Goal: Task Accomplishment & Management: Use online tool/utility

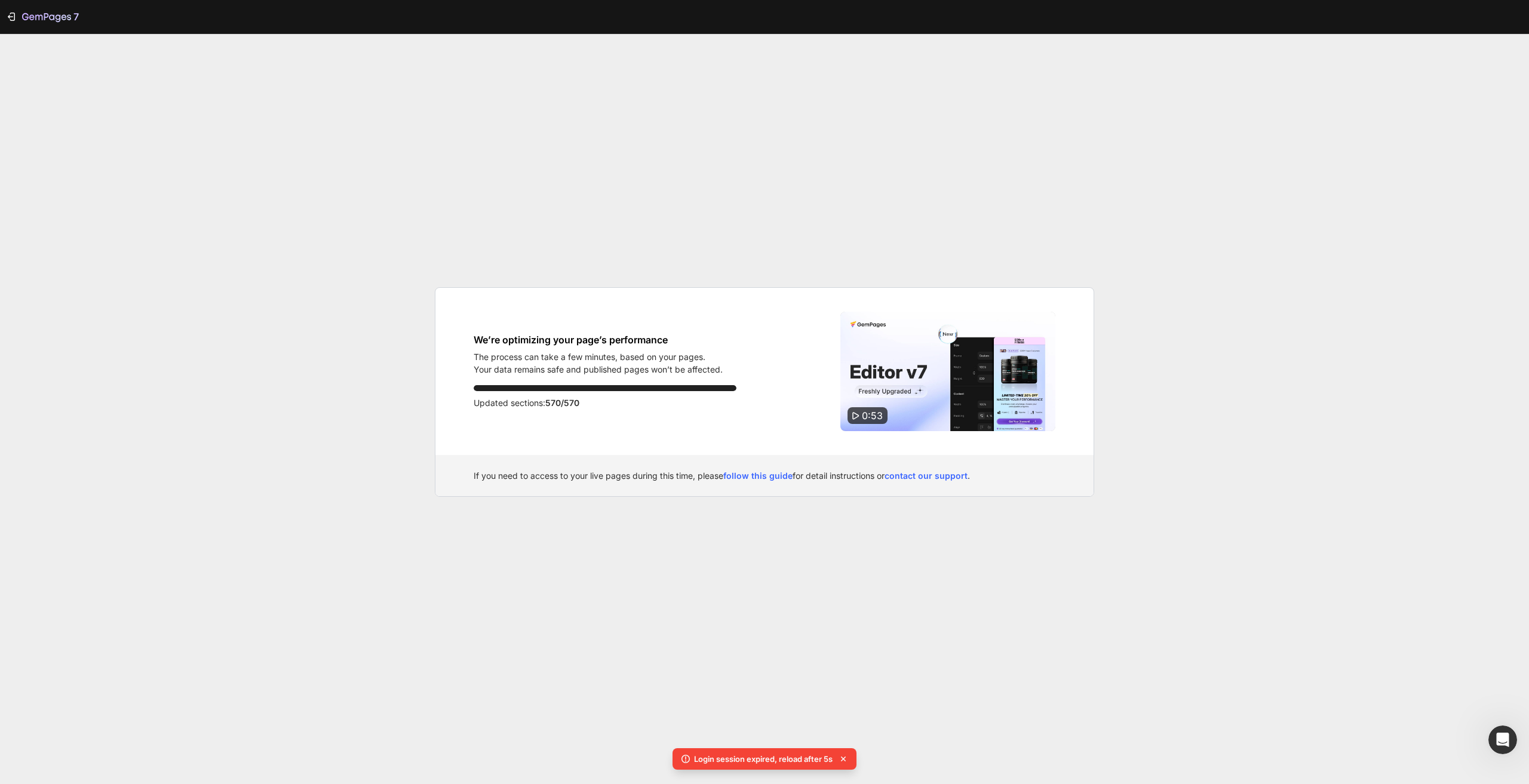
scroll to position [4293, 0]
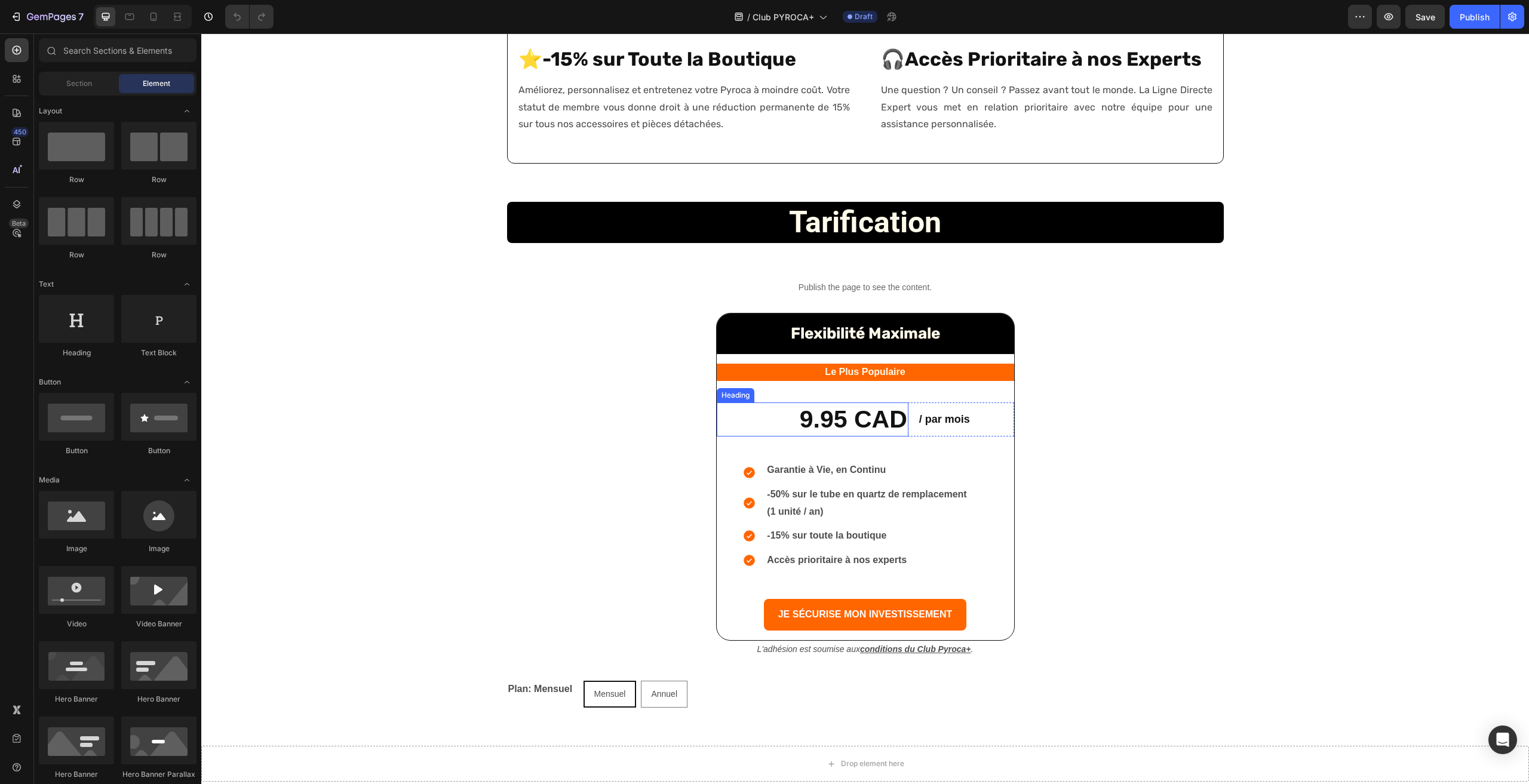
scroll to position [1433, 0]
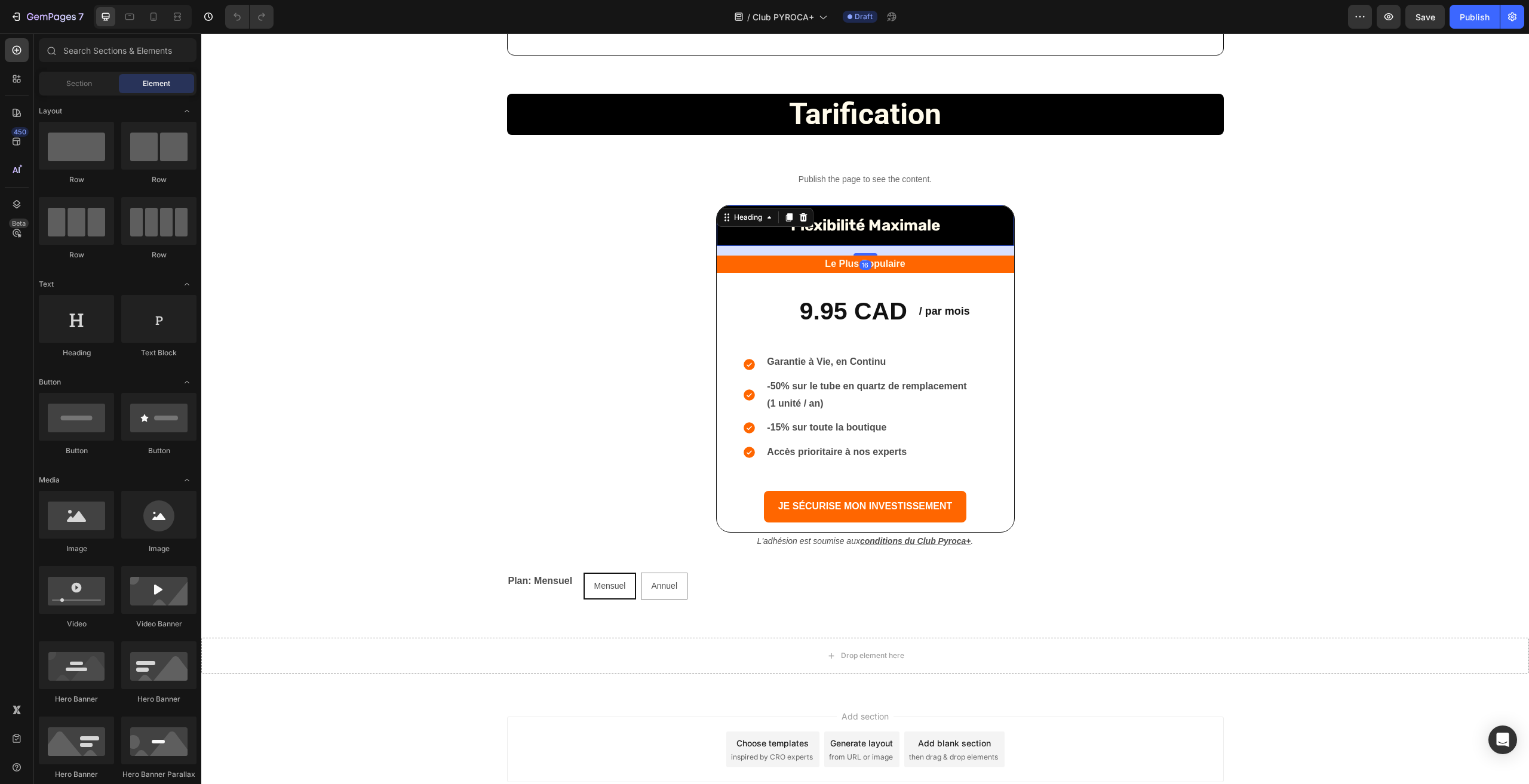
click at [1004, 212] on h2 "Flexibilité Maximale" at bounding box center [866, 225] width 298 height 41
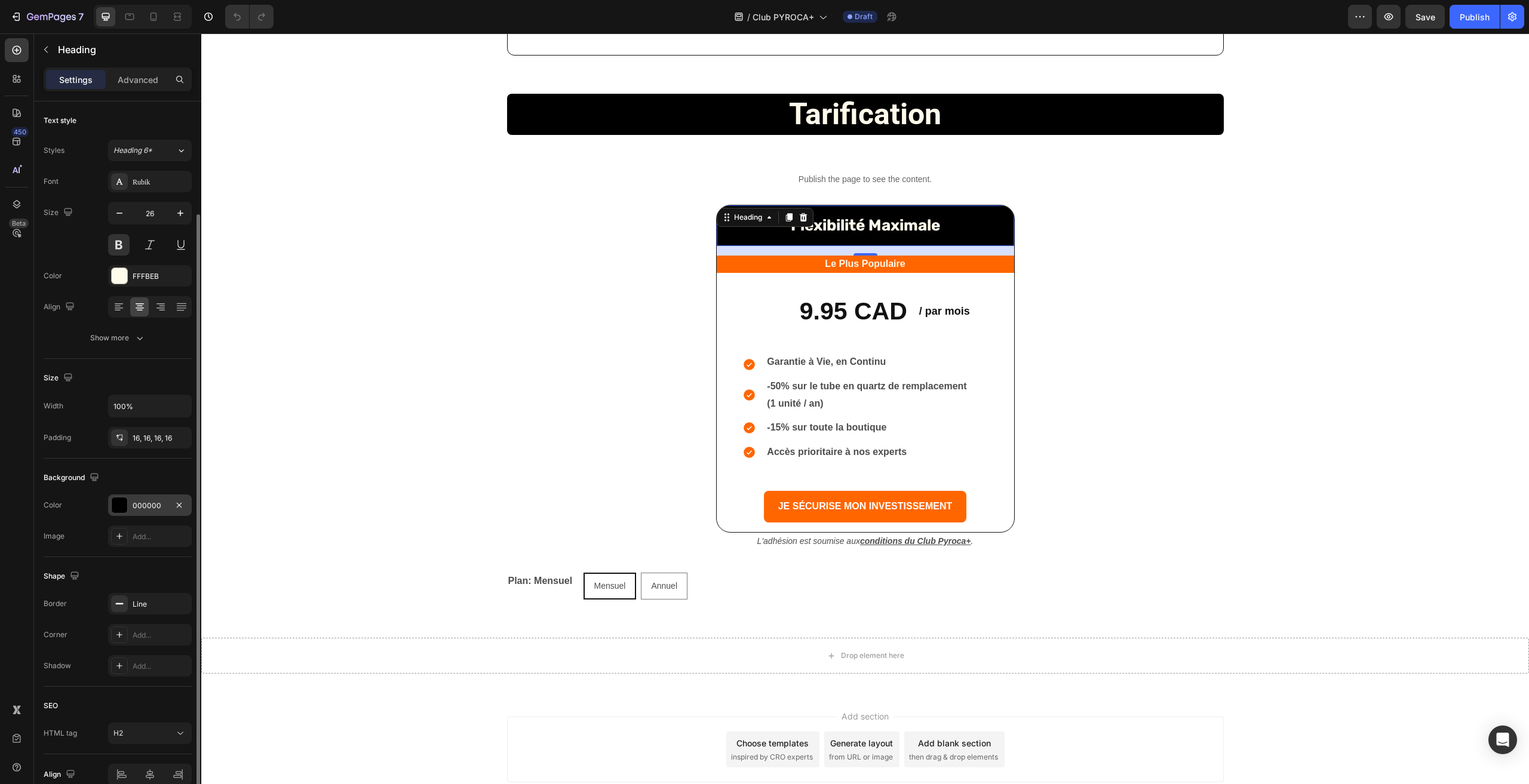
scroll to position [59, 0]
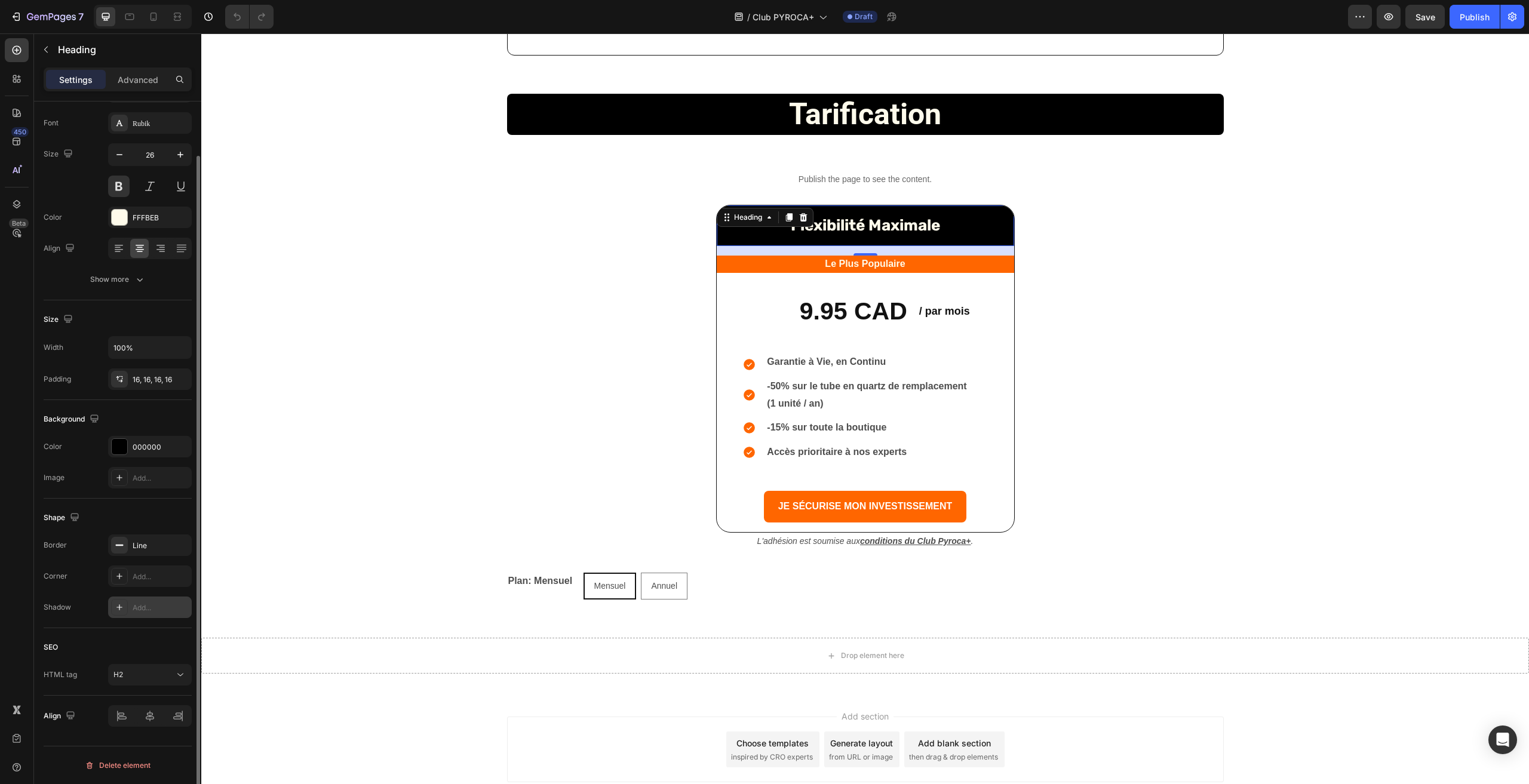
click at [139, 606] on div "Add..." at bounding box center [161, 607] width 57 height 11
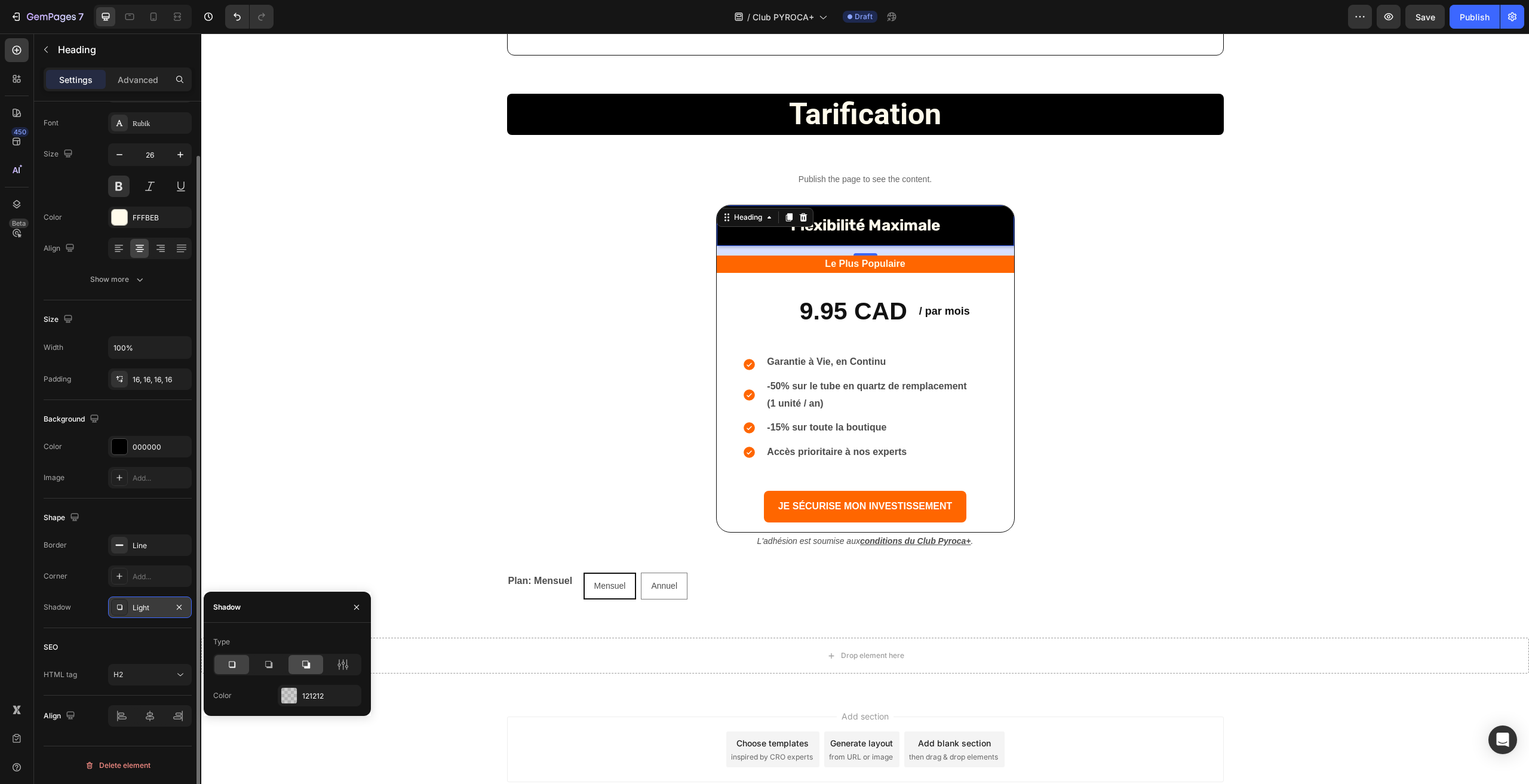
click at [310, 666] on icon at bounding box center [306, 665] width 8 height 8
click at [231, 664] on icon at bounding box center [231, 665] width 12 height 12
click at [179, 607] on icon "button" at bounding box center [179, 606] width 5 height 5
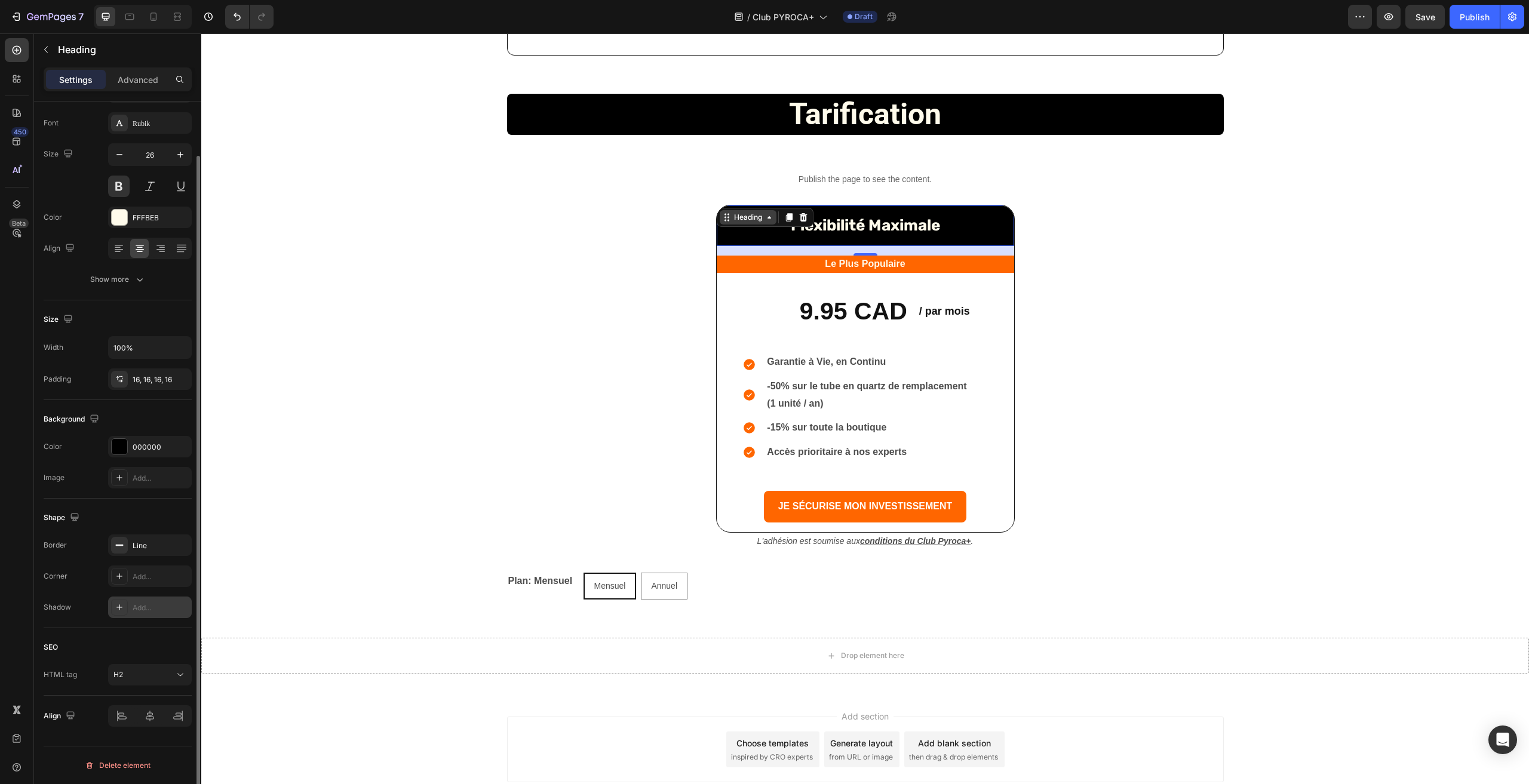
click at [752, 216] on div "Heading" at bounding box center [748, 217] width 33 height 11
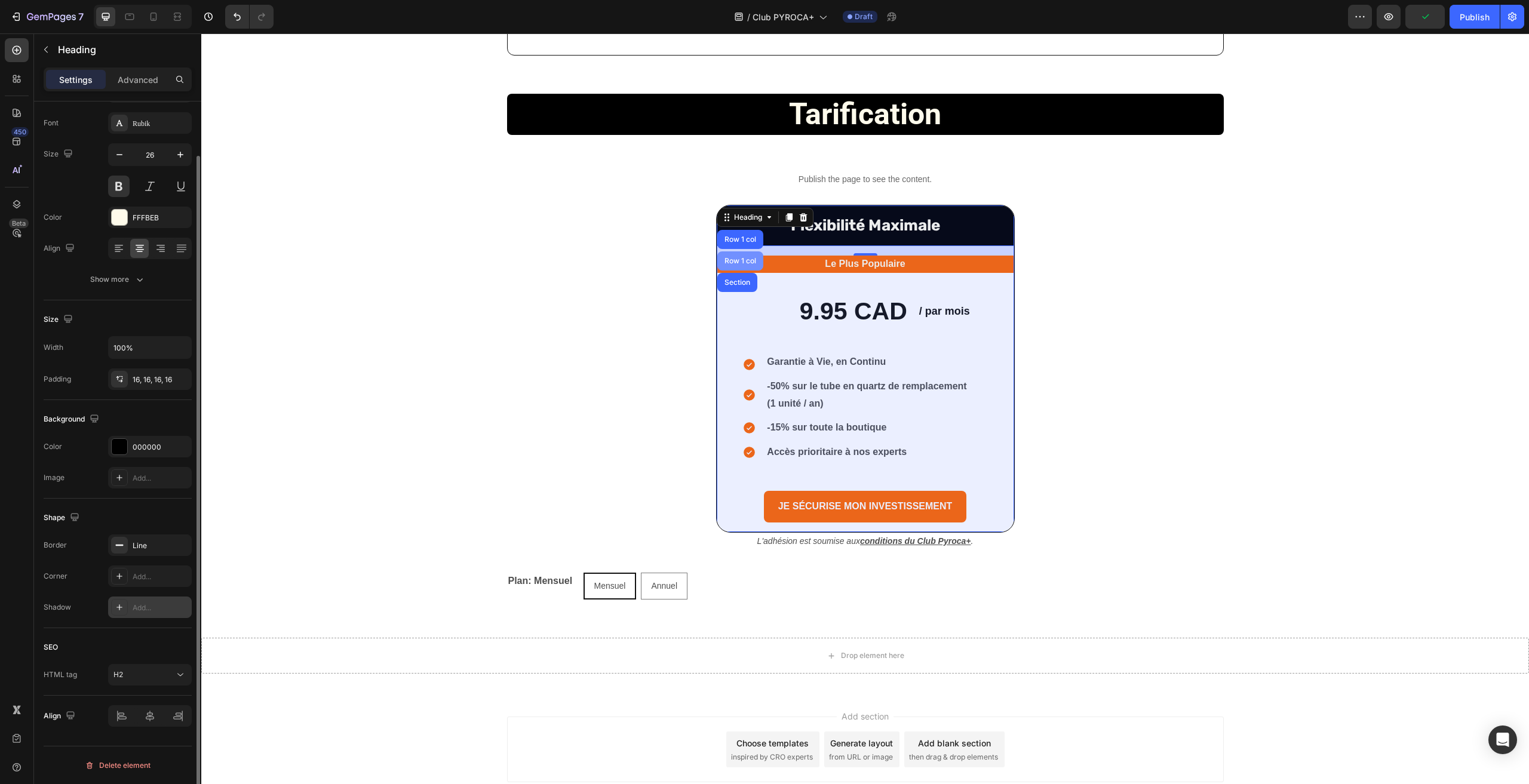
click at [733, 243] on div "Row 1 col" at bounding box center [741, 239] width 46 height 19
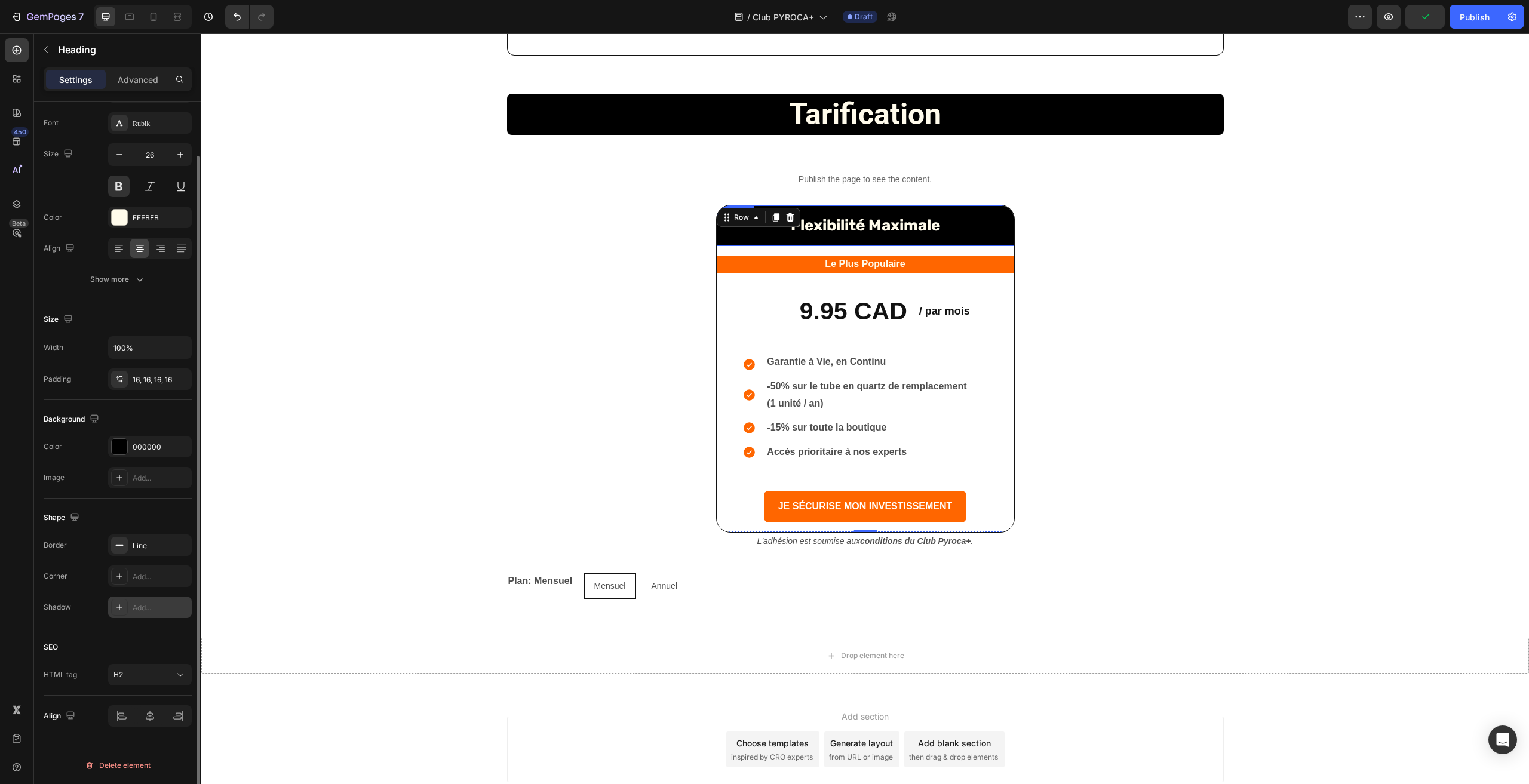
scroll to position [0, 0]
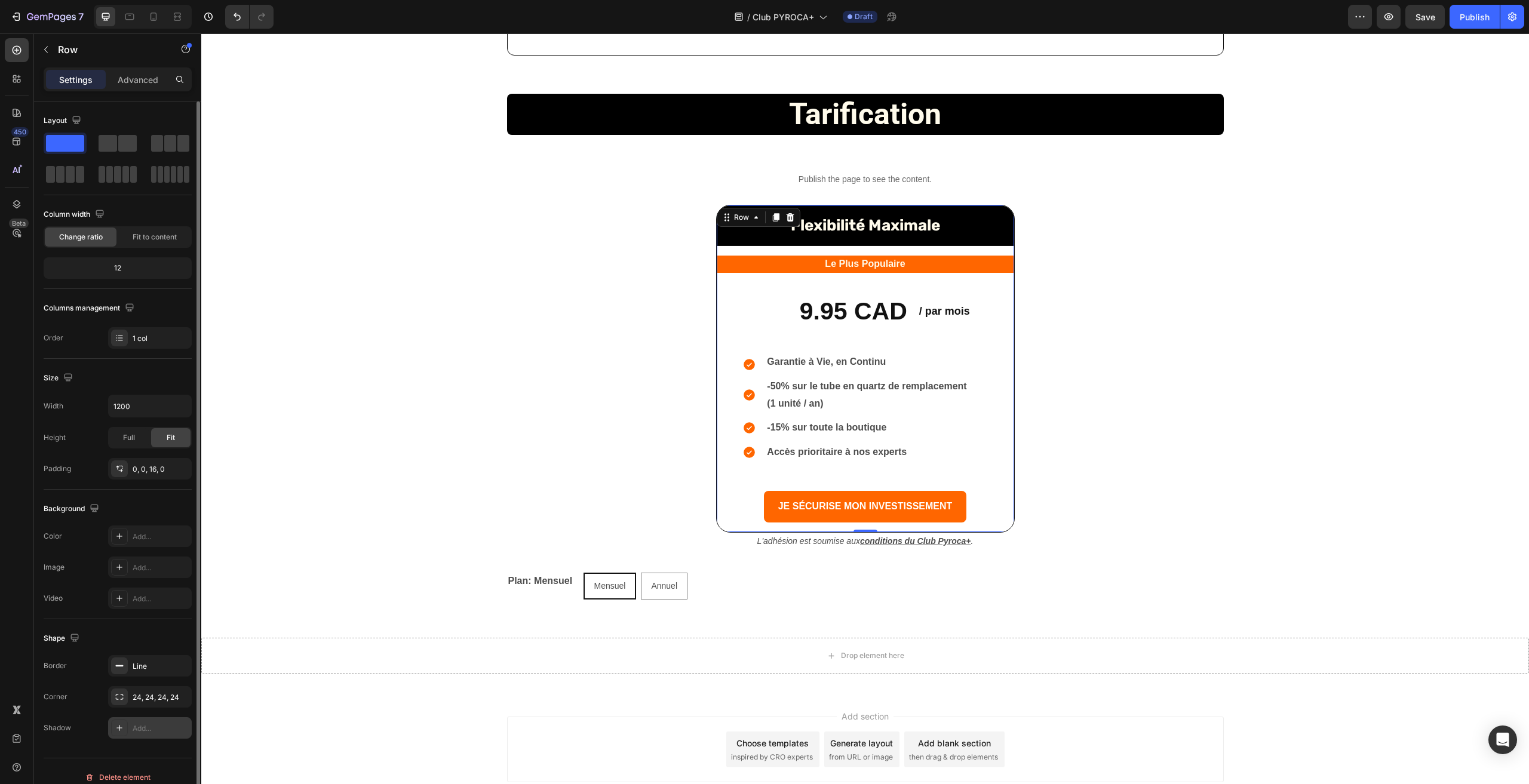
click at [145, 729] on div "Add..." at bounding box center [161, 728] width 57 height 11
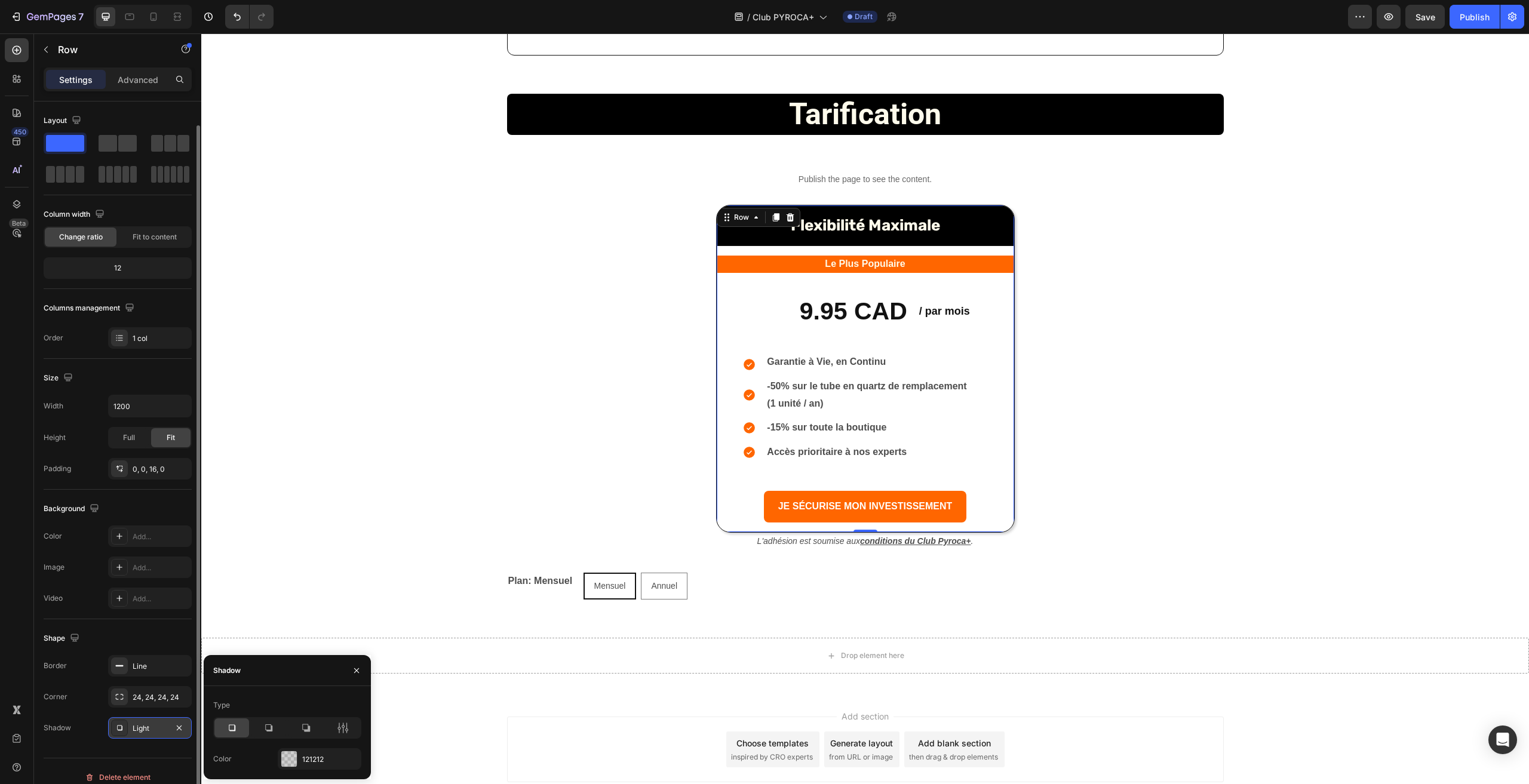
scroll to position [12, 0]
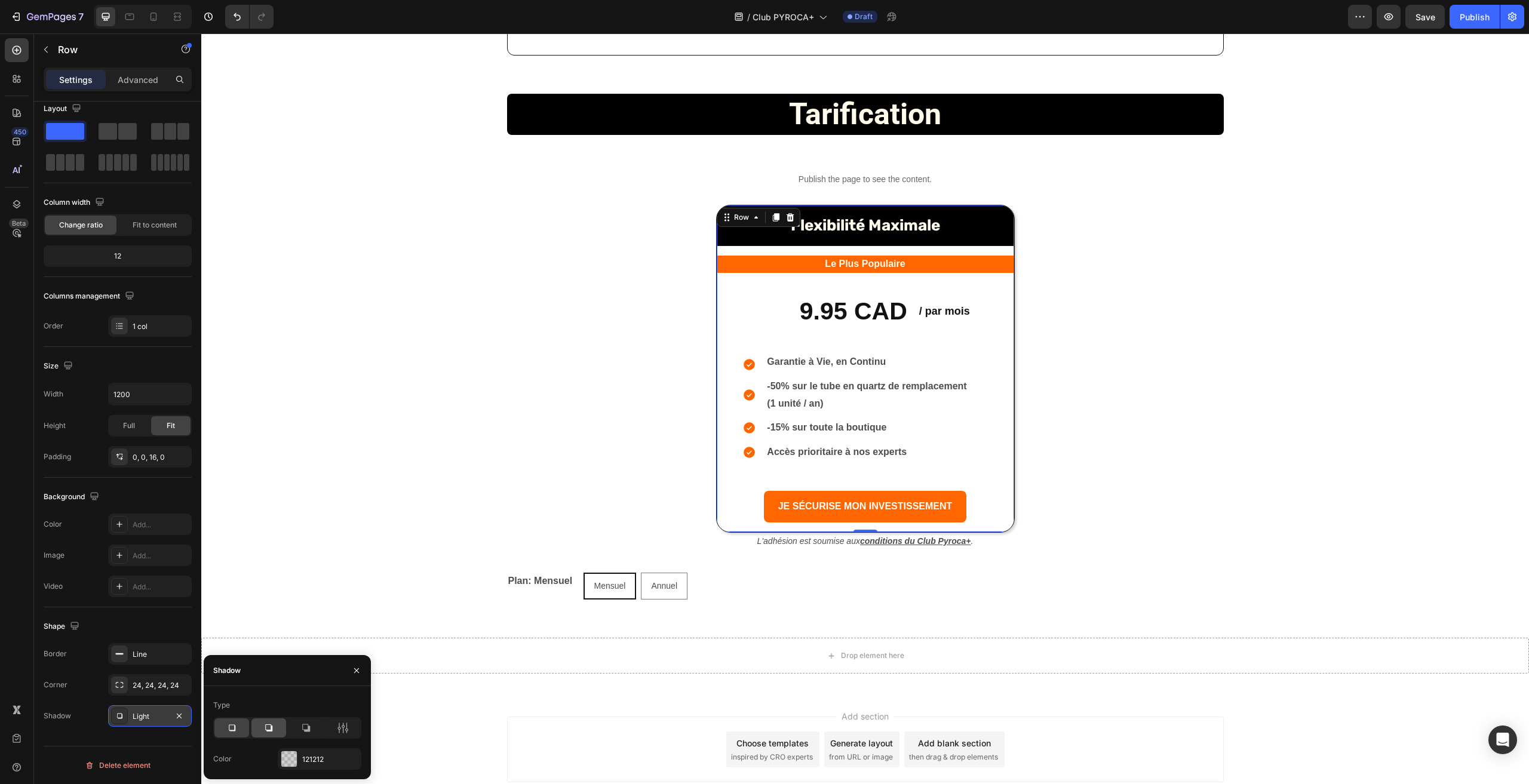
click at [274, 727] on icon at bounding box center [269, 727] width 12 height 12
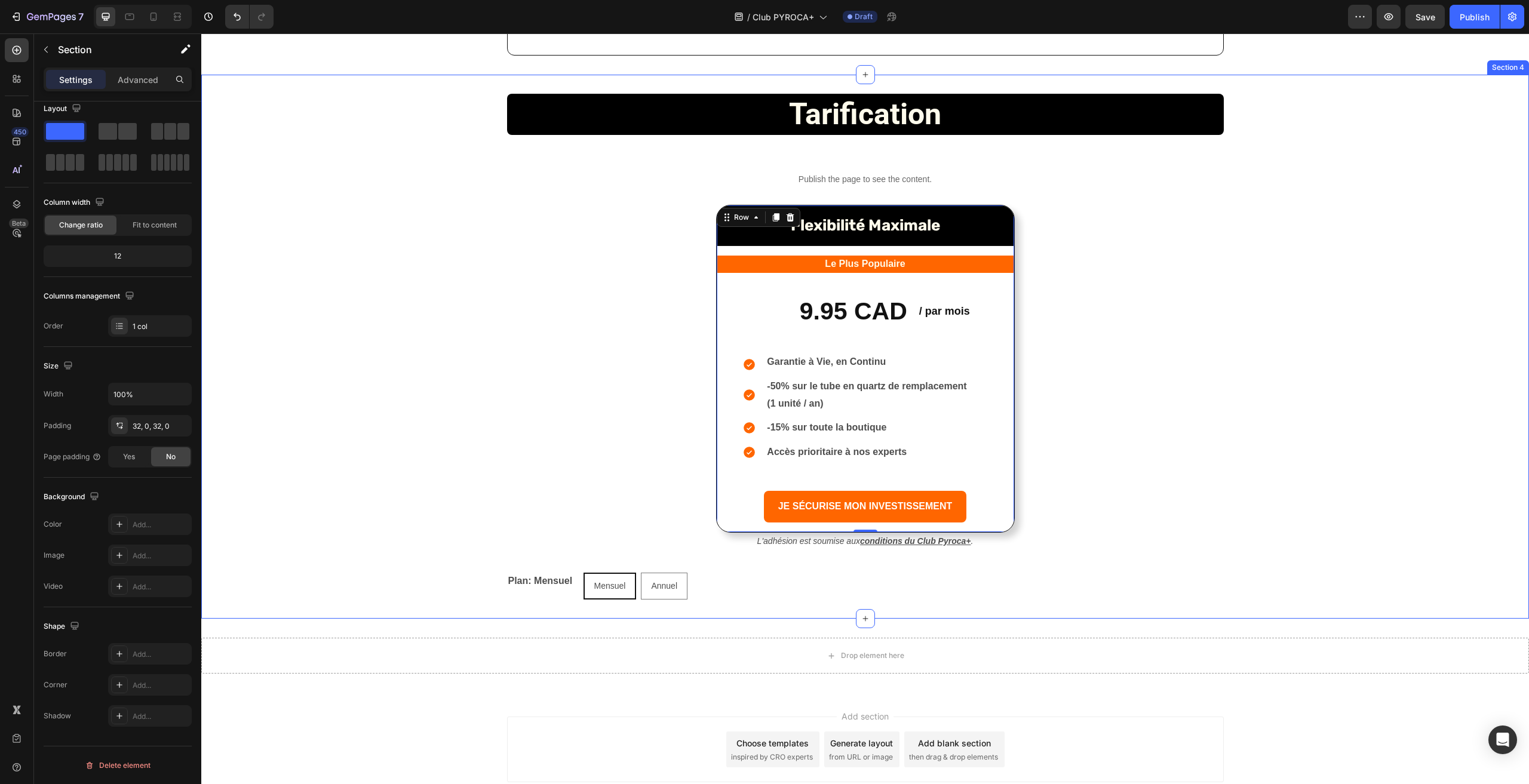
click at [441, 439] on div "tarification Heading Row Publish the page to see the content. Custom Code Flexi…" at bounding box center [865, 346] width 1327 height 506
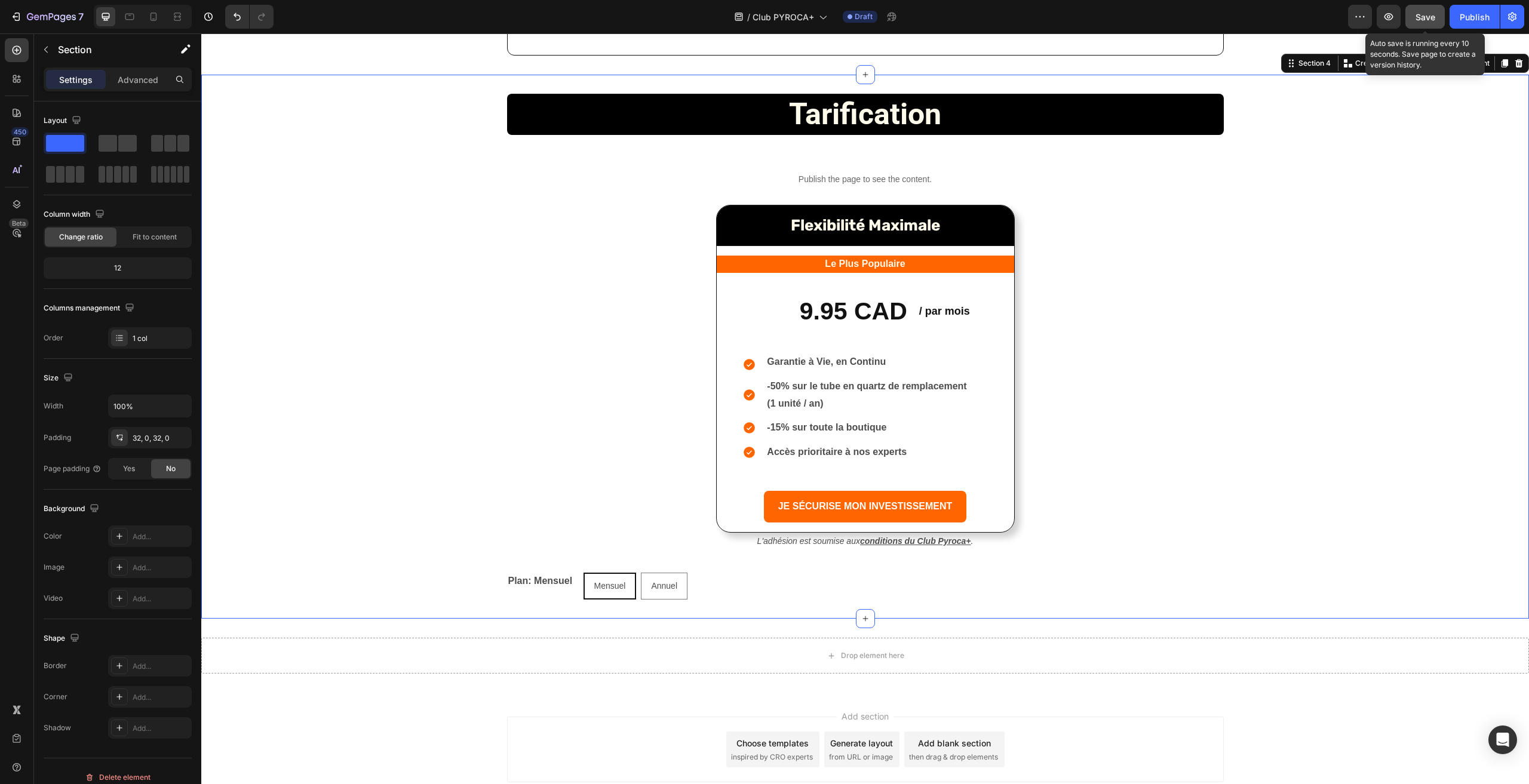
click at [1427, 20] on span "Save" at bounding box center [1426, 17] width 20 height 10
click at [1385, 16] on icon "button" at bounding box center [1389, 16] width 9 height 7
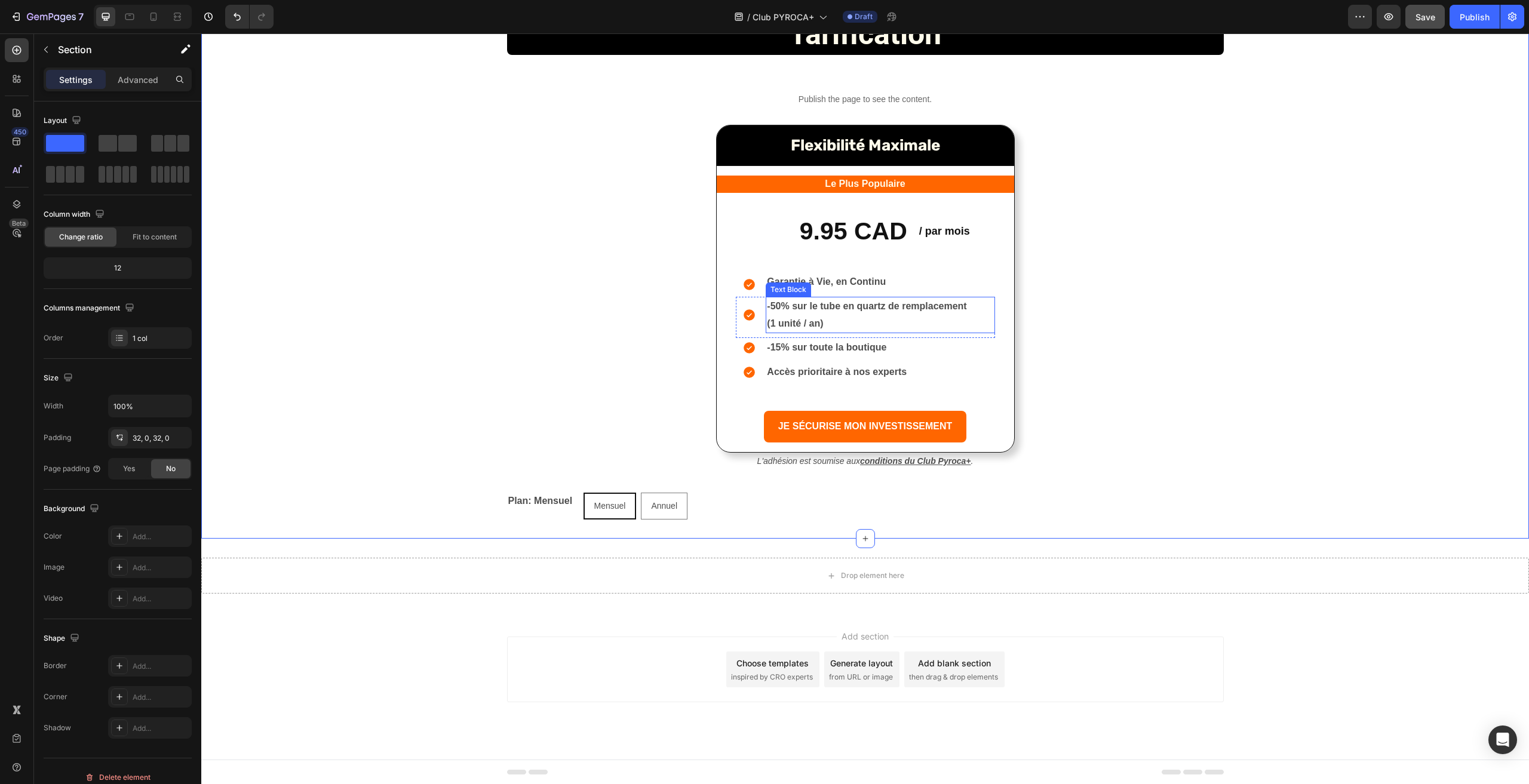
scroll to position [1513, 0]
click at [825, 450] on div "Flexibilité Maximale Heading Le Plus Populaire Heading 9.95 CAD Heading / par m…" at bounding box center [865, 288] width 299 height 327
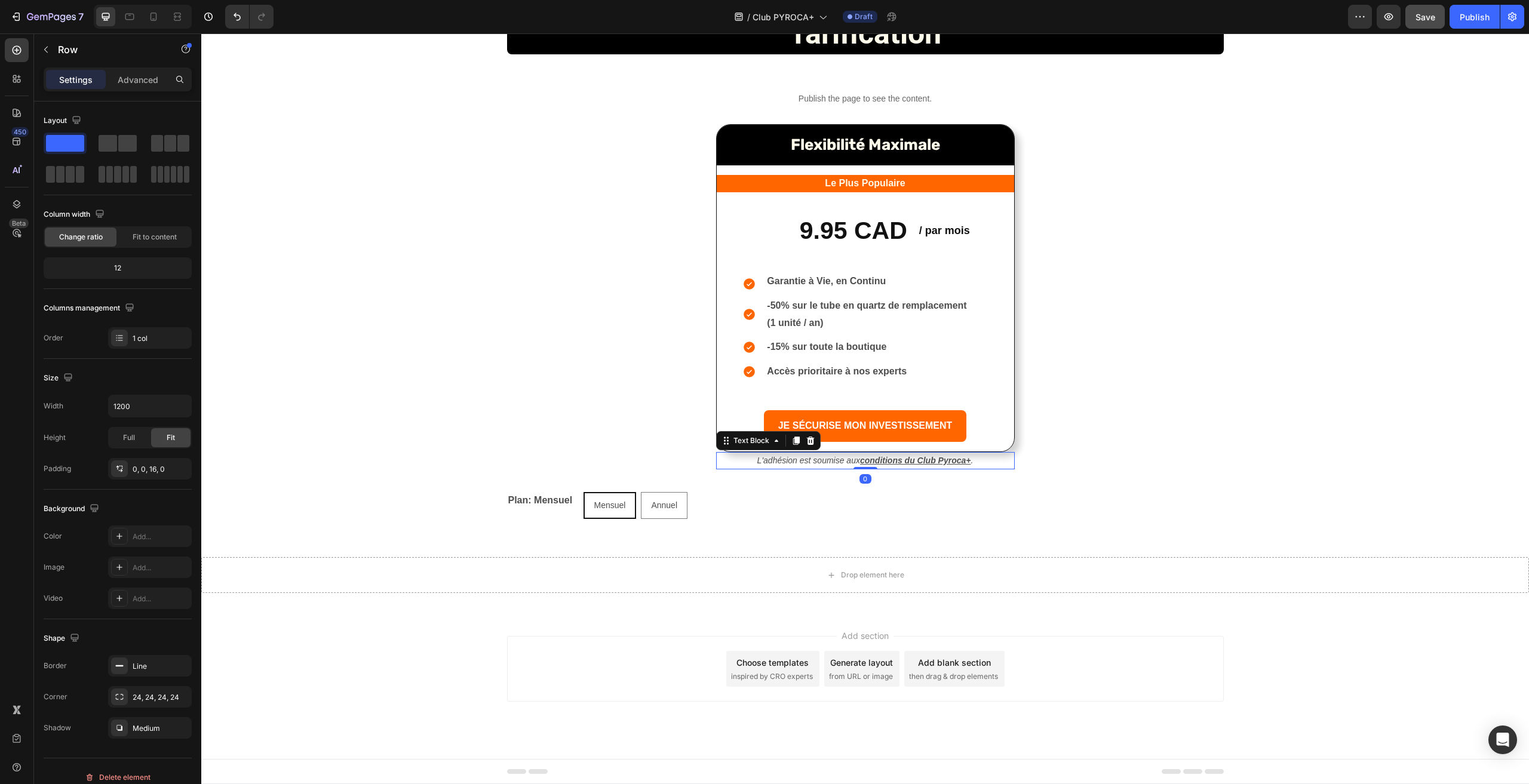
click at [824, 459] on icon "L'adhésion est soumise aux" at bounding box center [808, 460] width 102 height 10
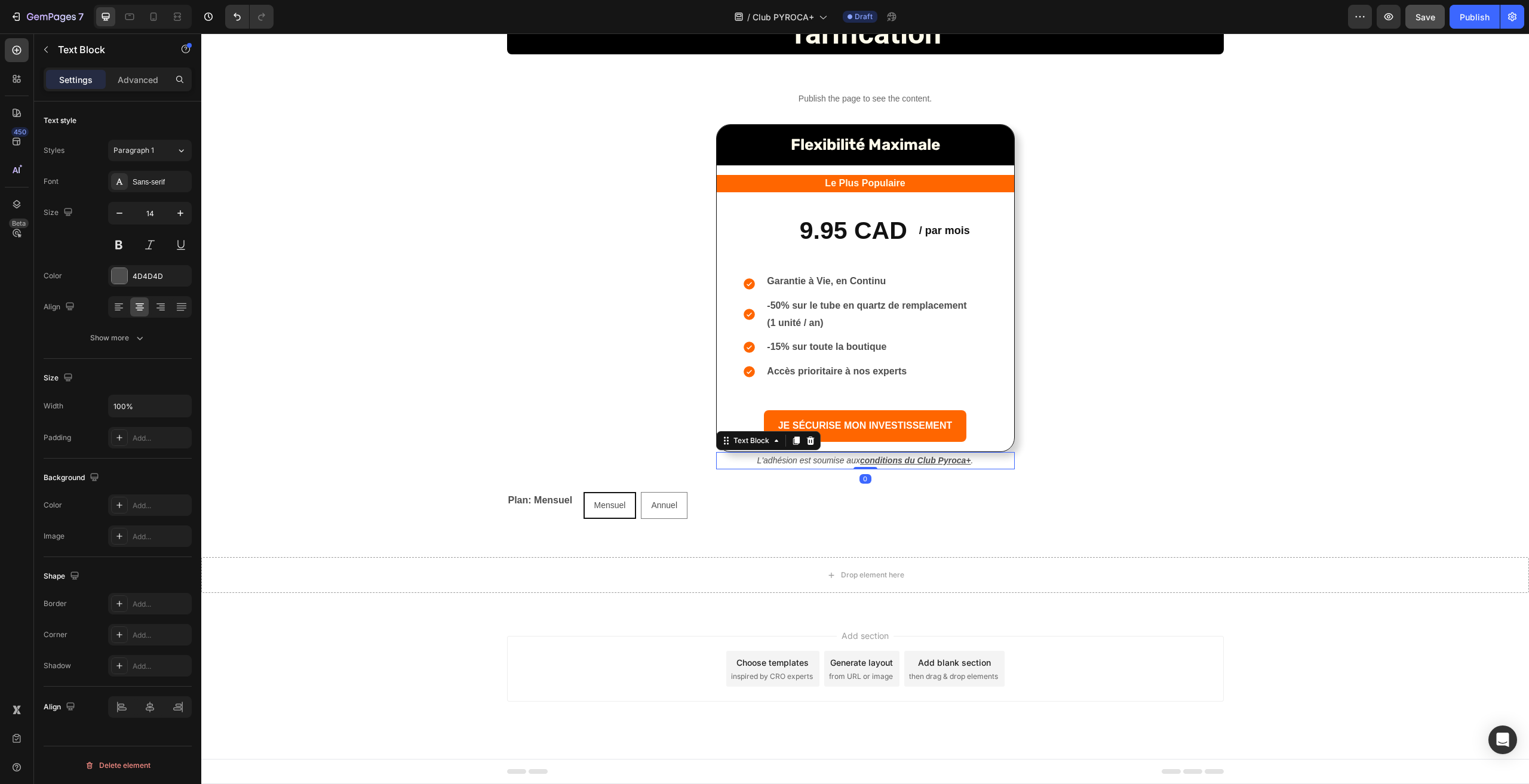
click at [143, 89] on div "Settings Advanced" at bounding box center [117, 79] width 148 height 24
click at [143, 87] on div "Advanced" at bounding box center [138, 78] width 60 height 19
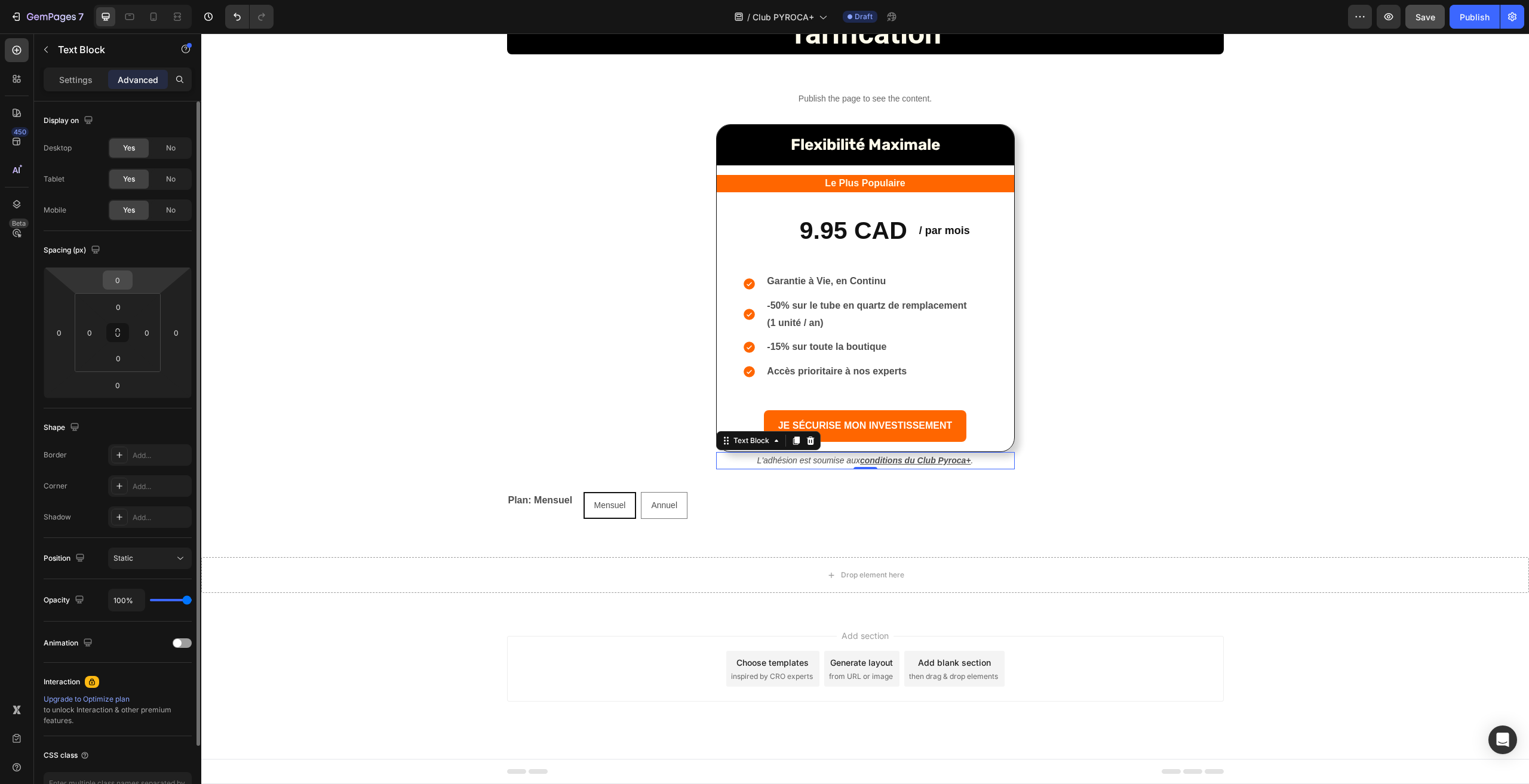
click at [115, 280] on input "0" at bounding box center [117, 280] width 24 height 18
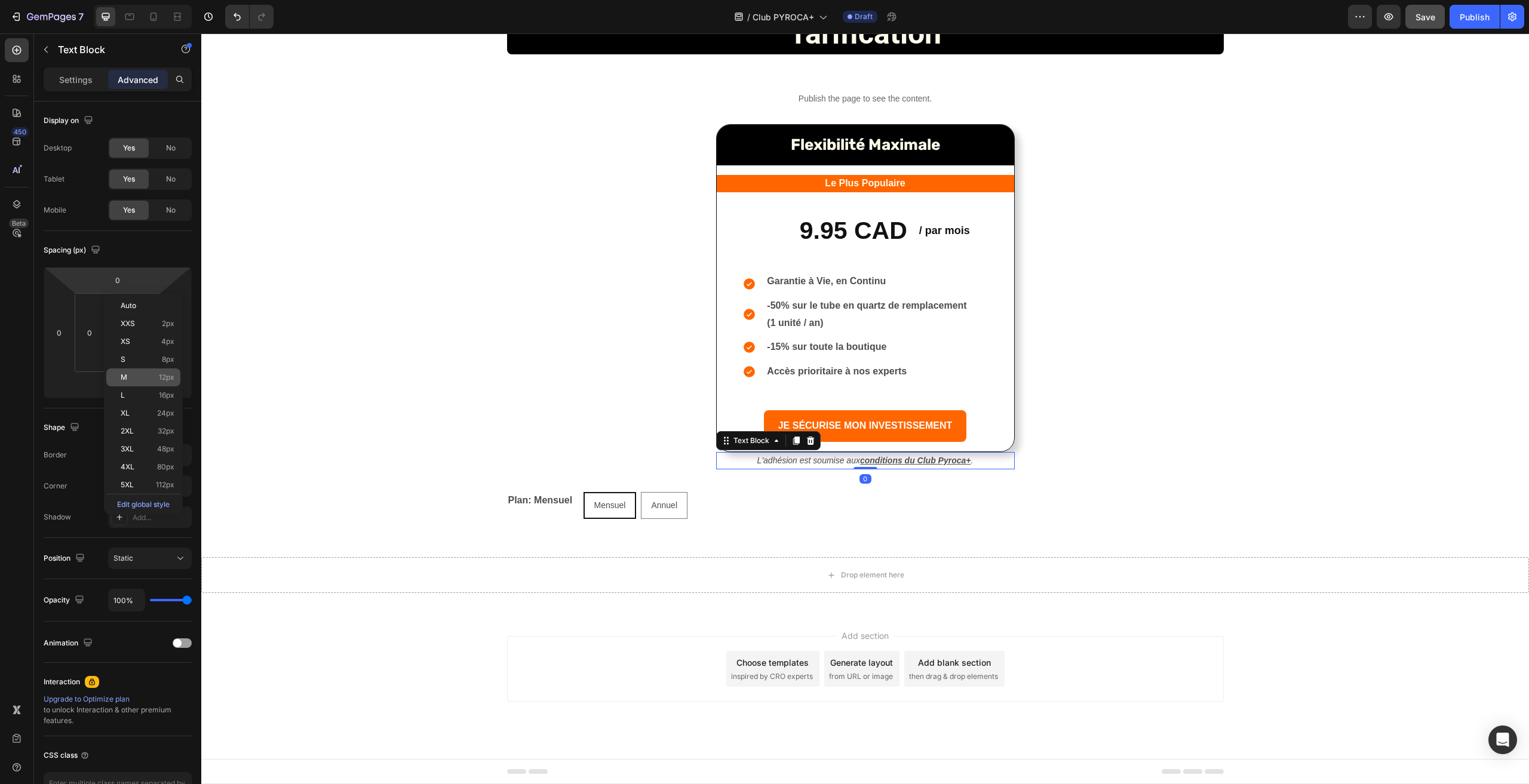
click at [164, 379] on span "12px" at bounding box center [167, 377] width 16 height 8
type input "12"
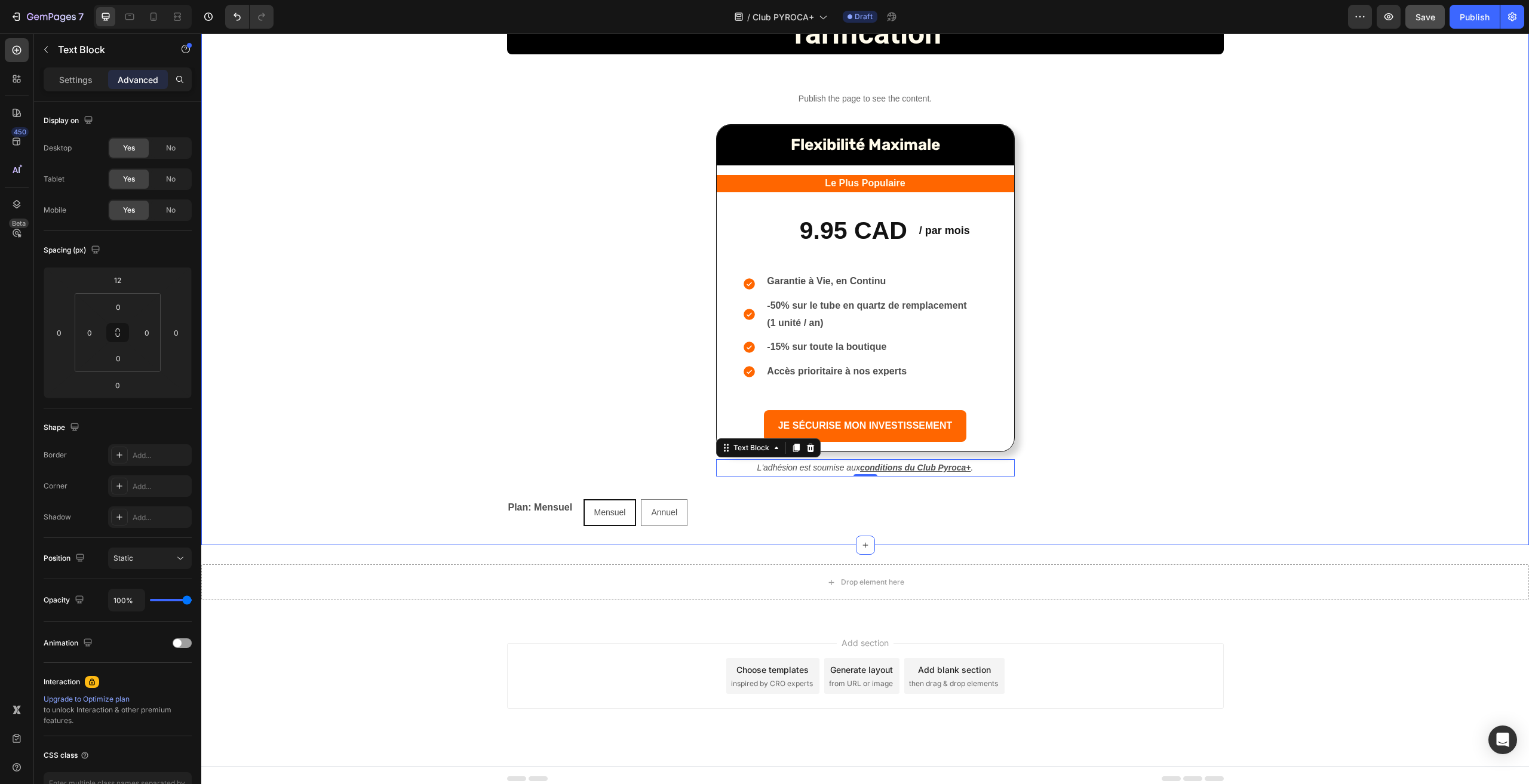
click at [1230, 359] on div "tarification Heading Row Publish the page to see the content. Custom Code Flexi…" at bounding box center [865, 269] width 1327 height 513
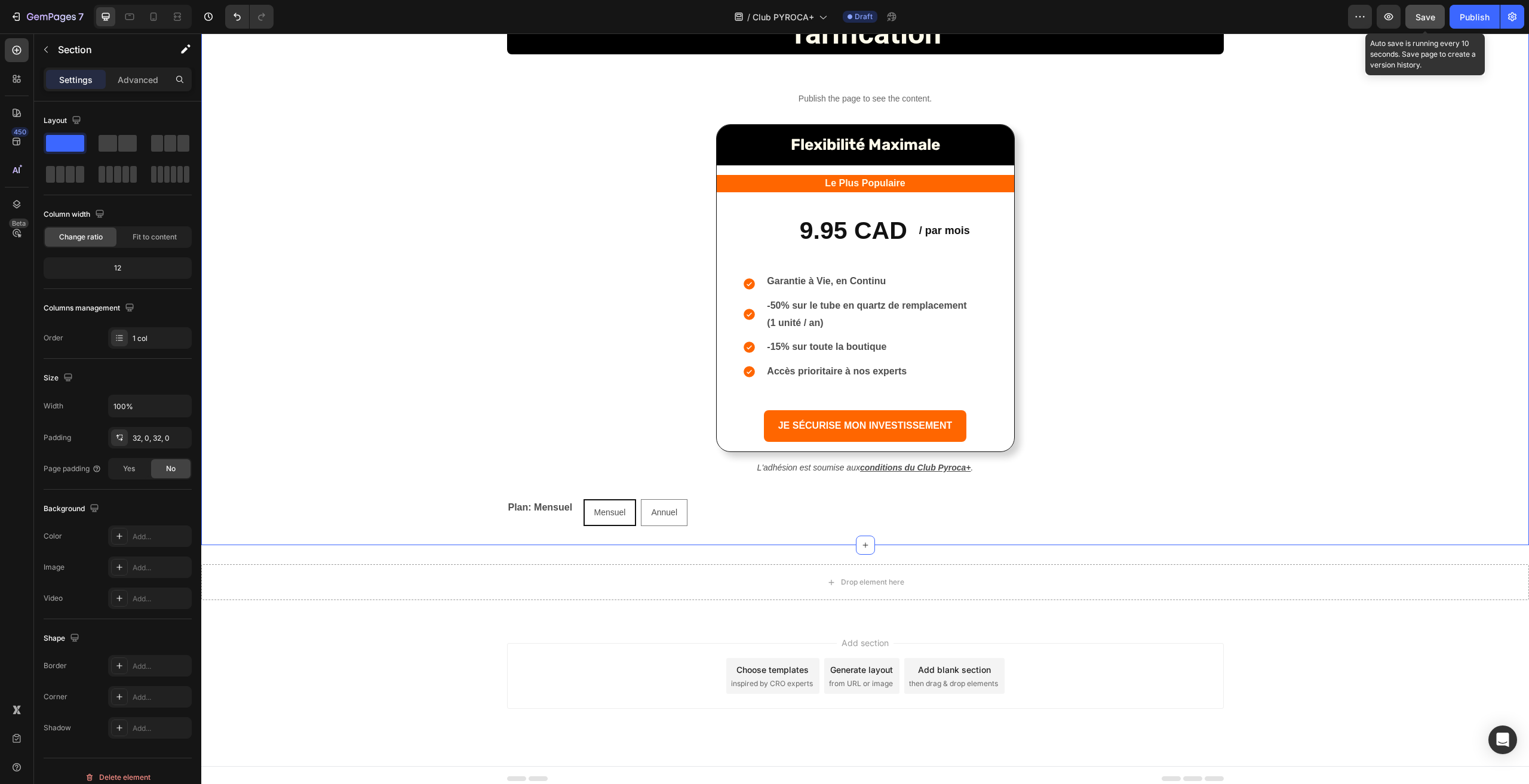
click at [1428, 20] on span "Save" at bounding box center [1426, 17] width 20 height 10
click at [1393, 16] on icon "button" at bounding box center [1389, 16] width 9 height 7
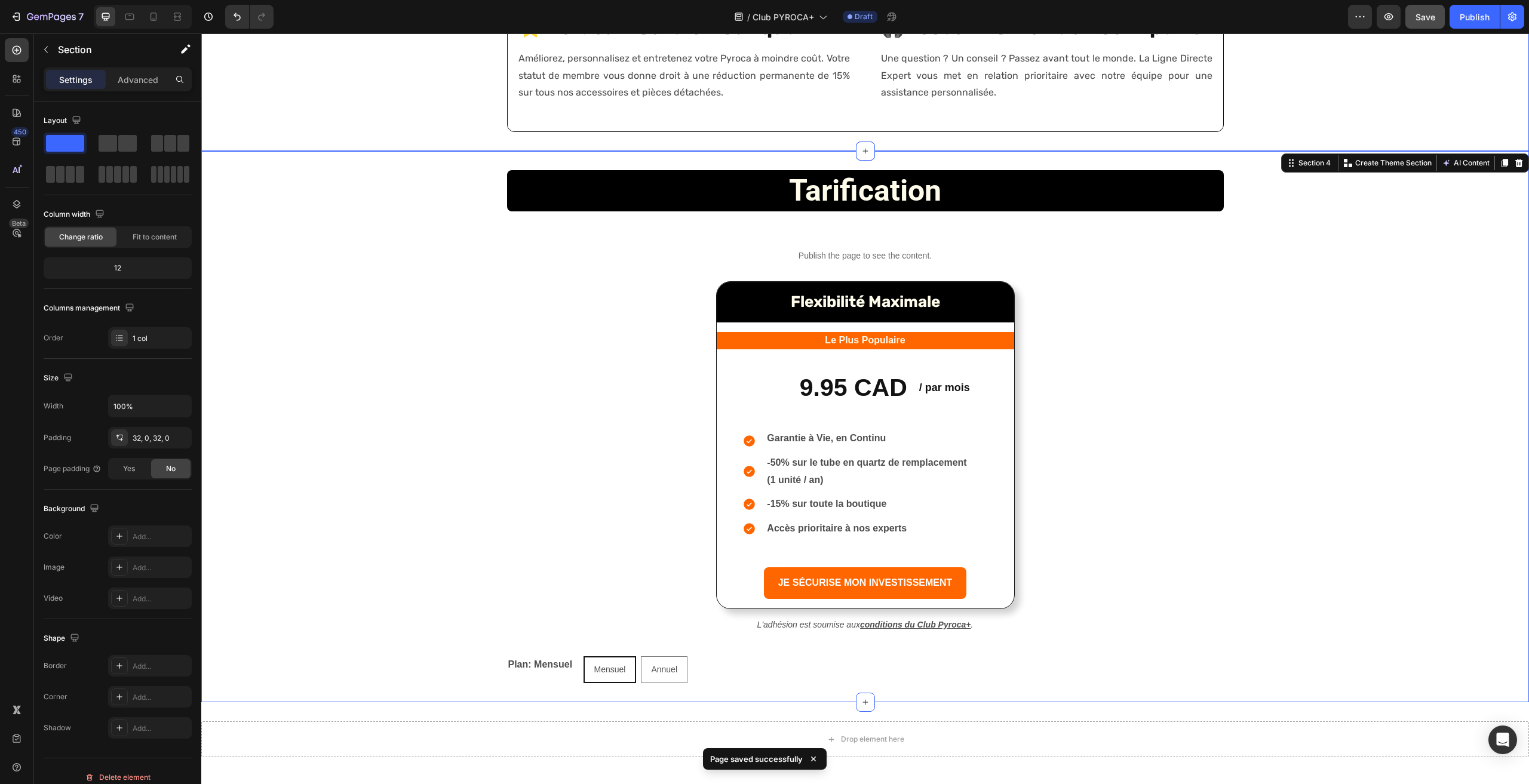
scroll to position [1274, 0]
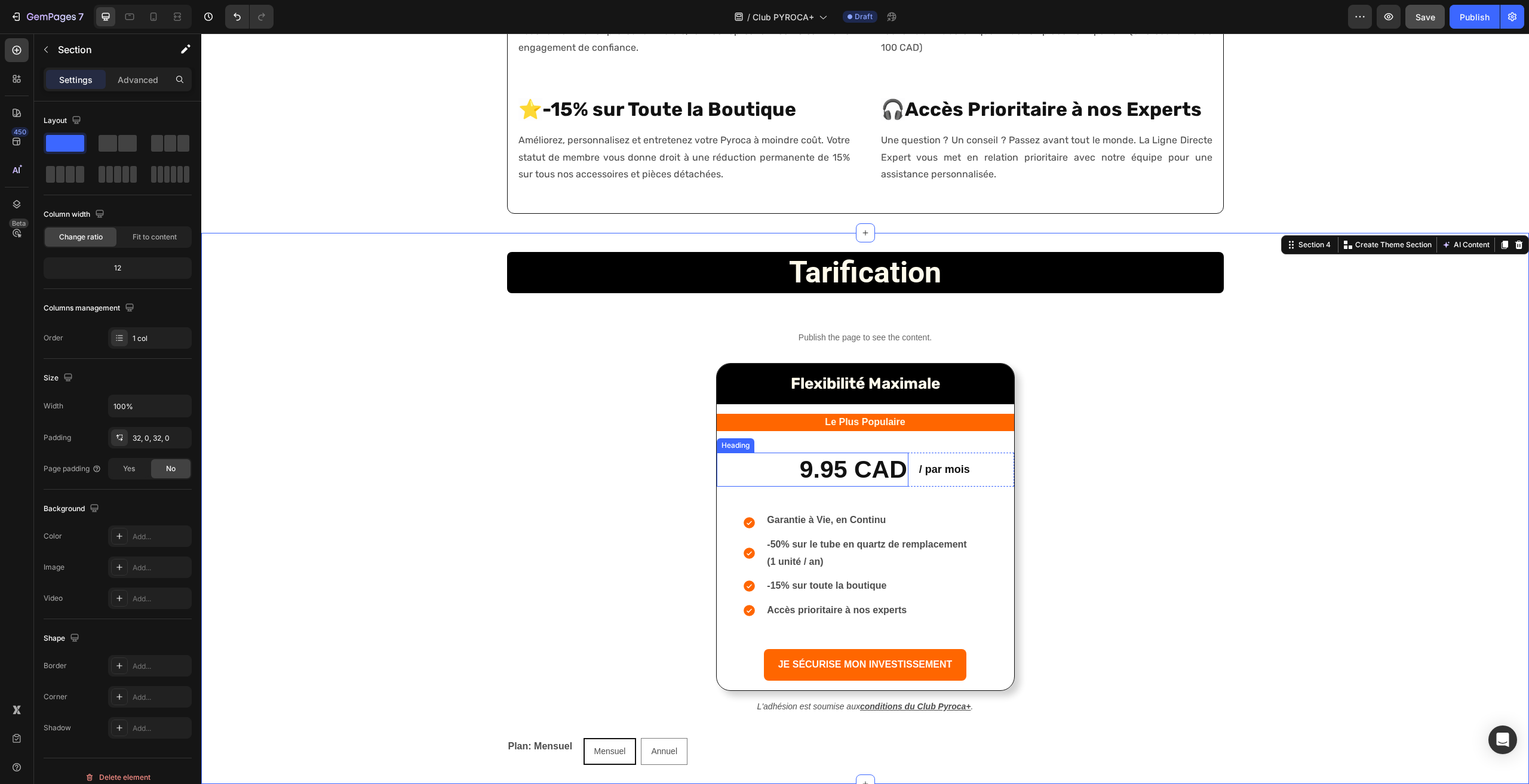
click at [874, 475] on h2 "9.95 CAD" at bounding box center [812, 469] width 192 height 34
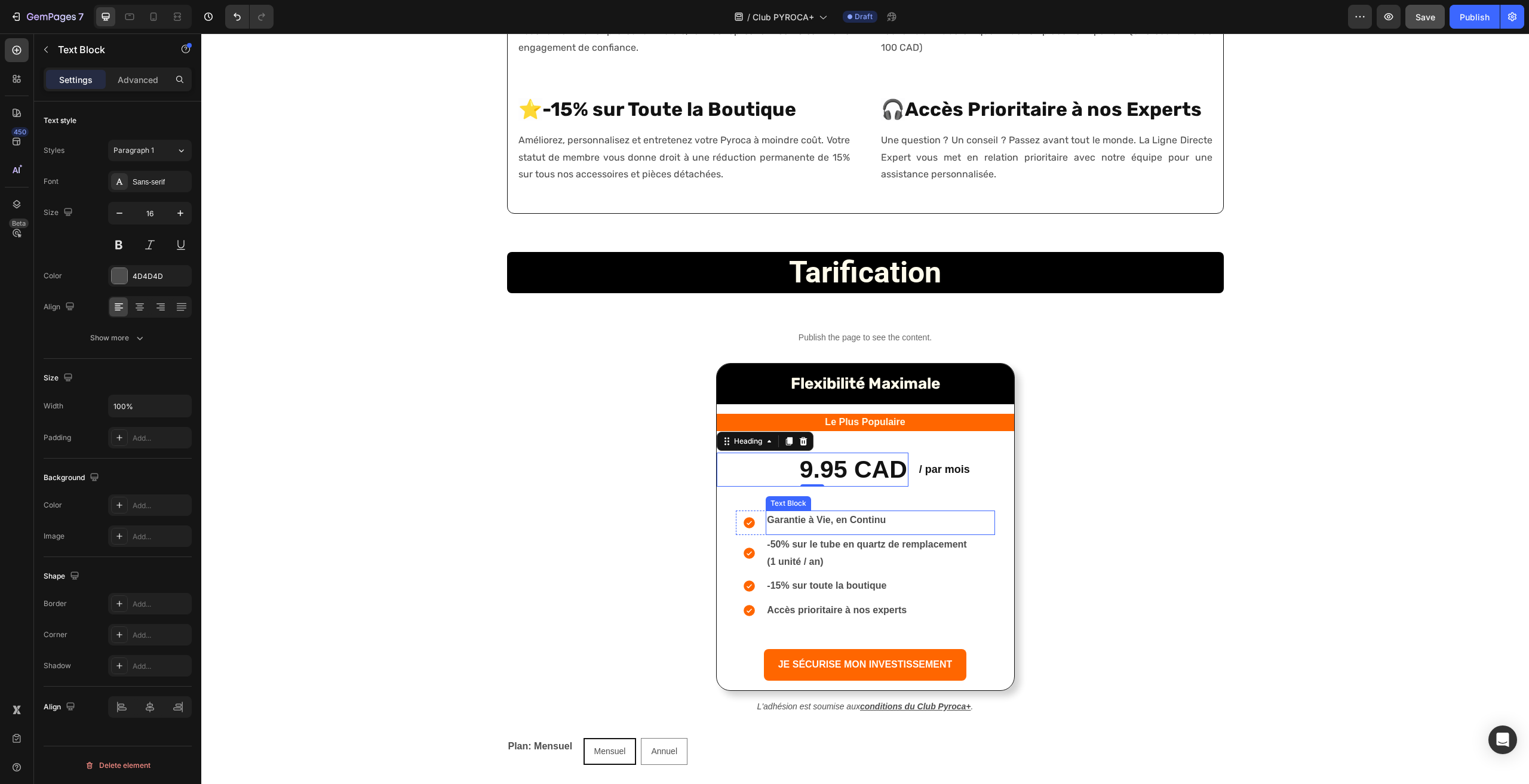
click at [830, 513] on p "Garantie à Vie, en Continu" at bounding box center [880, 520] width 226 height 17
click at [906, 503] on div "Icon Garantie à Vie, en Continu Text Block Row Icon -50% sur le tube en quartz …" at bounding box center [866, 575] width 298 height 148
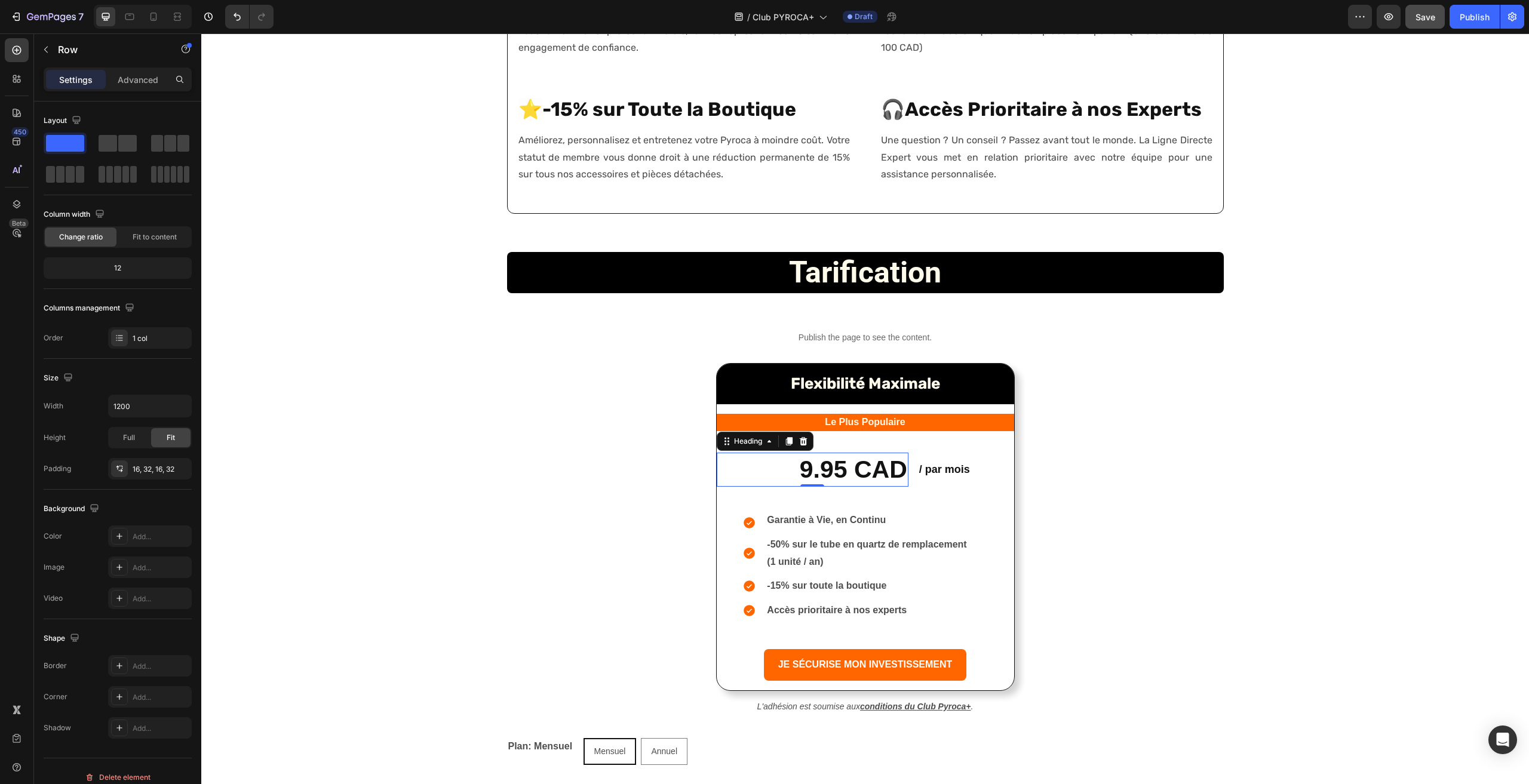
click at [875, 480] on h2 "9.95 CAD" at bounding box center [812, 469] width 192 height 34
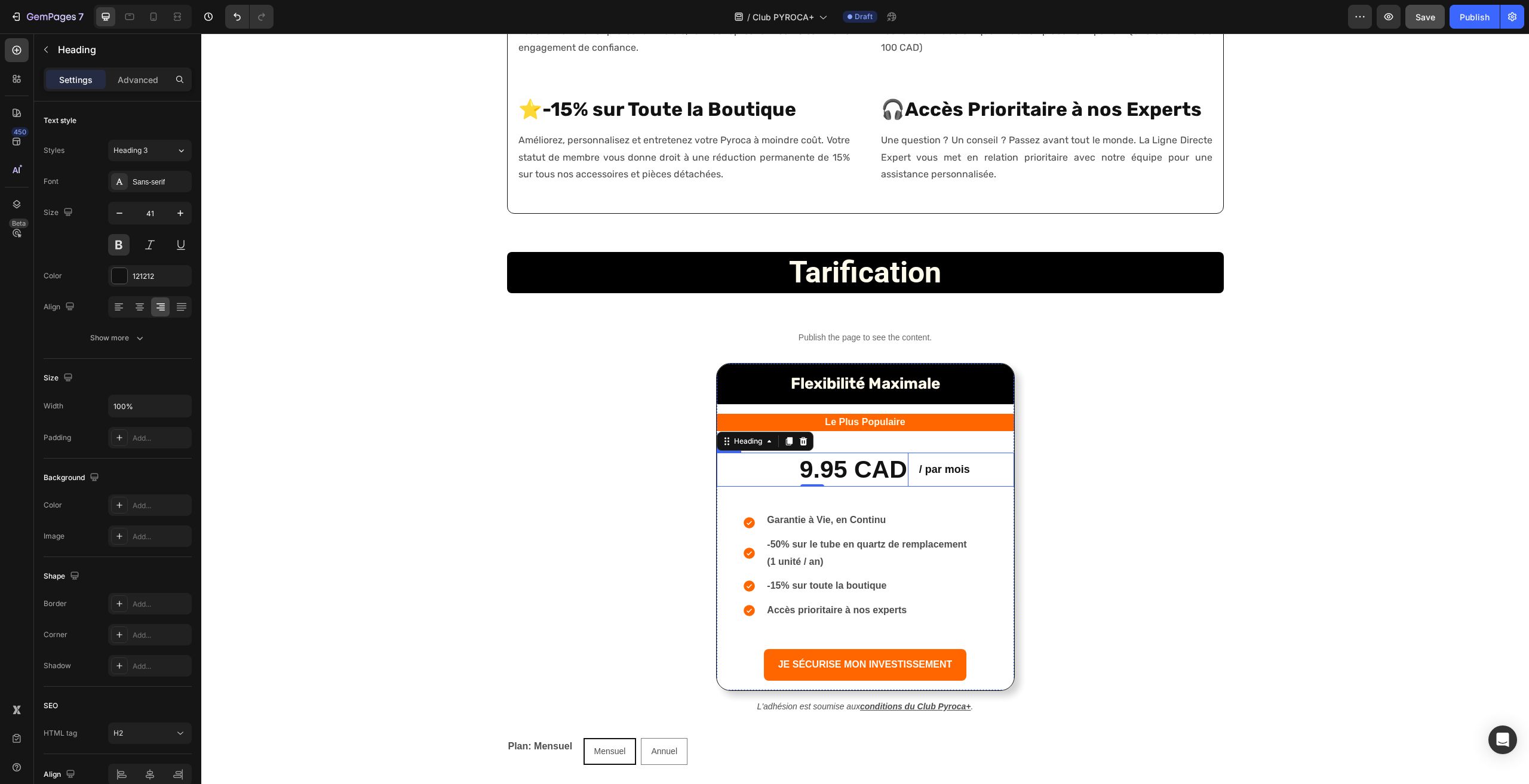
click at [956, 482] on div "/ par mois Heading" at bounding box center [966, 469] width 96 height 34
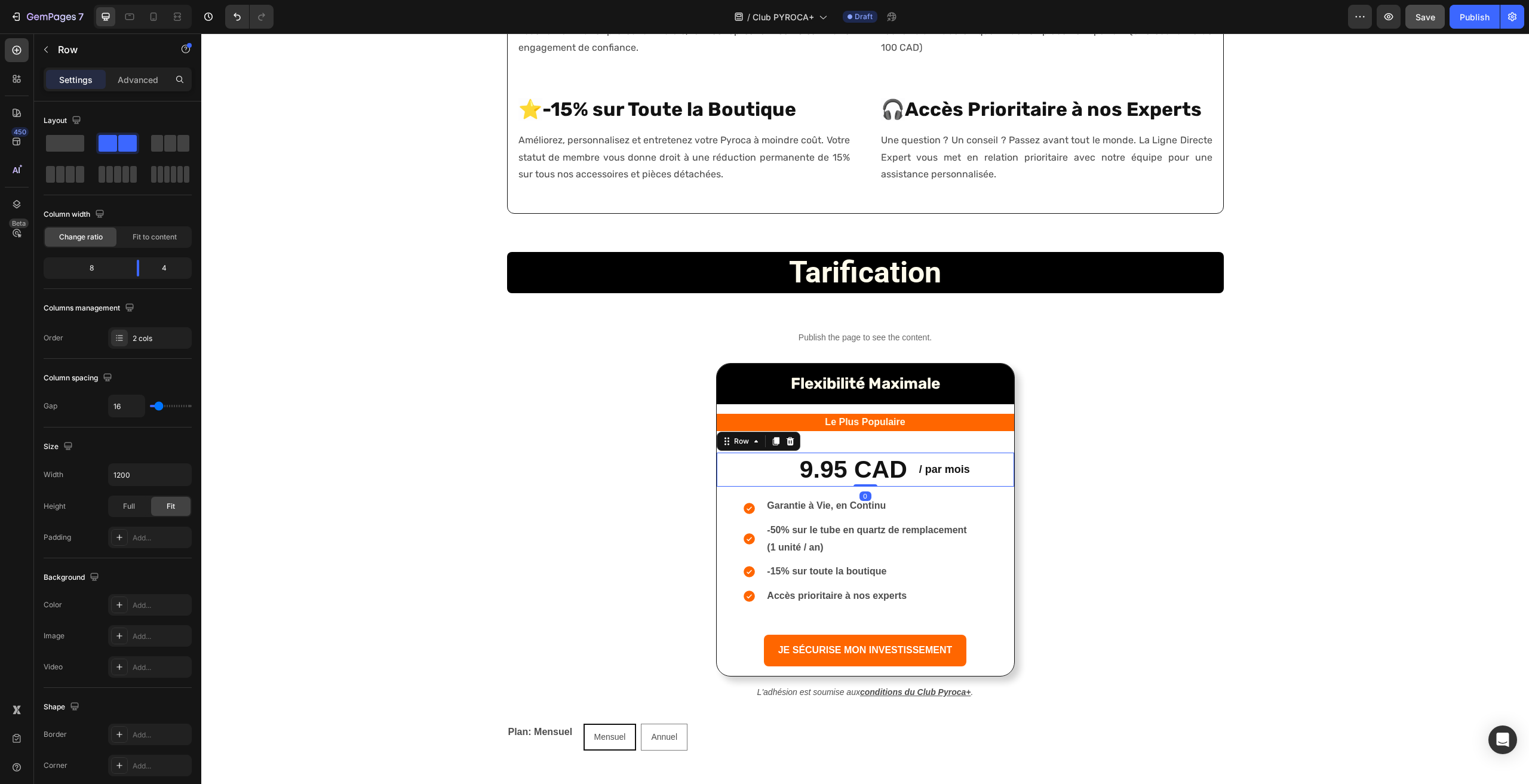
drag, startPoint x: 866, startPoint y: 498, endPoint x: 868, endPoint y: 481, distance: 17.1
click at [868, 481] on div "9.95 CAD Heading / par mois Heading Row 0" at bounding box center [866, 469] width 298 height 34
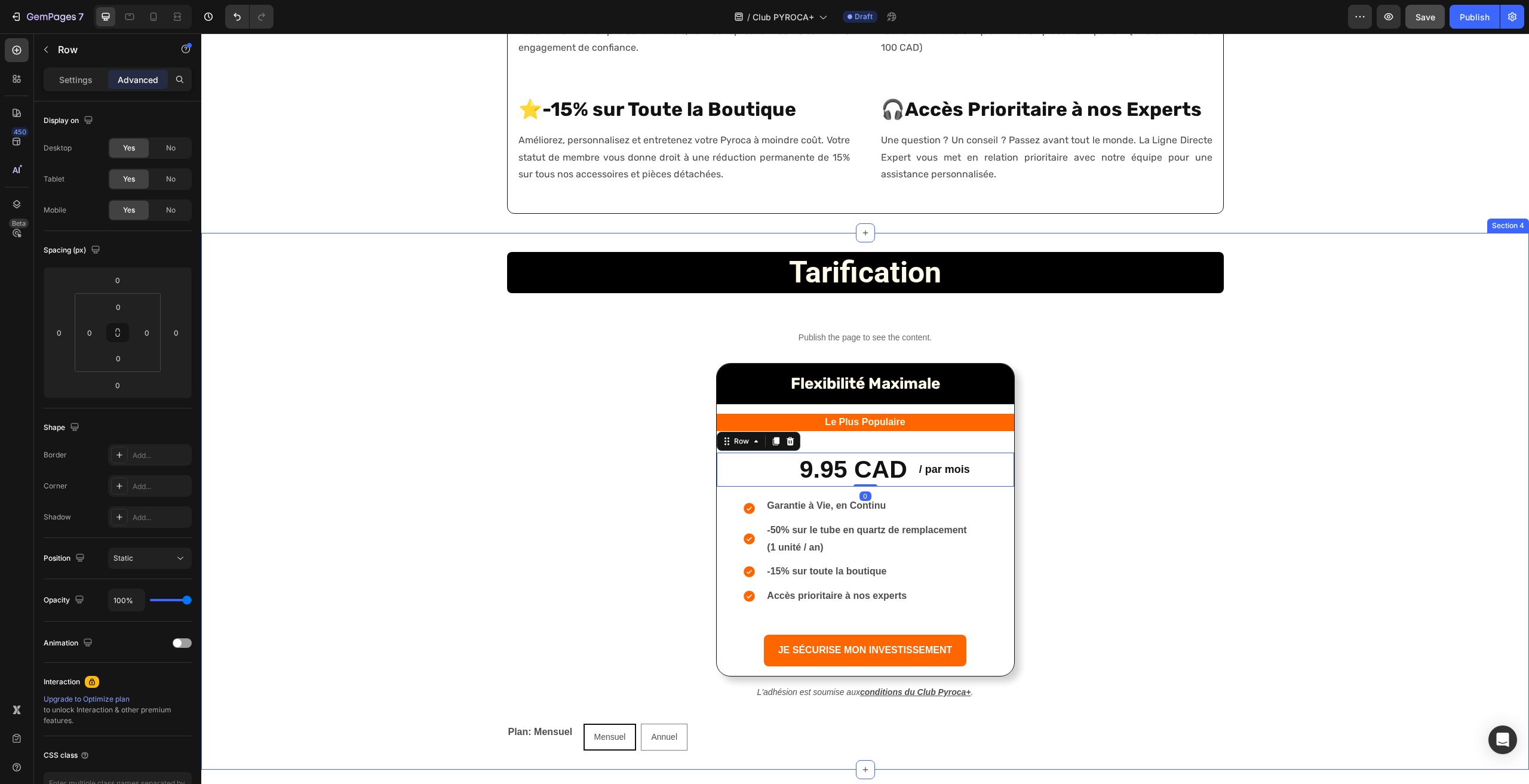
click at [1103, 472] on div "tarification Heading Row Publish the page to see the content. Custom Code Flexi…" at bounding box center [865, 501] width 1327 height 498
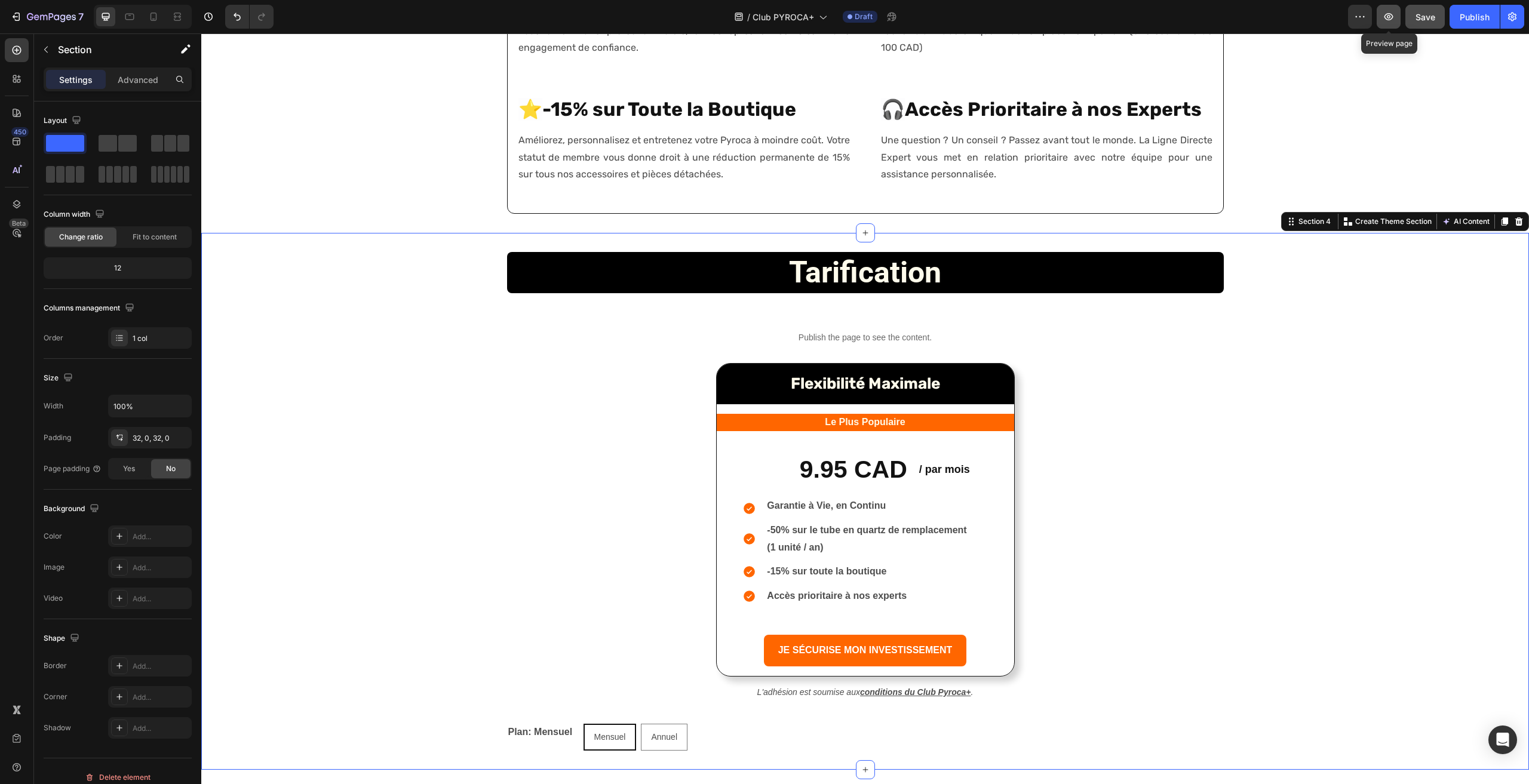
click at [1391, 16] on icon "button" at bounding box center [1389, 17] width 12 height 12
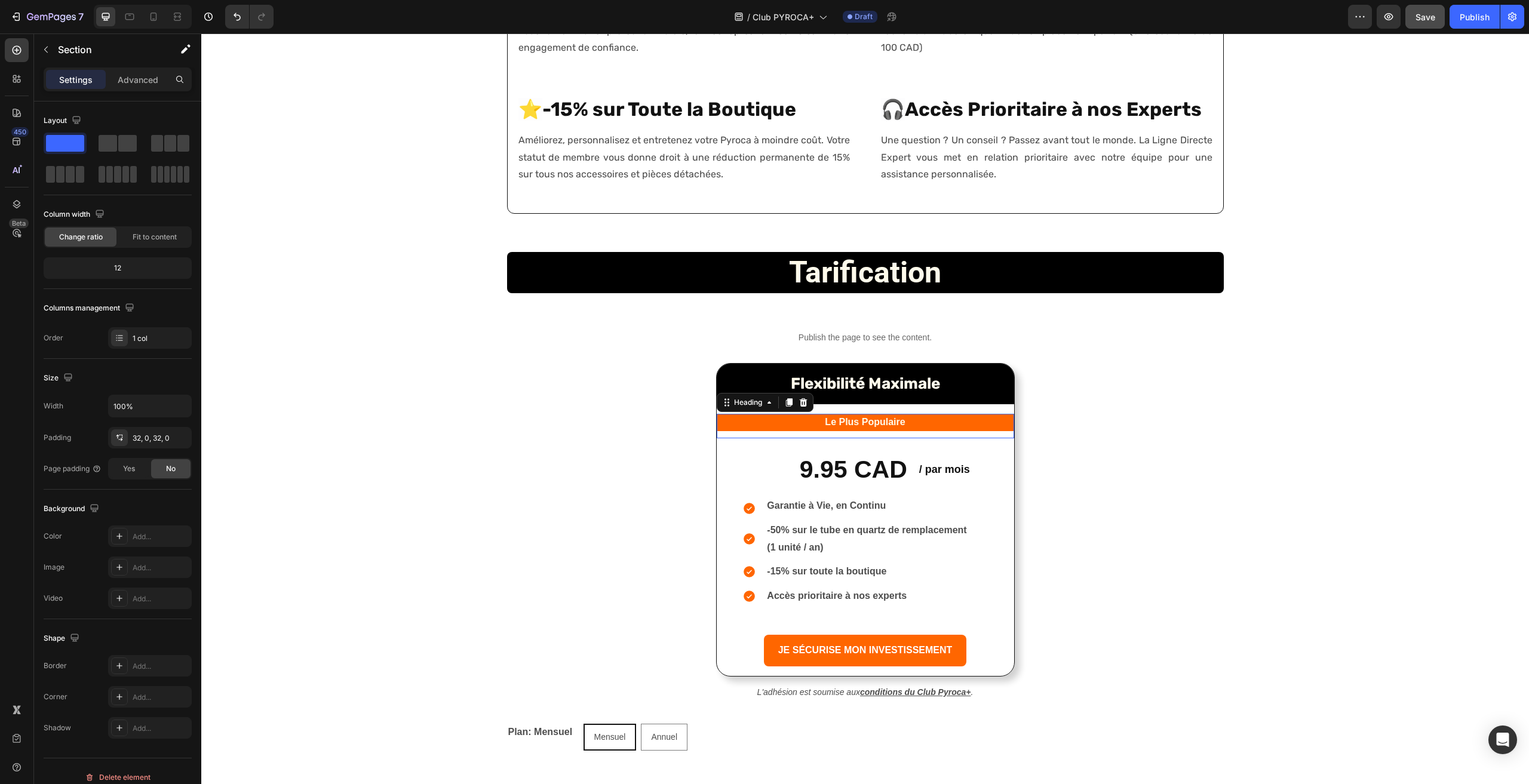
click at [768, 422] on h2 "Le Plus Populaire" at bounding box center [866, 422] width 298 height 17
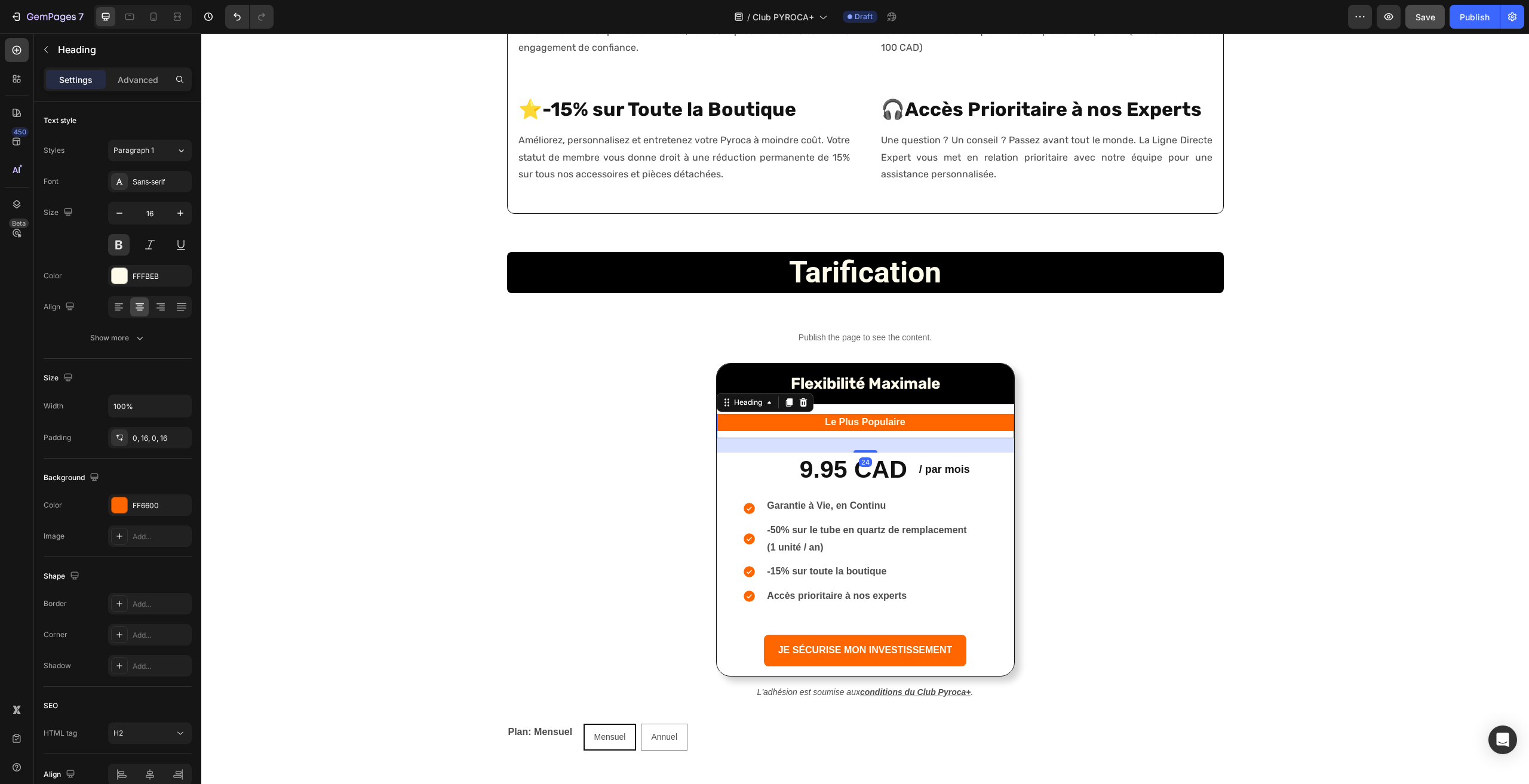
click at [864, 425] on h2 "Le Plus Populaire" at bounding box center [866, 422] width 298 height 17
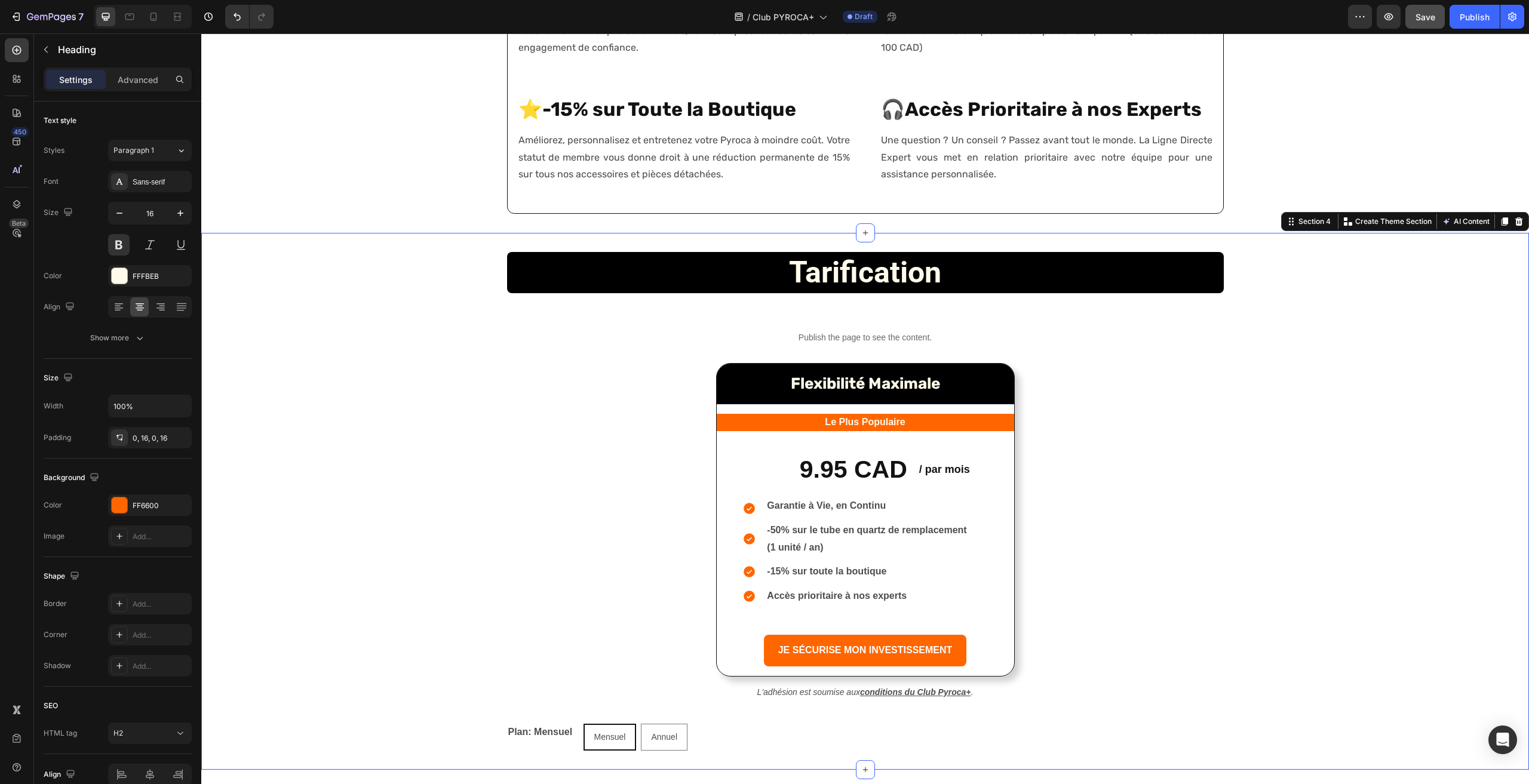
click at [1057, 445] on div "tarification Heading Row Publish the page to see the content. Custom Code Flexi…" at bounding box center [865, 501] width 1327 height 498
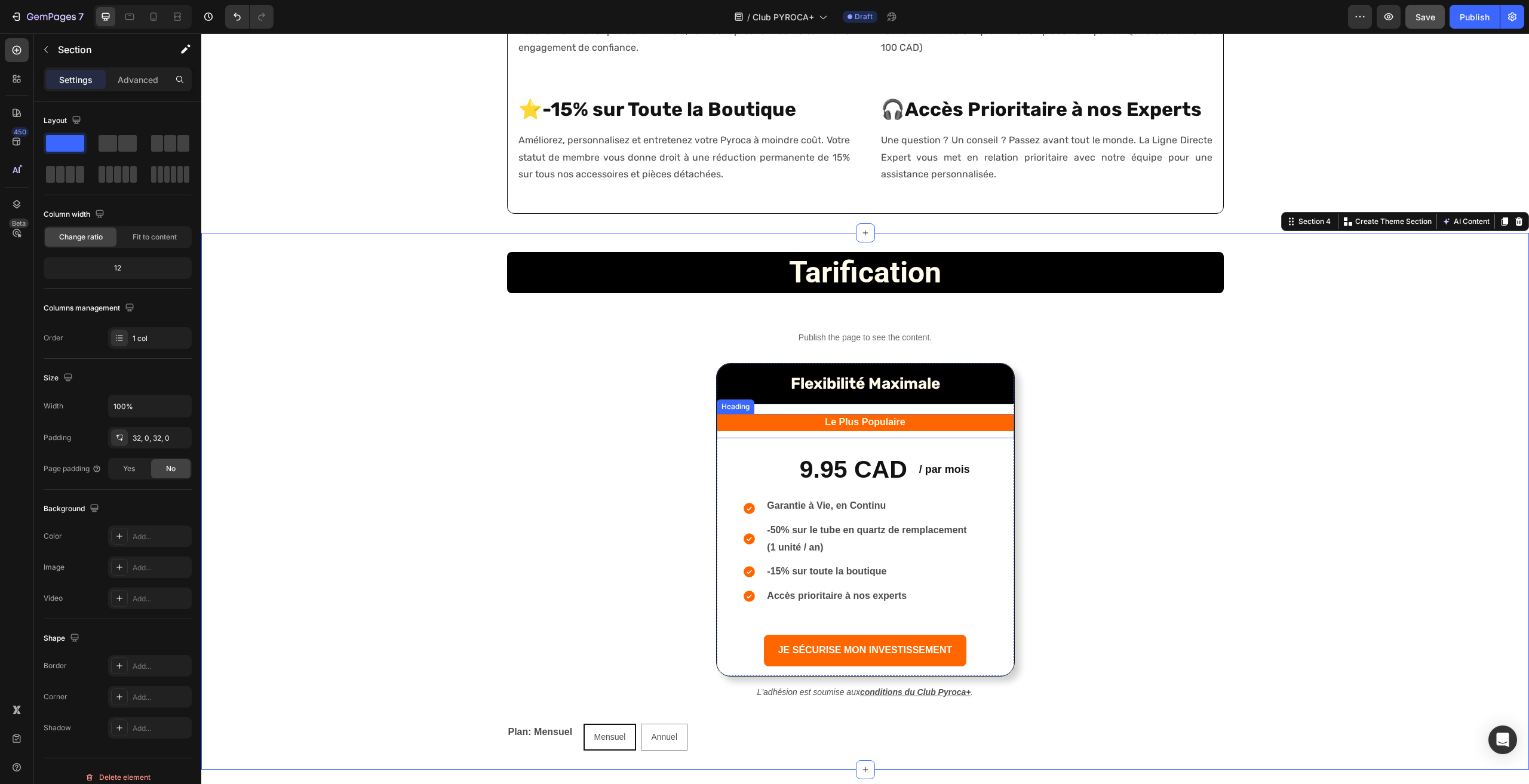
click at [901, 415] on p "Le Plus Populaire" at bounding box center [866, 422] width 278 height 17
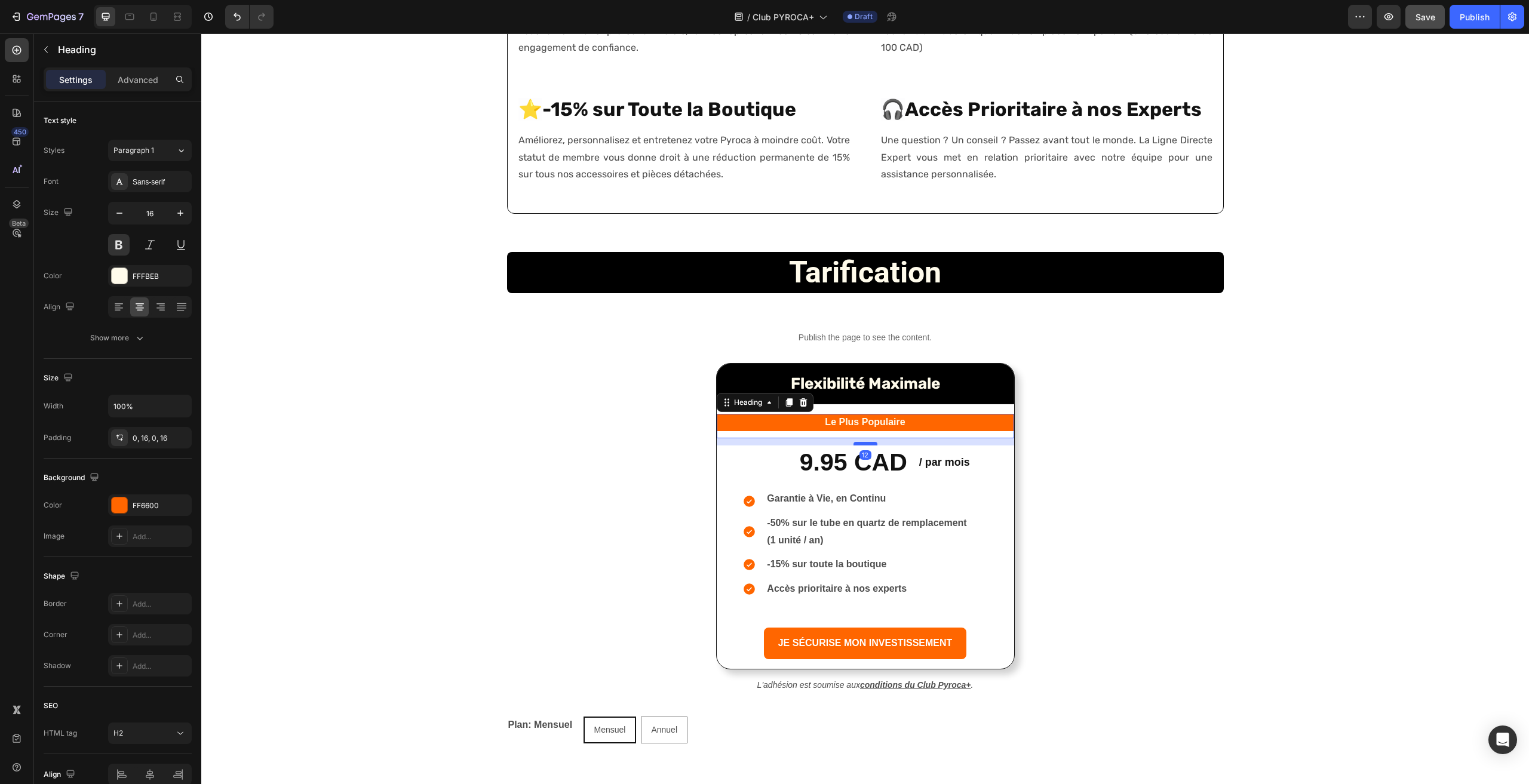
drag, startPoint x: 862, startPoint y: 452, endPoint x: 864, endPoint y: 445, distance: 7.3
click at [864, 445] on div at bounding box center [866, 444] width 24 height 4
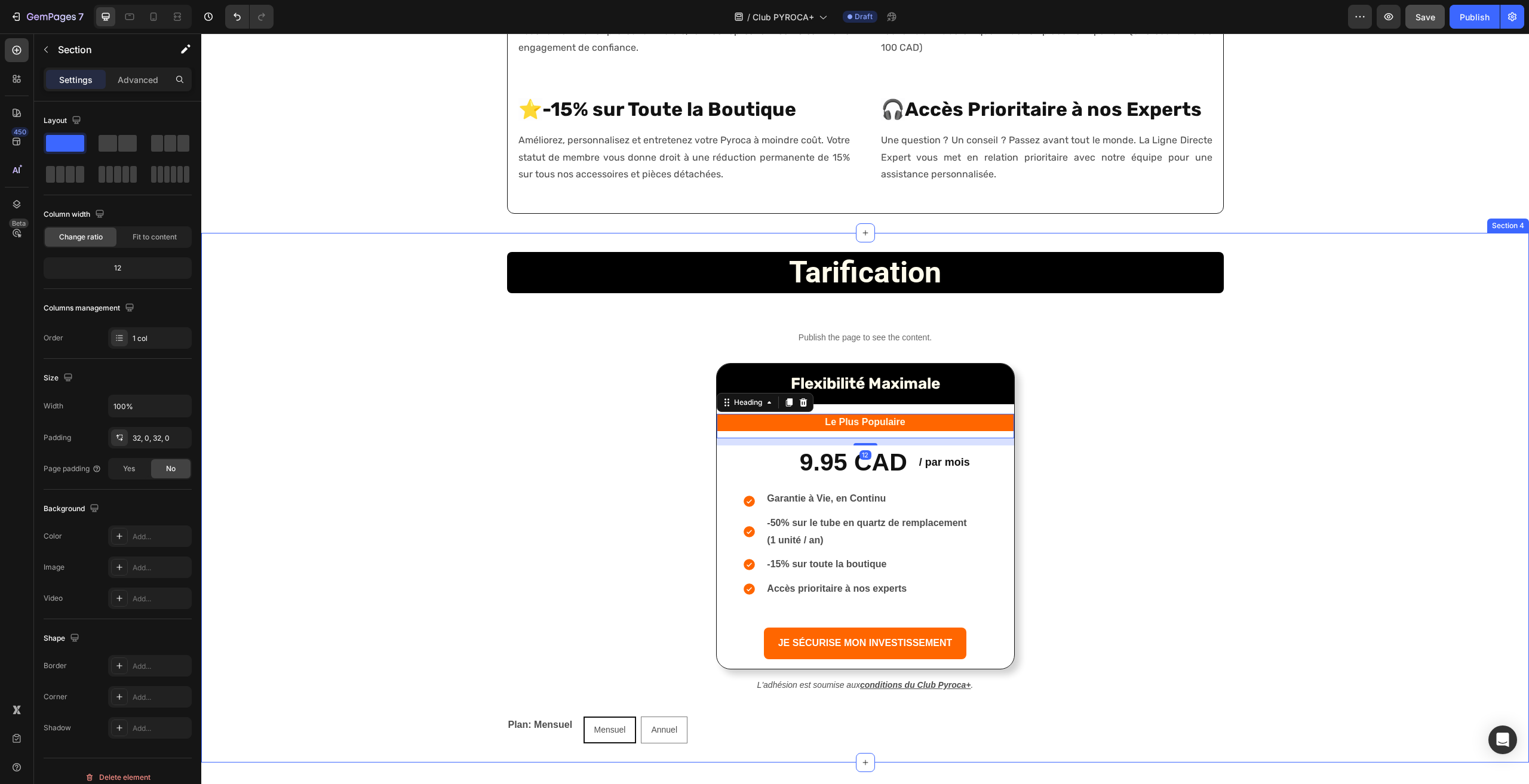
click at [1085, 465] on div "tarification Heading Row Publish the page to see the content. Custom Code Flexi…" at bounding box center [865, 497] width 1327 height 491
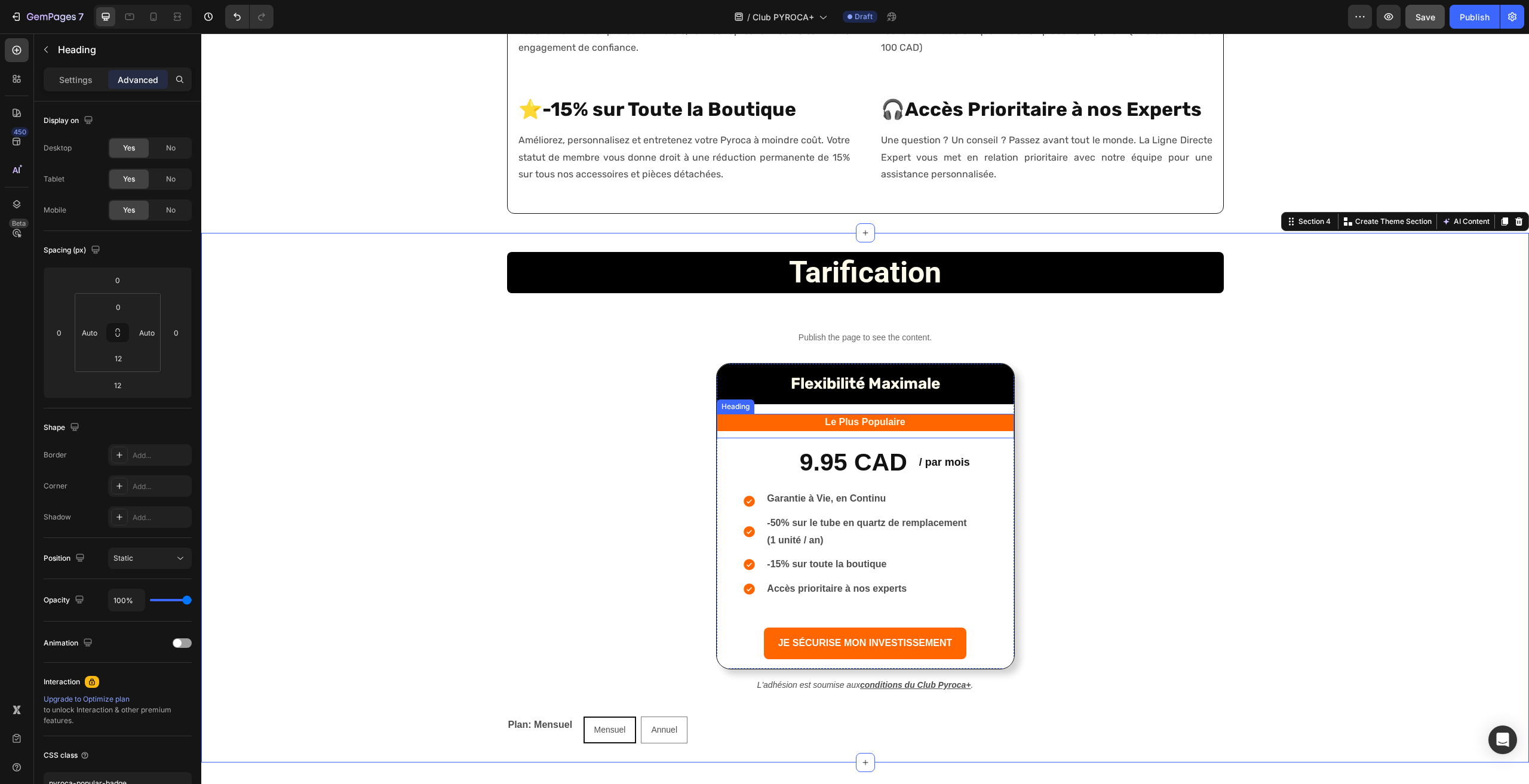
click at [872, 421] on p "Le Plus Populaire" at bounding box center [866, 422] width 278 height 17
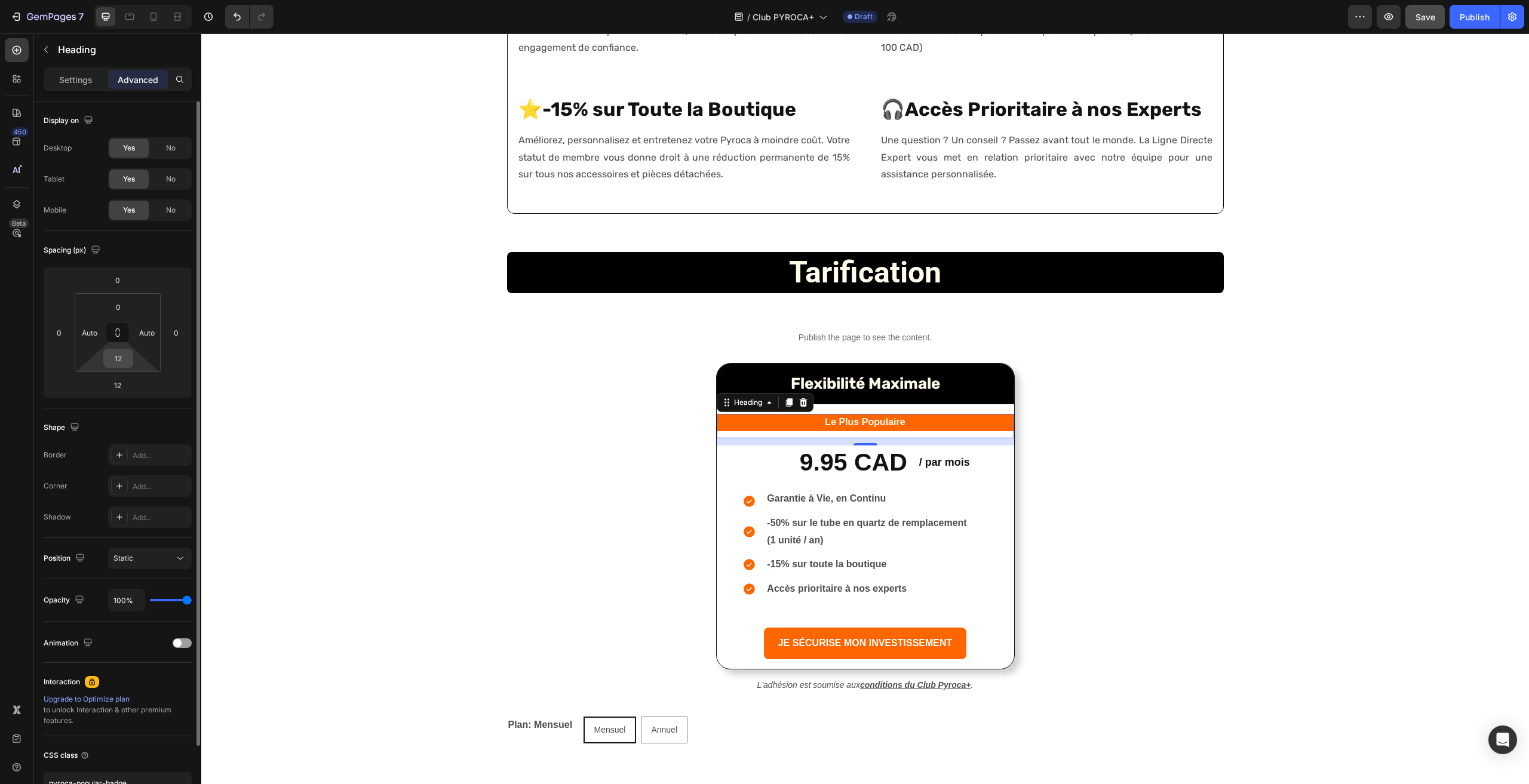
click at [123, 358] on input "12" at bounding box center [118, 358] width 24 height 18
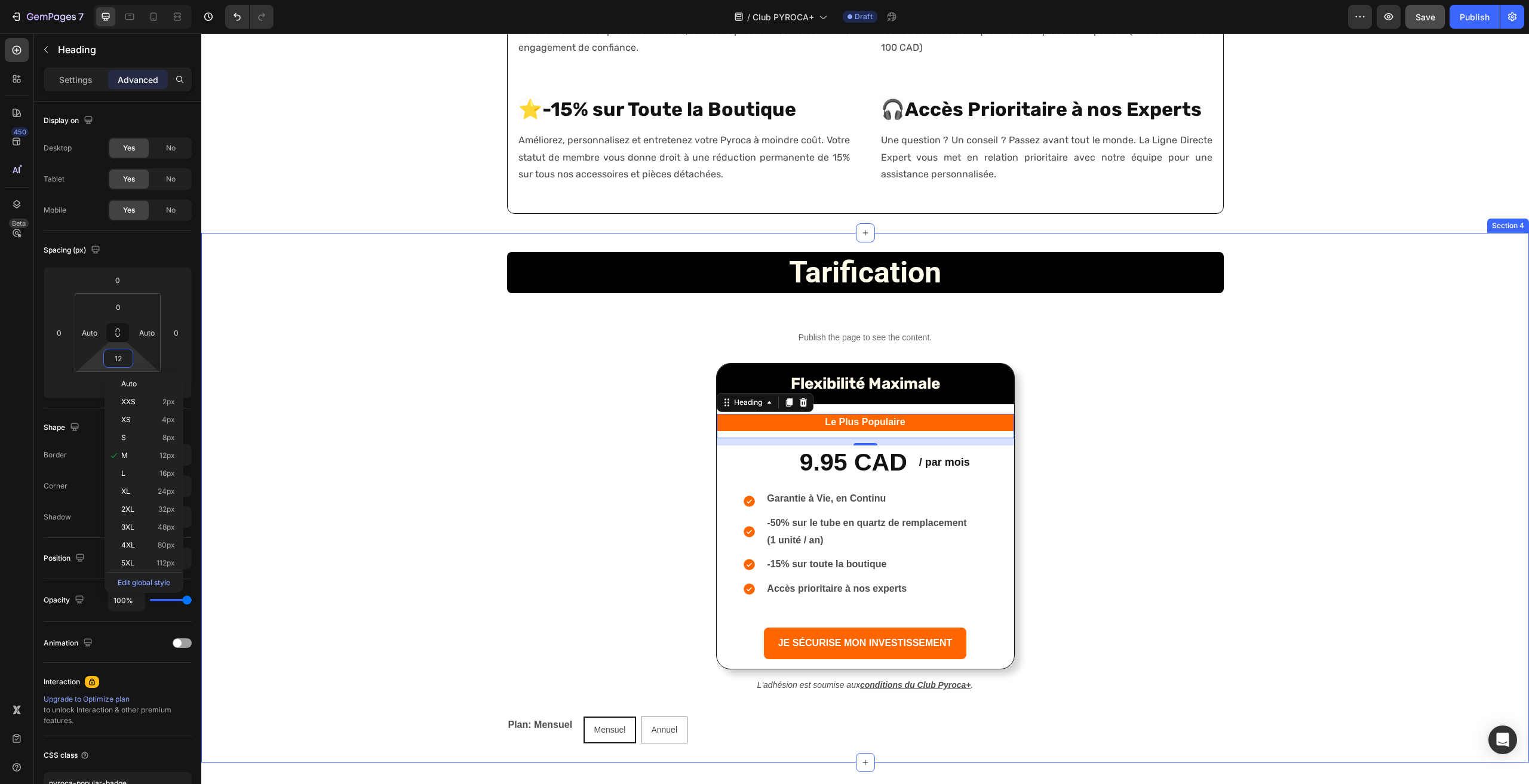
type input "0"
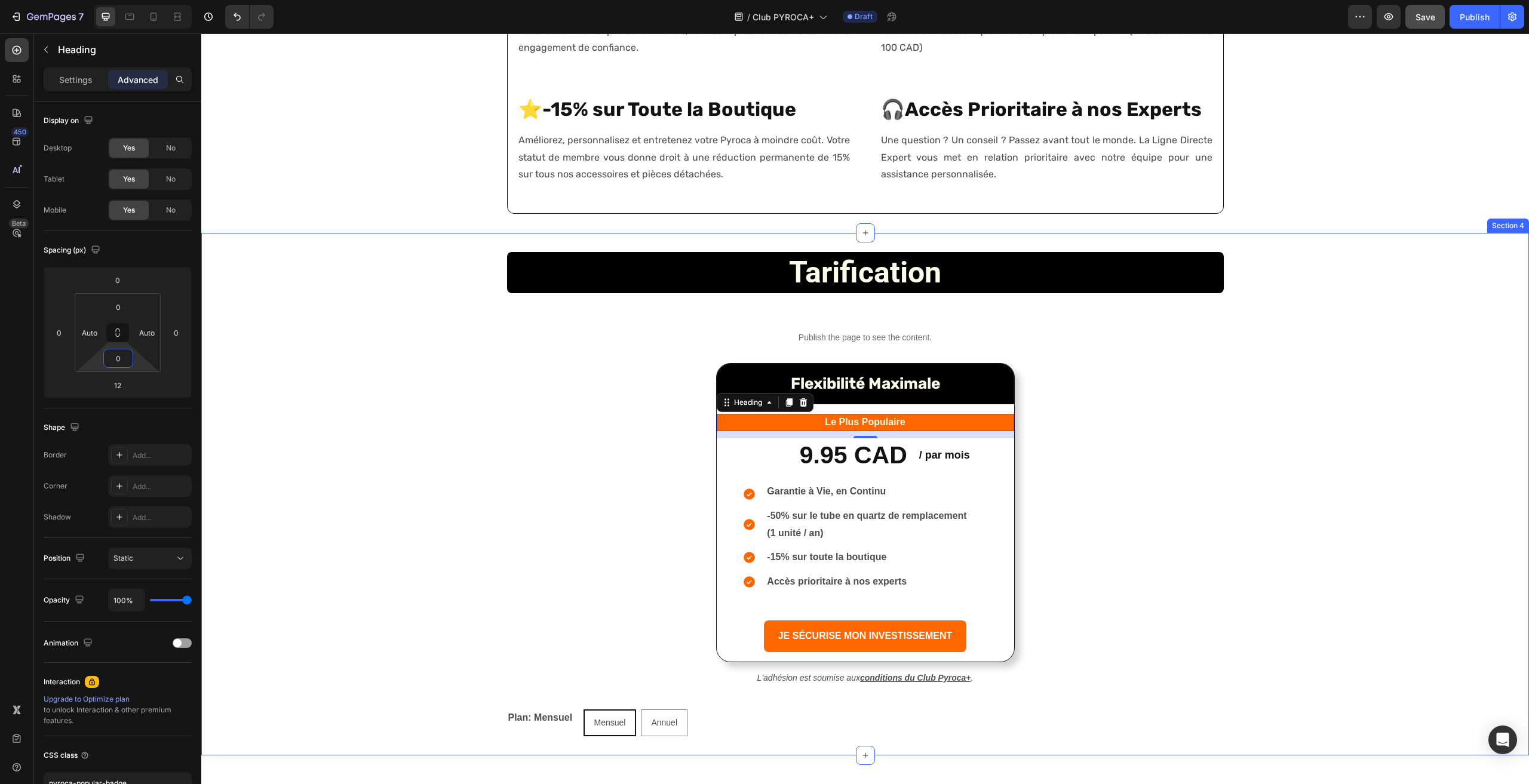
click at [1232, 504] on div "tarification Heading Row Publish the page to see the content. Custom Code Flexi…" at bounding box center [865, 494] width 1327 height 484
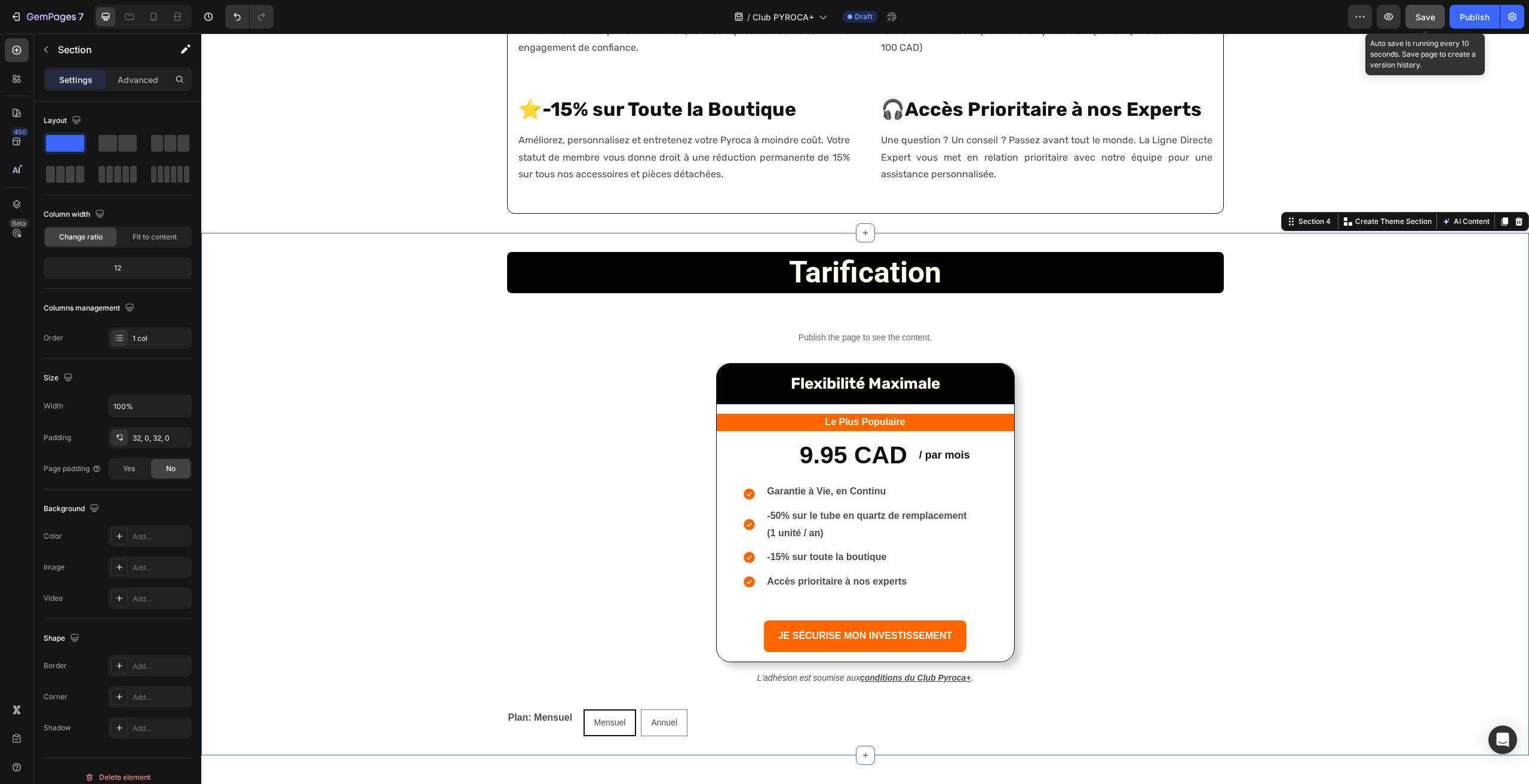
drag, startPoint x: 1434, startPoint y: 17, endPoint x: 1418, endPoint y: 17, distance: 16.0
click at [1434, 17] on span "Save" at bounding box center [1426, 17] width 20 height 10
click at [1392, 19] on icon "button" at bounding box center [1389, 17] width 12 height 12
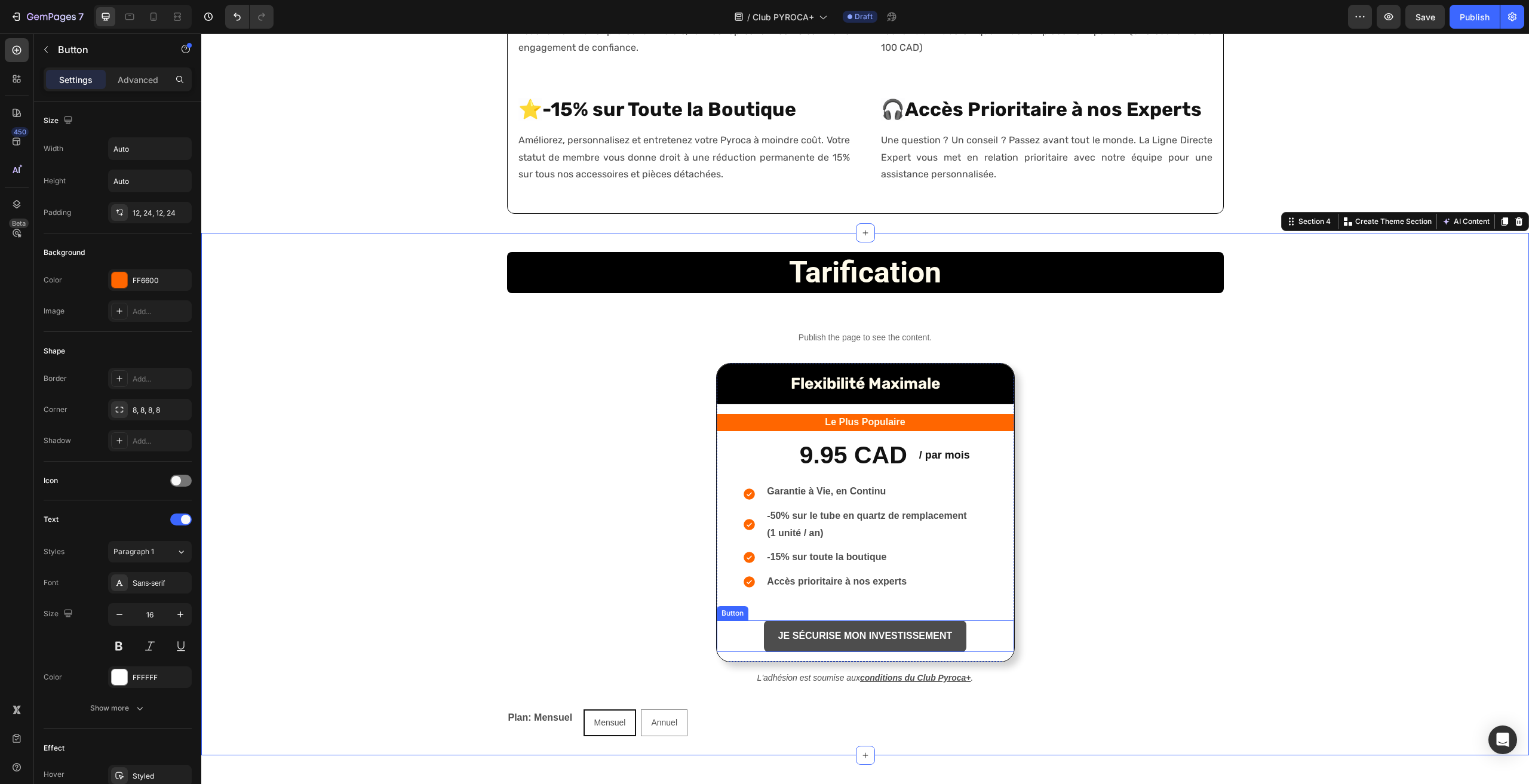
click at [939, 625] on button "JE SÉCURISE MON INVESTISSEMENT" at bounding box center [865, 636] width 204 height 32
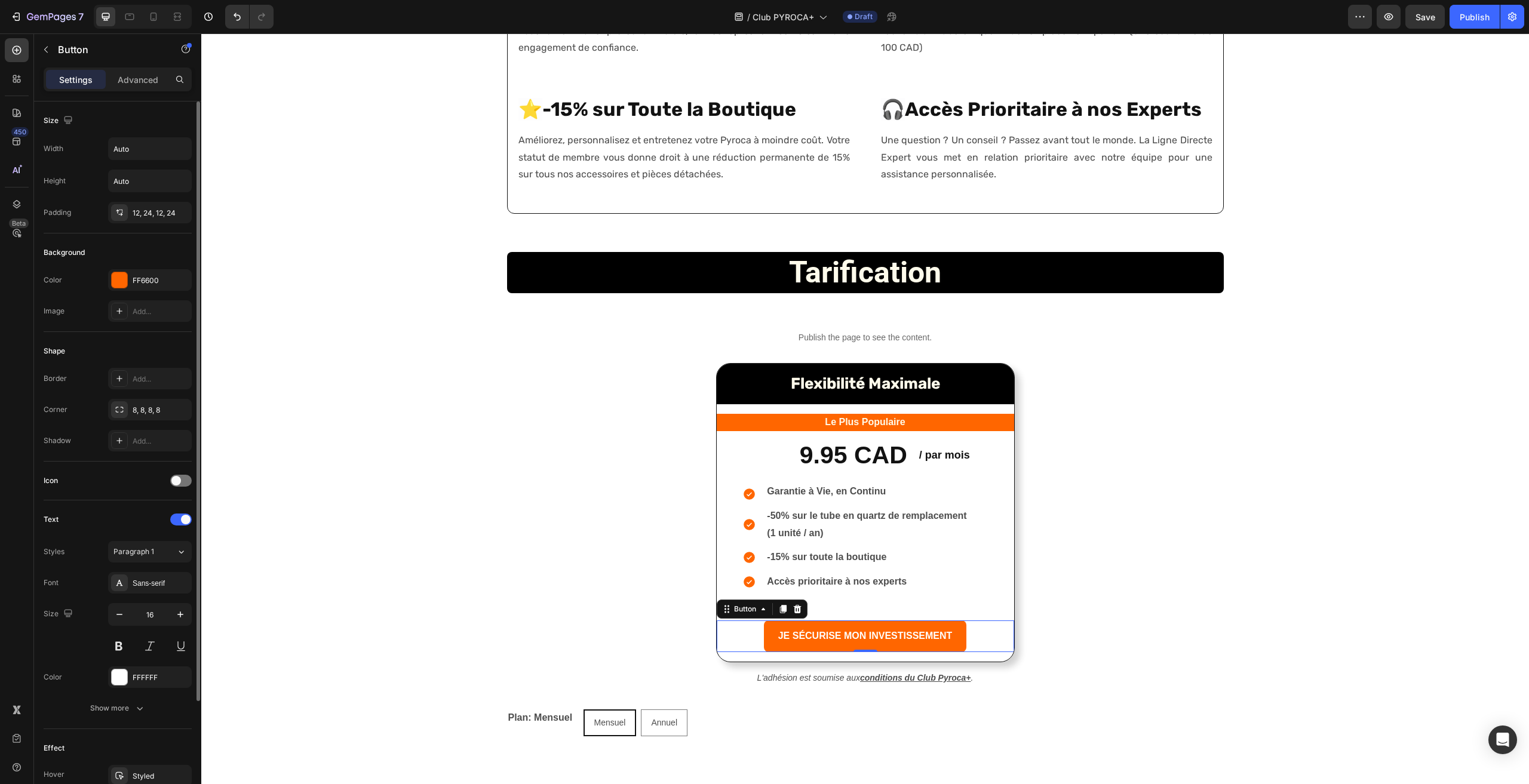
scroll to position [140, 0]
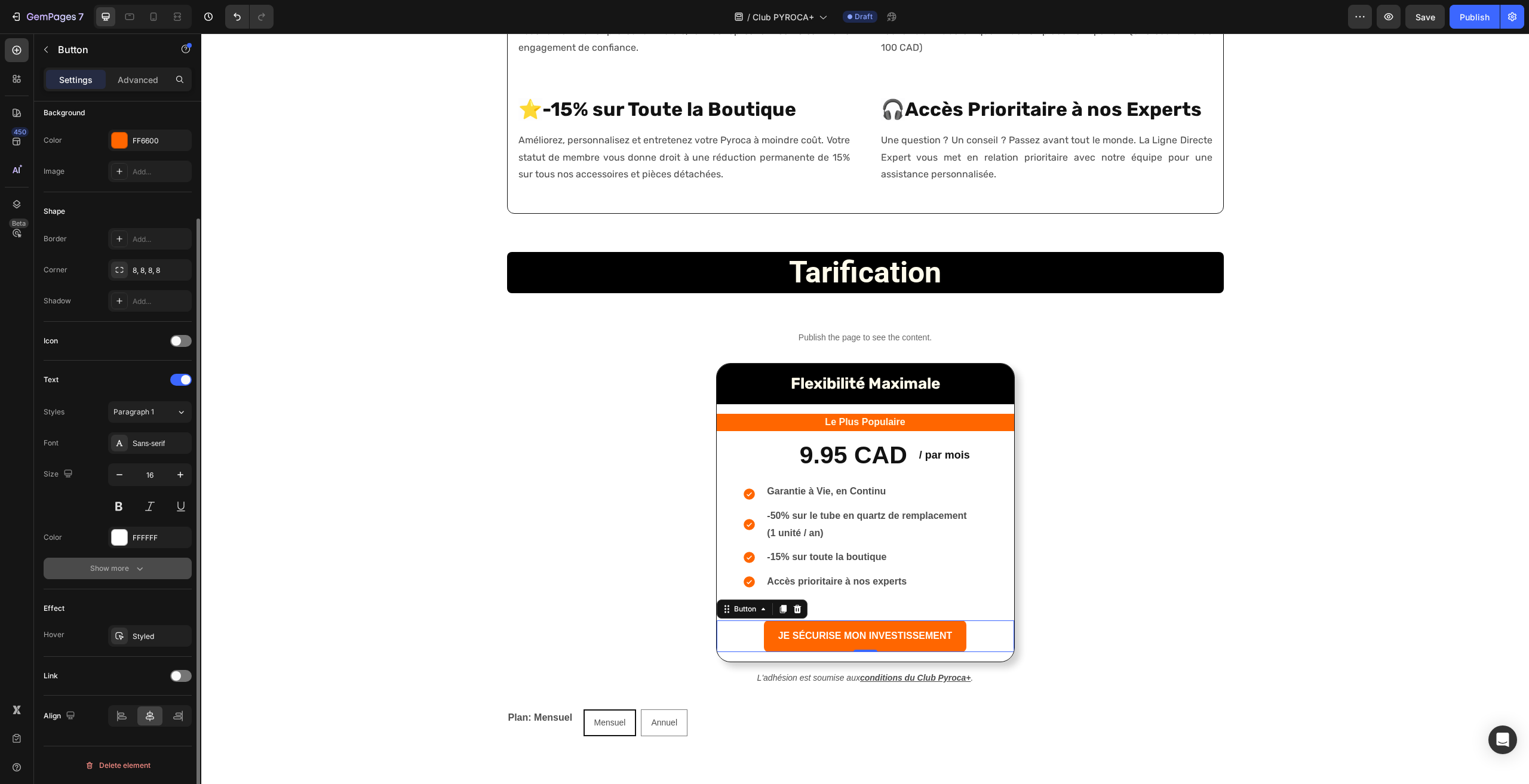
click at [143, 568] on icon "button" at bounding box center [140, 569] width 12 height 12
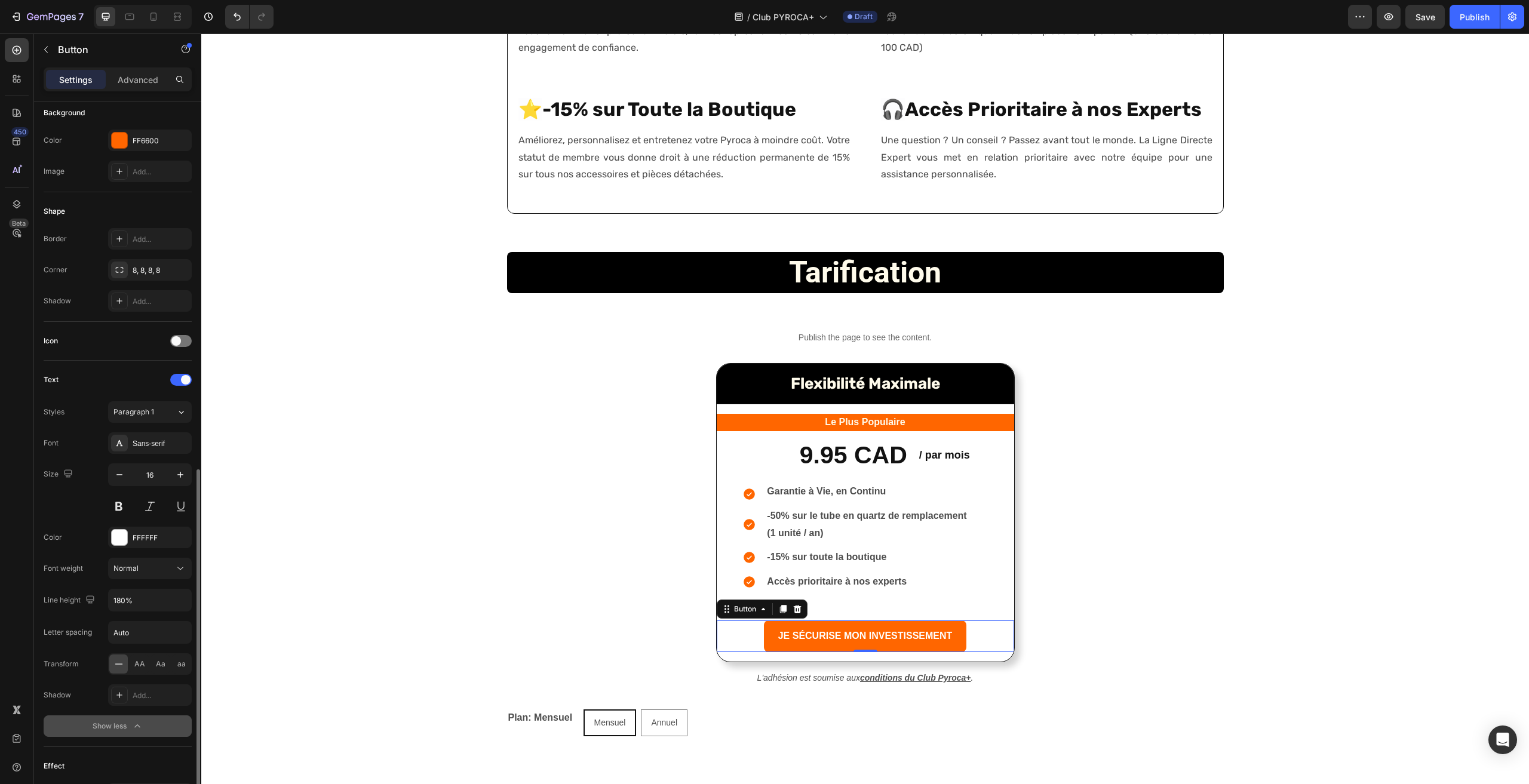
scroll to position [298, 0]
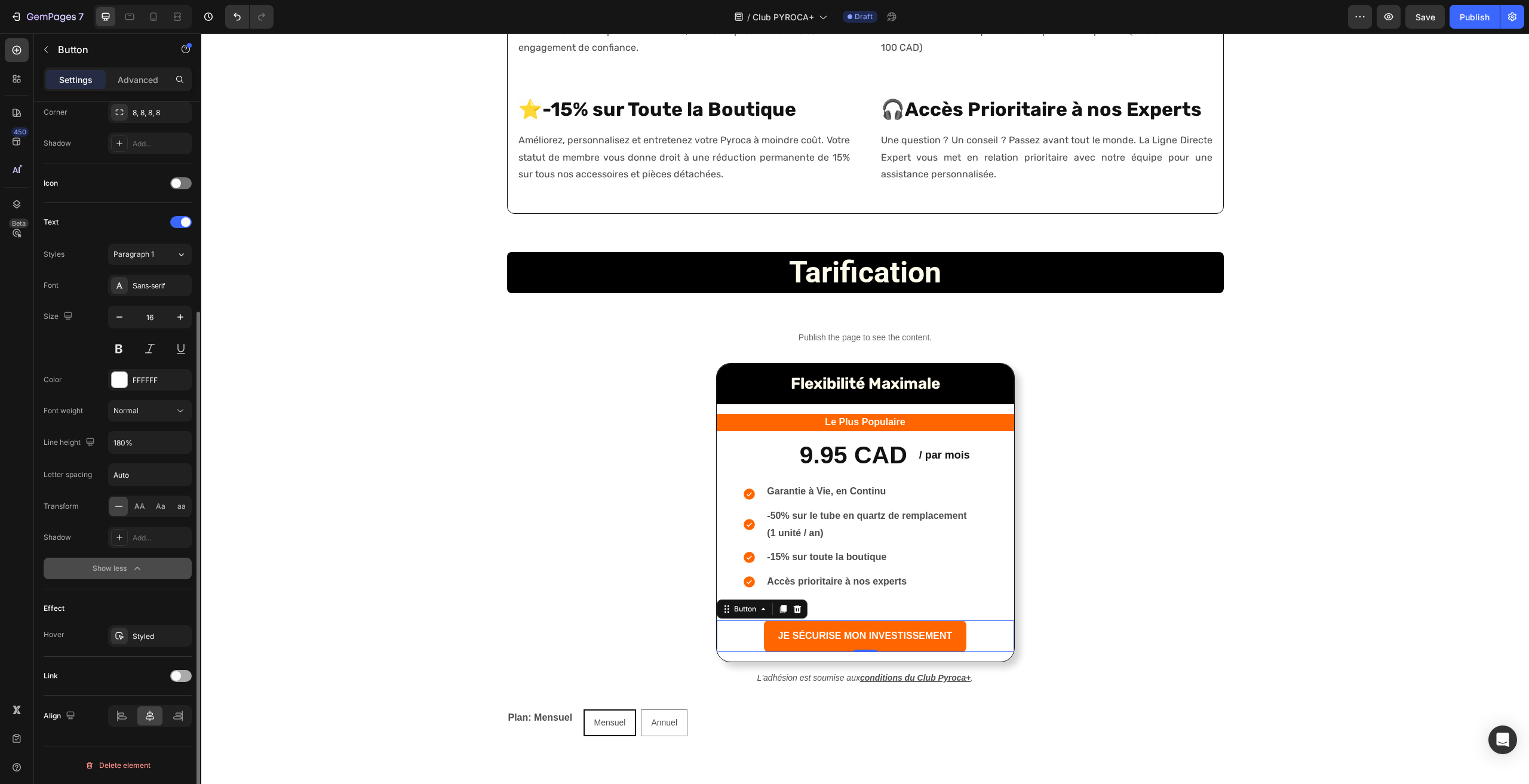
click at [185, 678] on div at bounding box center [181, 676] width 22 height 12
click at [182, 675] on span at bounding box center [186, 676] width 10 height 10
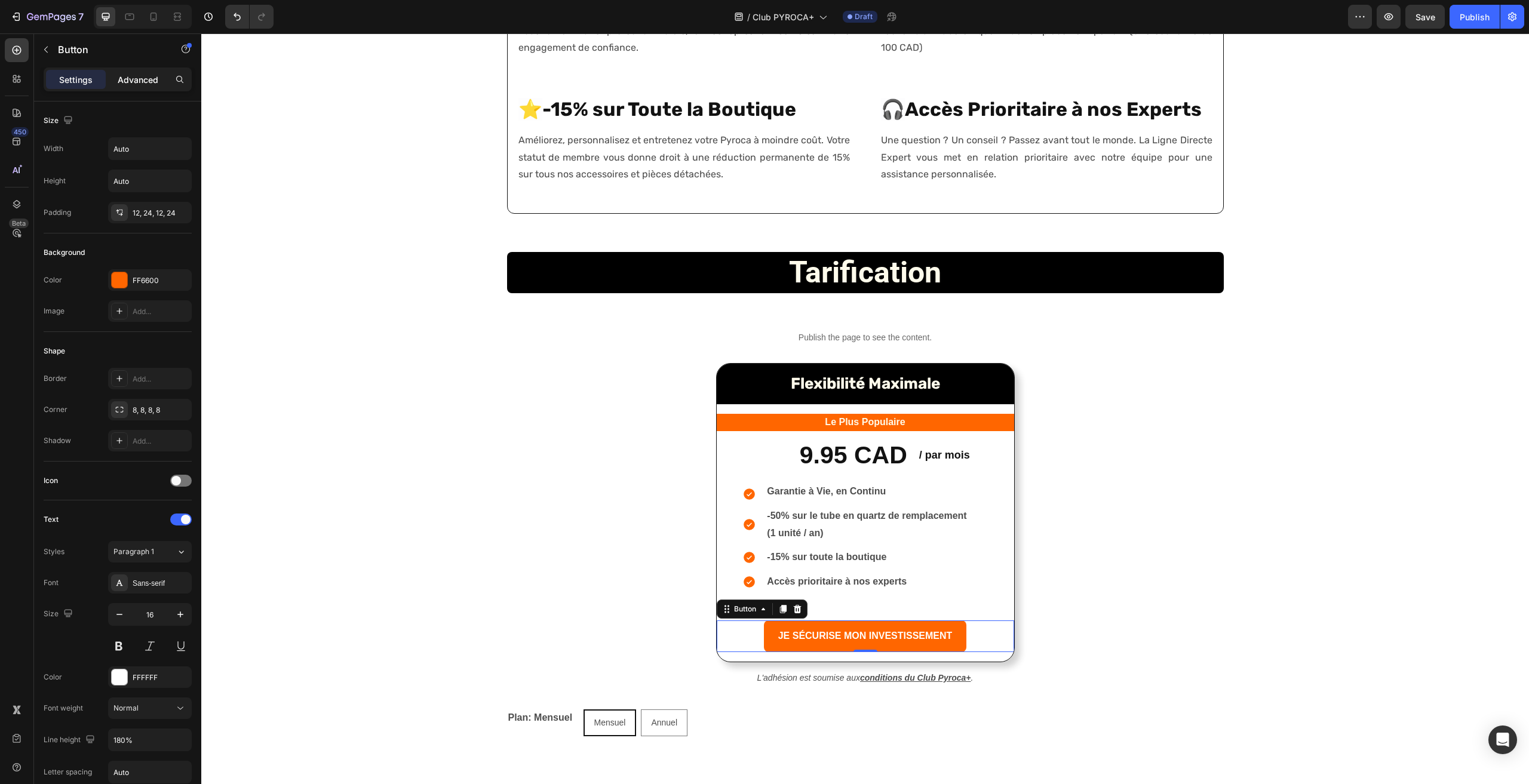
click at [139, 78] on p "Advanced" at bounding box center [138, 79] width 41 height 13
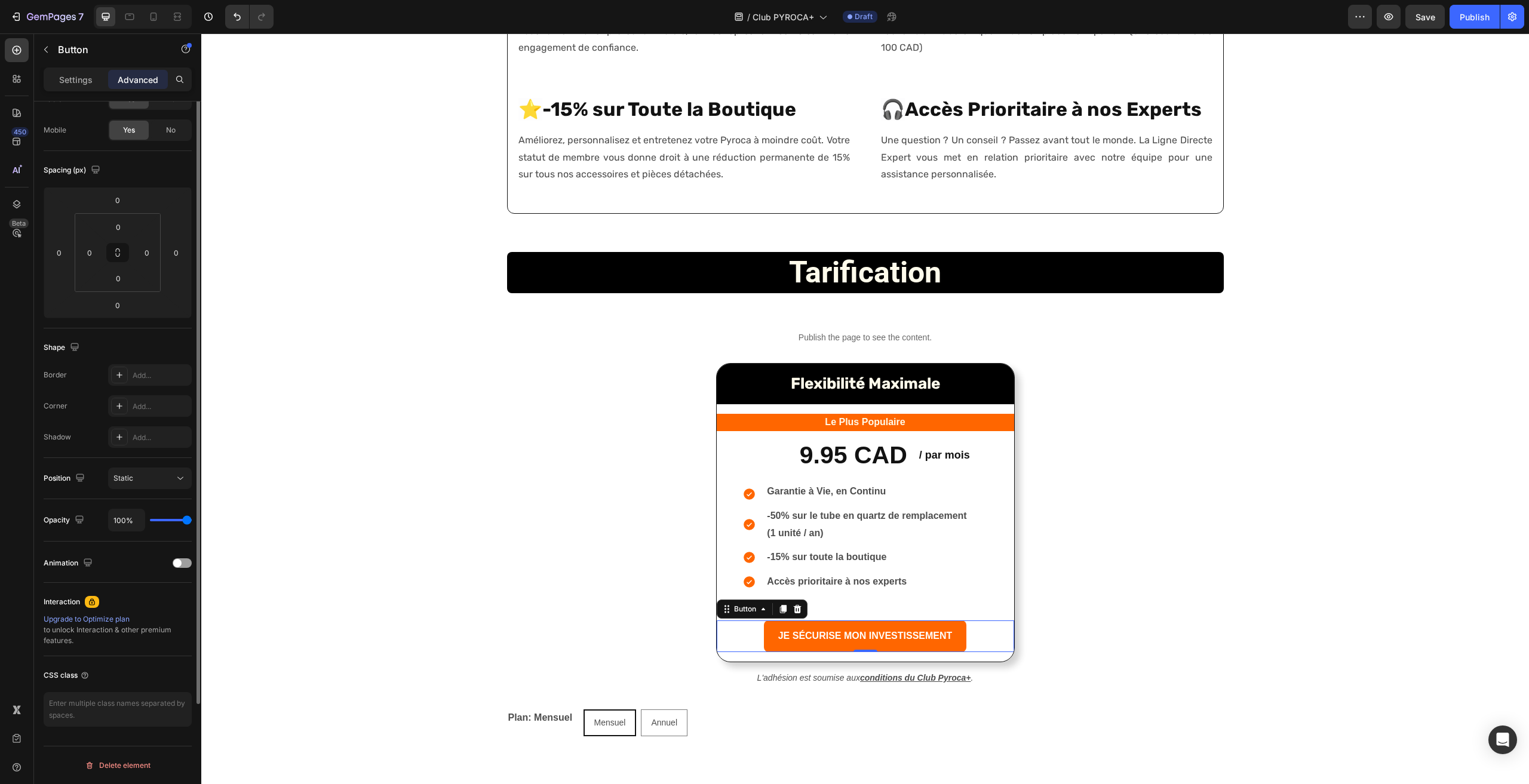
scroll to position [20, 0]
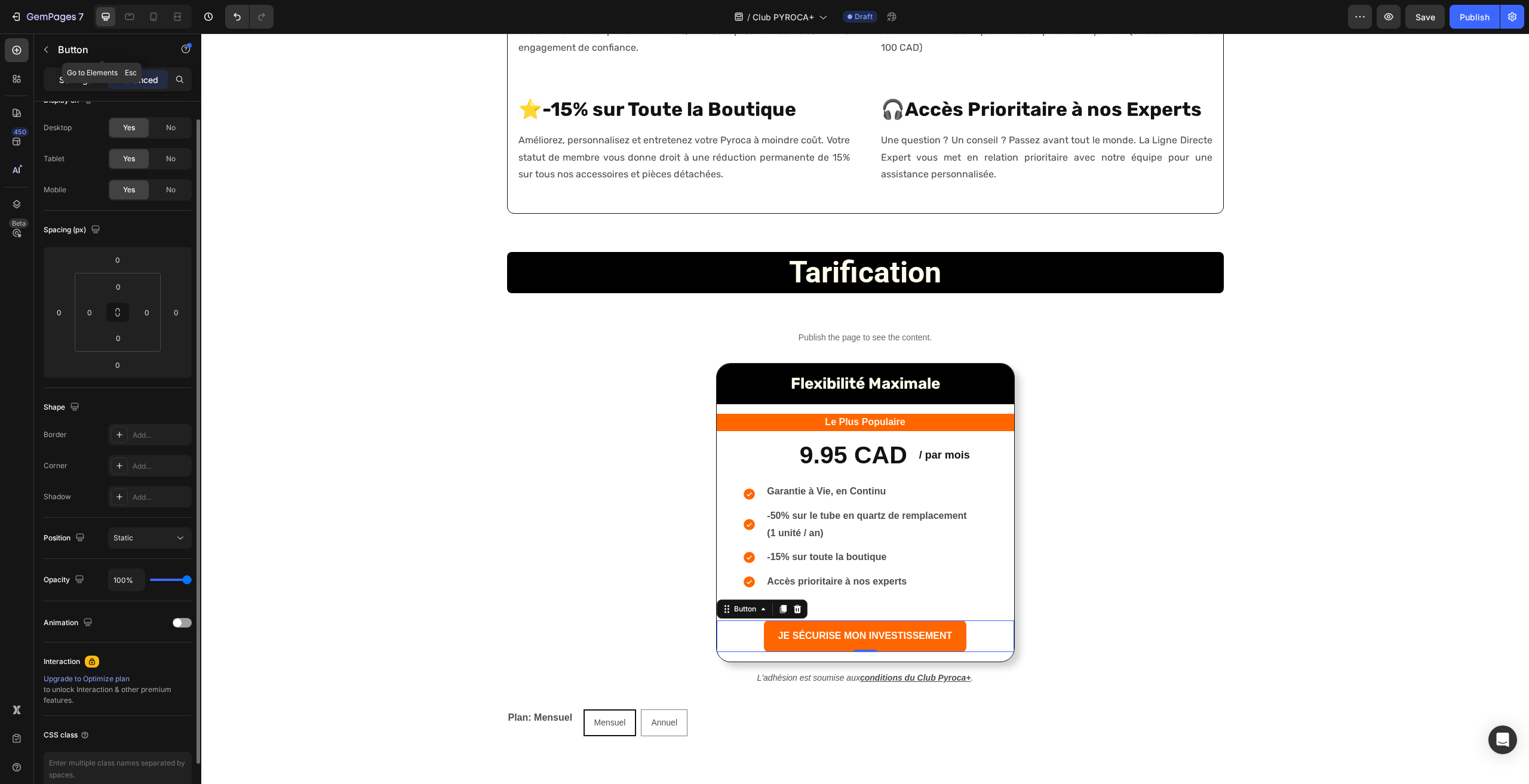
click at [70, 82] on p "Settings" at bounding box center [76, 79] width 34 height 13
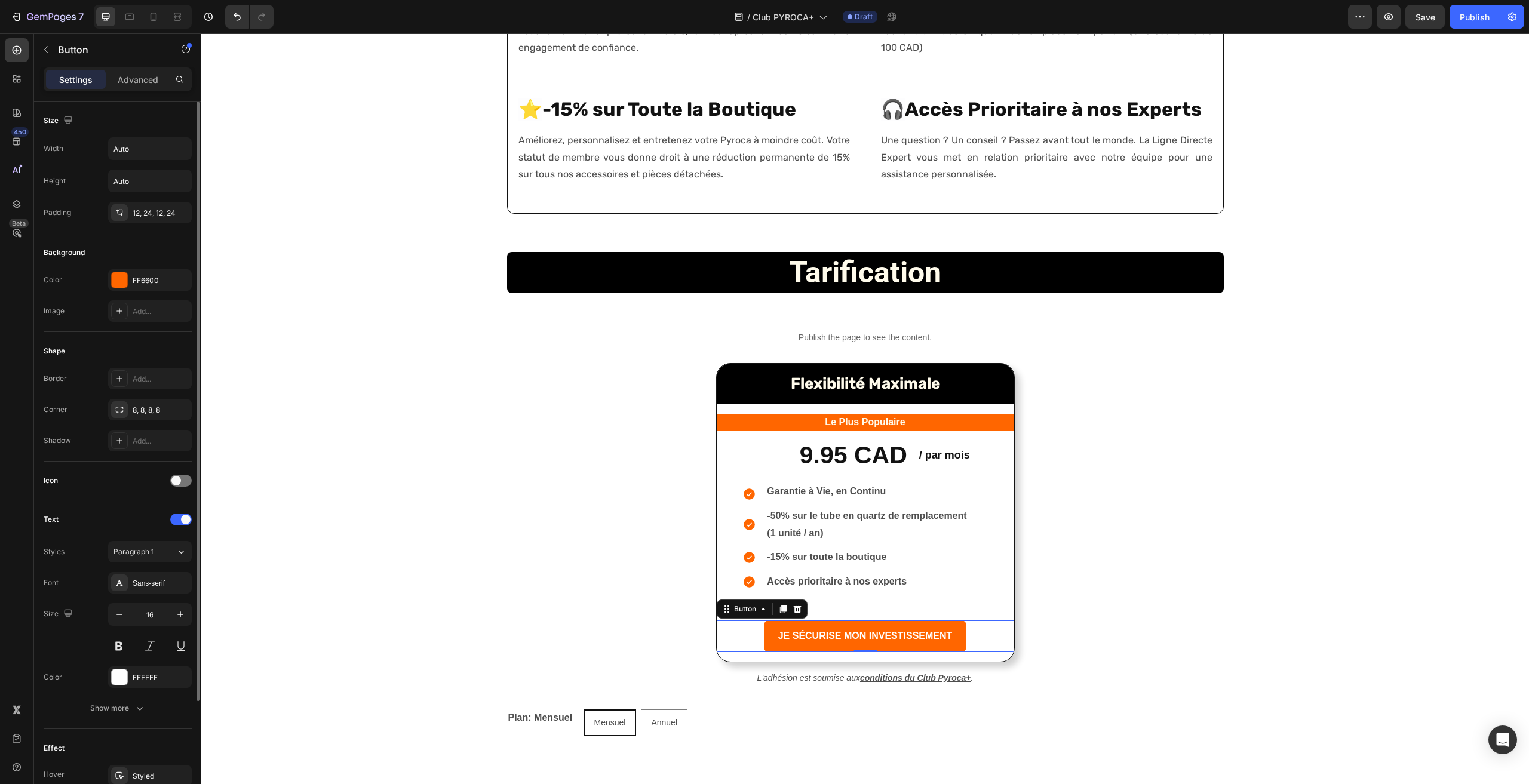
scroll to position [119, 0]
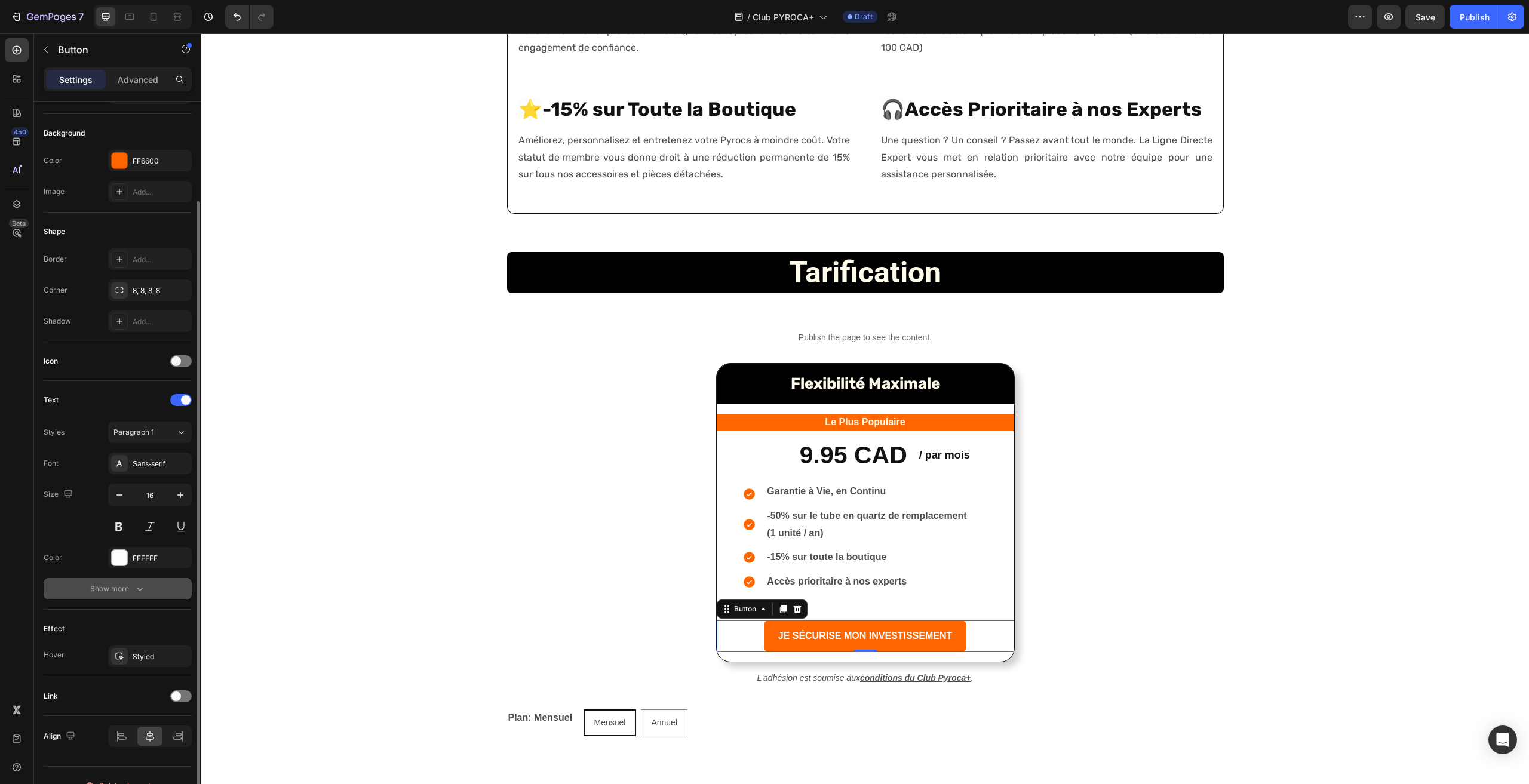
click at [147, 591] on button "Show more" at bounding box center [117, 588] width 148 height 22
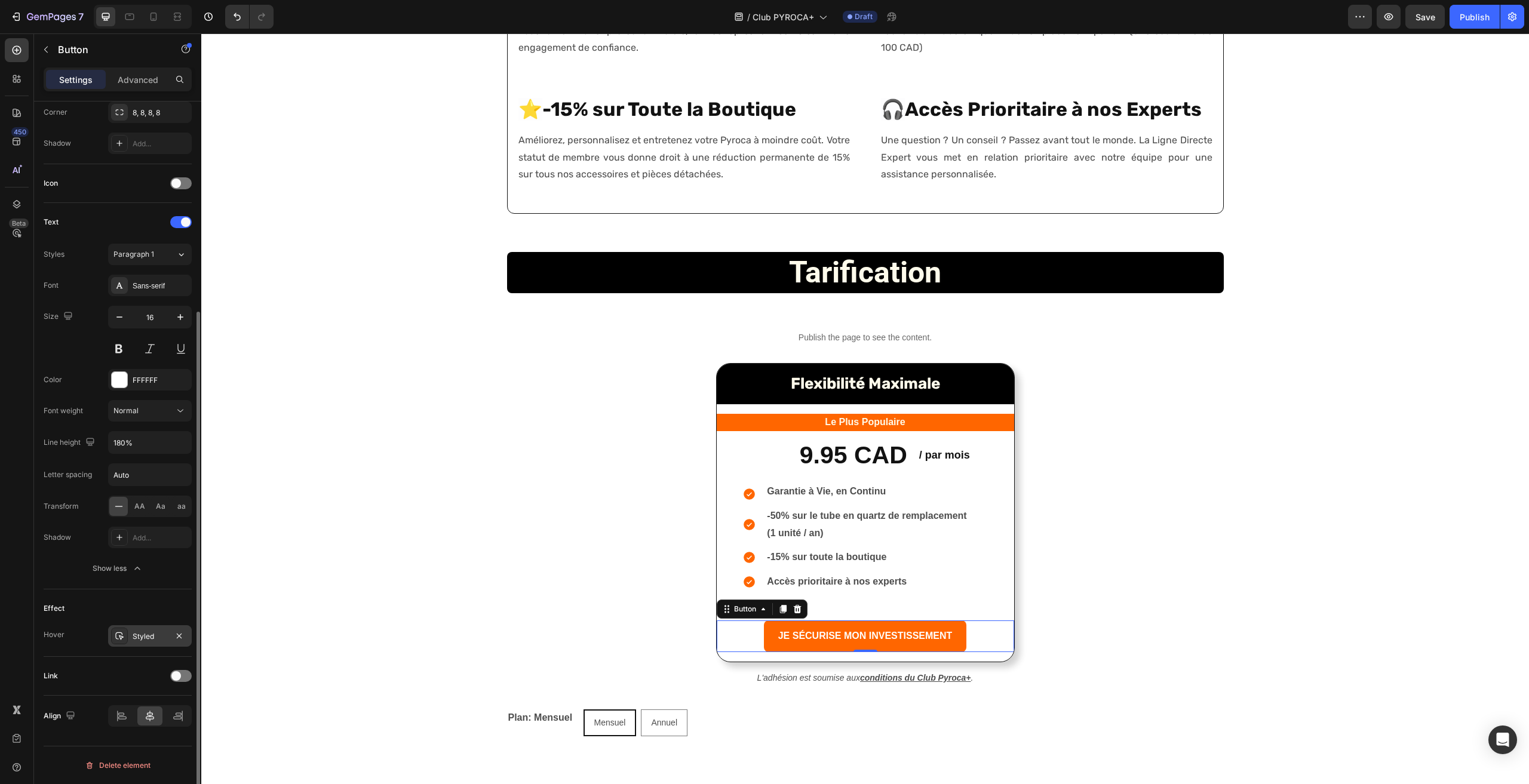
click at [145, 636] on div "Styled" at bounding box center [150, 636] width 35 height 11
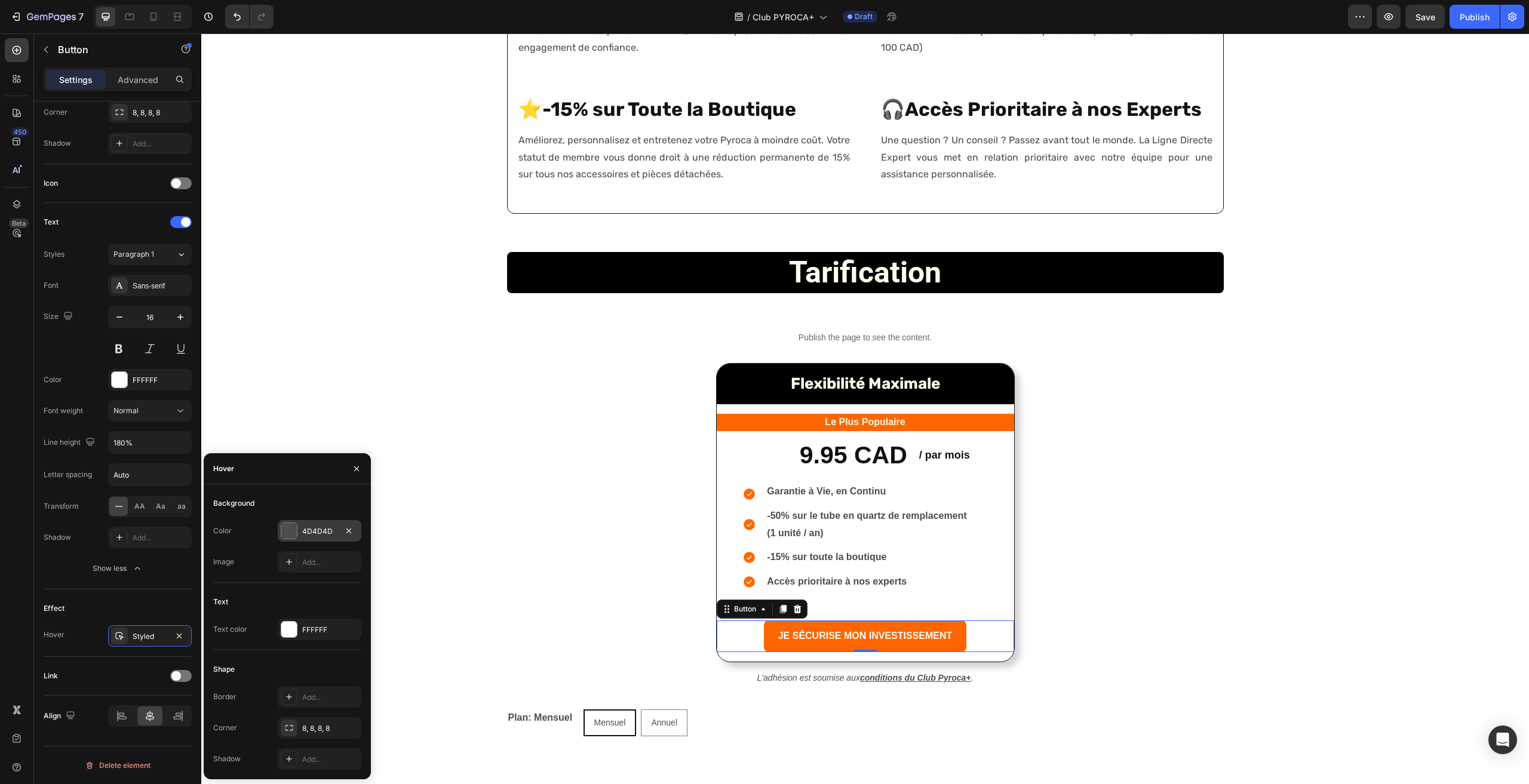
click at [316, 534] on div "4D4D4D" at bounding box center [319, 531] width 35 height 11
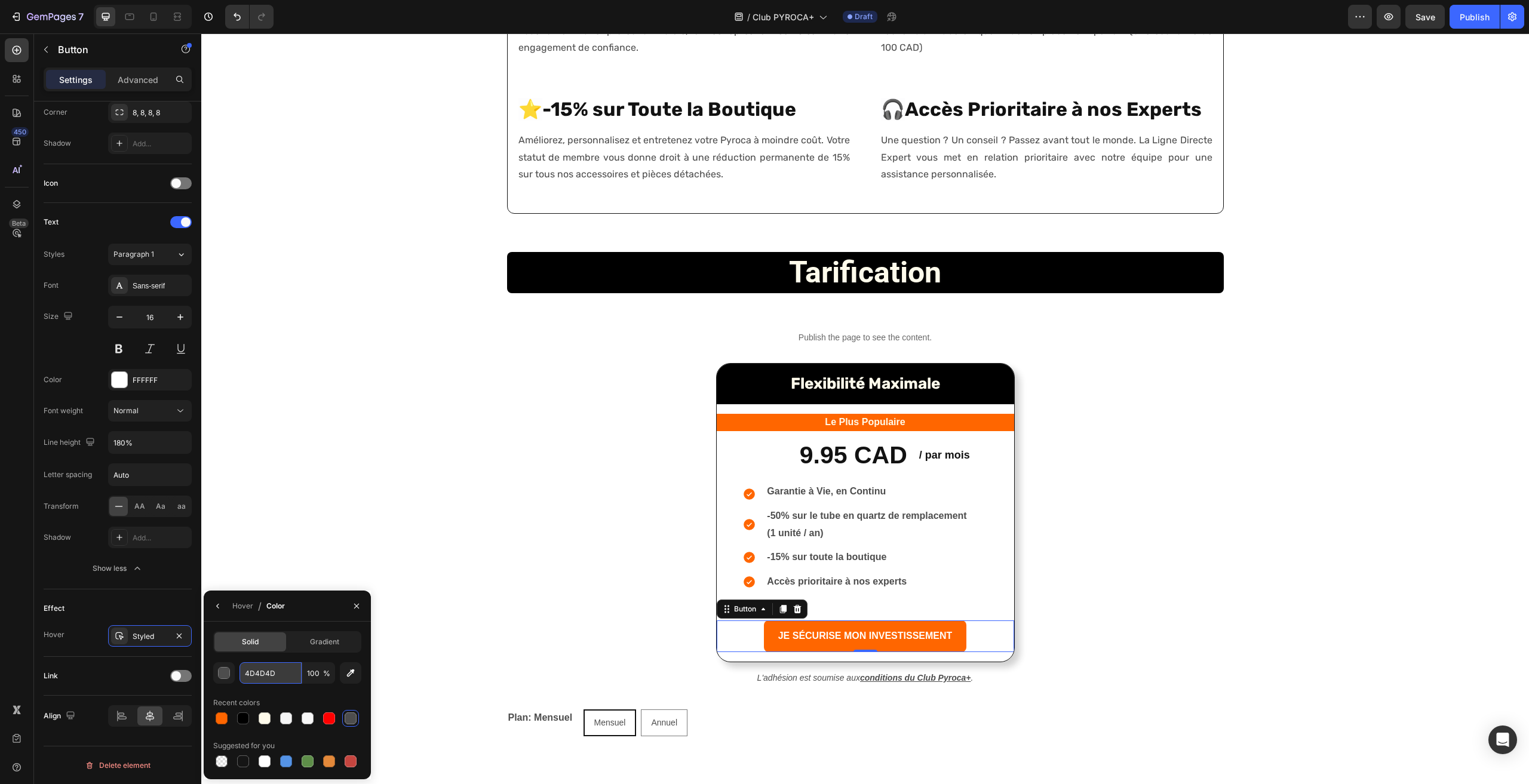
click at [261, 677] on input "4D4D4D" at bounding box center [270, 673] width 63 height 22
drag, startPoint x: 283, startPoint y: 678, endPoint x: 234, endPoint y: 674, distance: 49.2
click at [234, 674] on div "4D4D4D 100 %" at bounding box center [287, 673] width 148 height 22
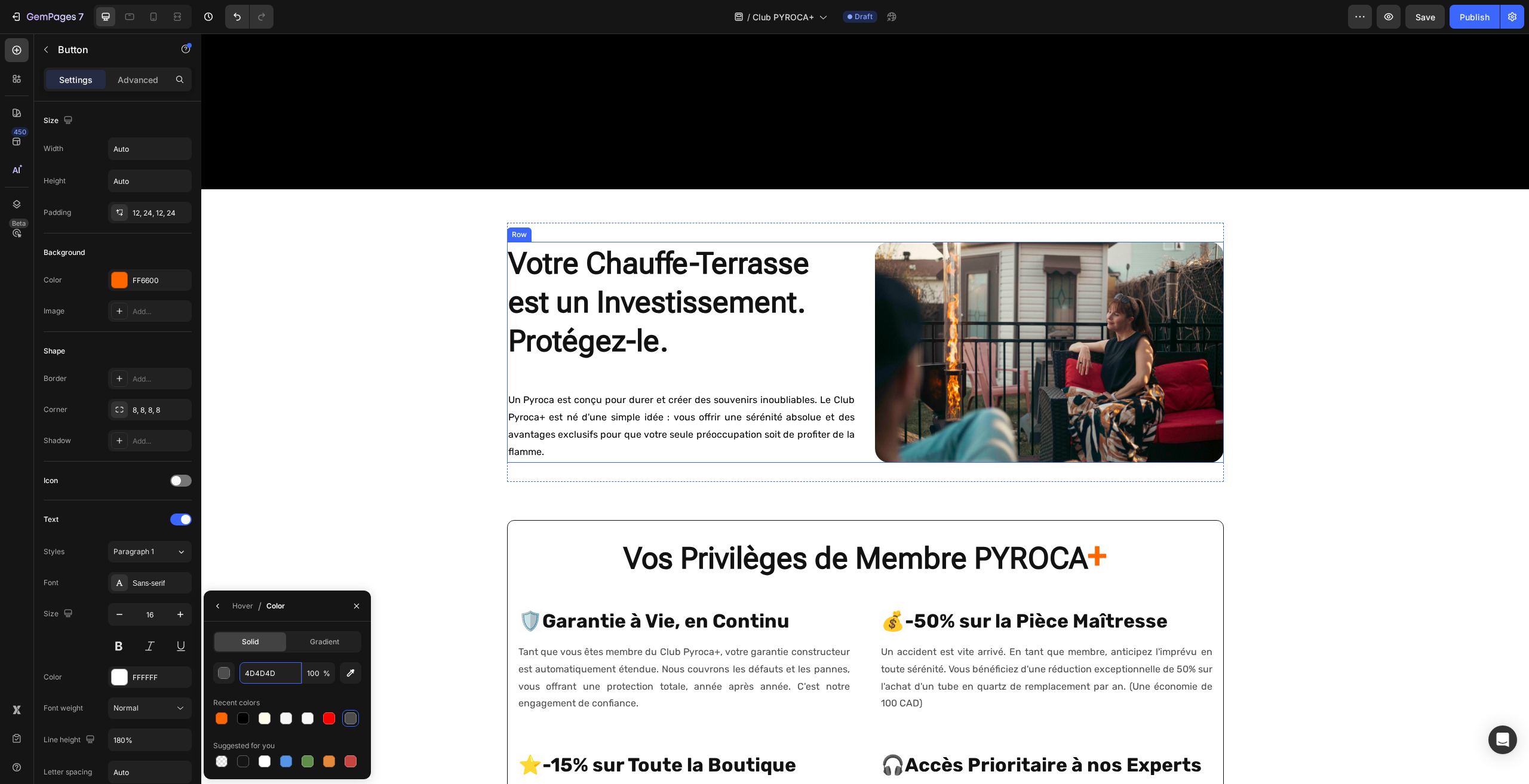
scroll to position [261, 0]
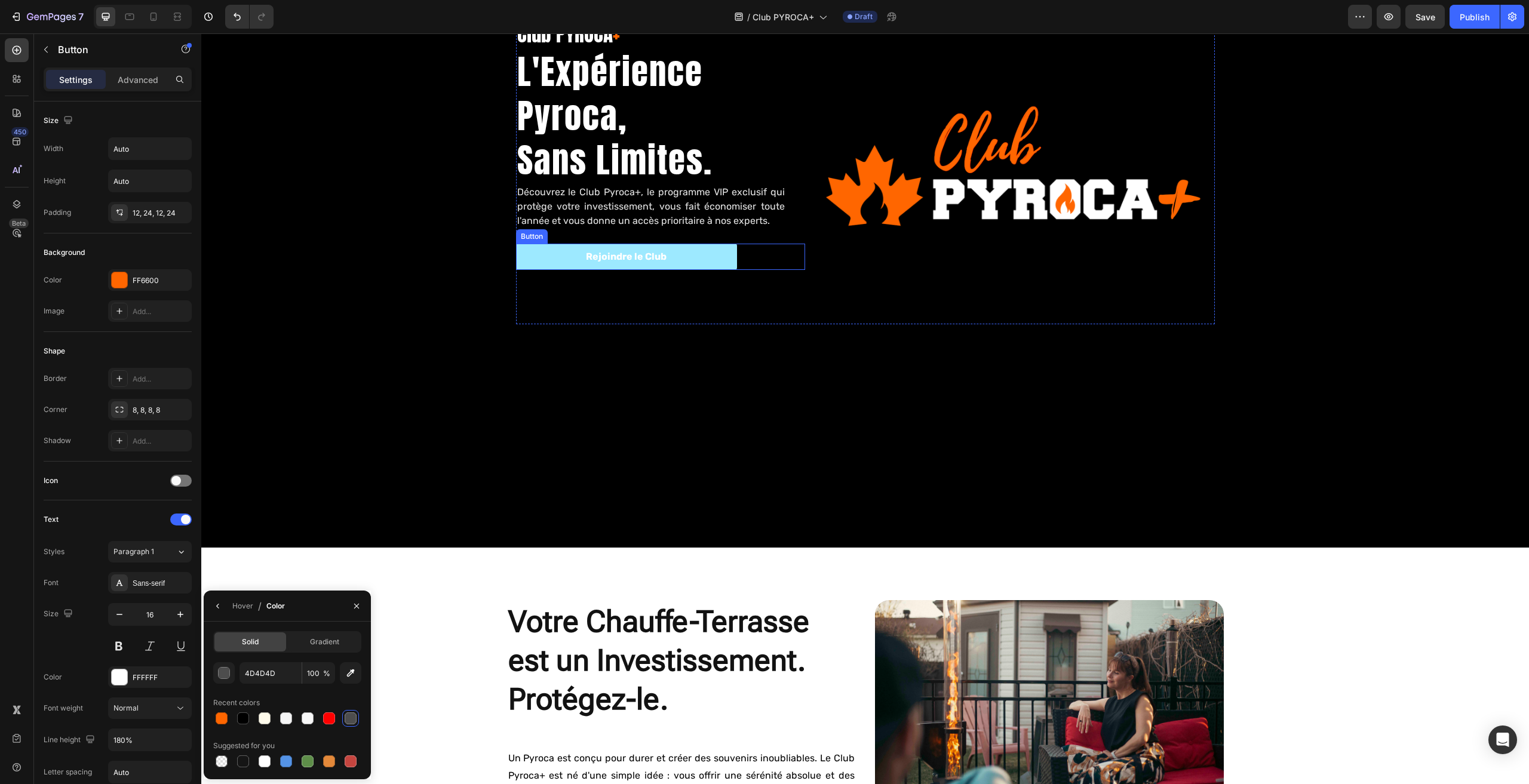
click at [695, 262] on button "Rejoindre le Club" at bounding box center [626, 256] width 221 height 27
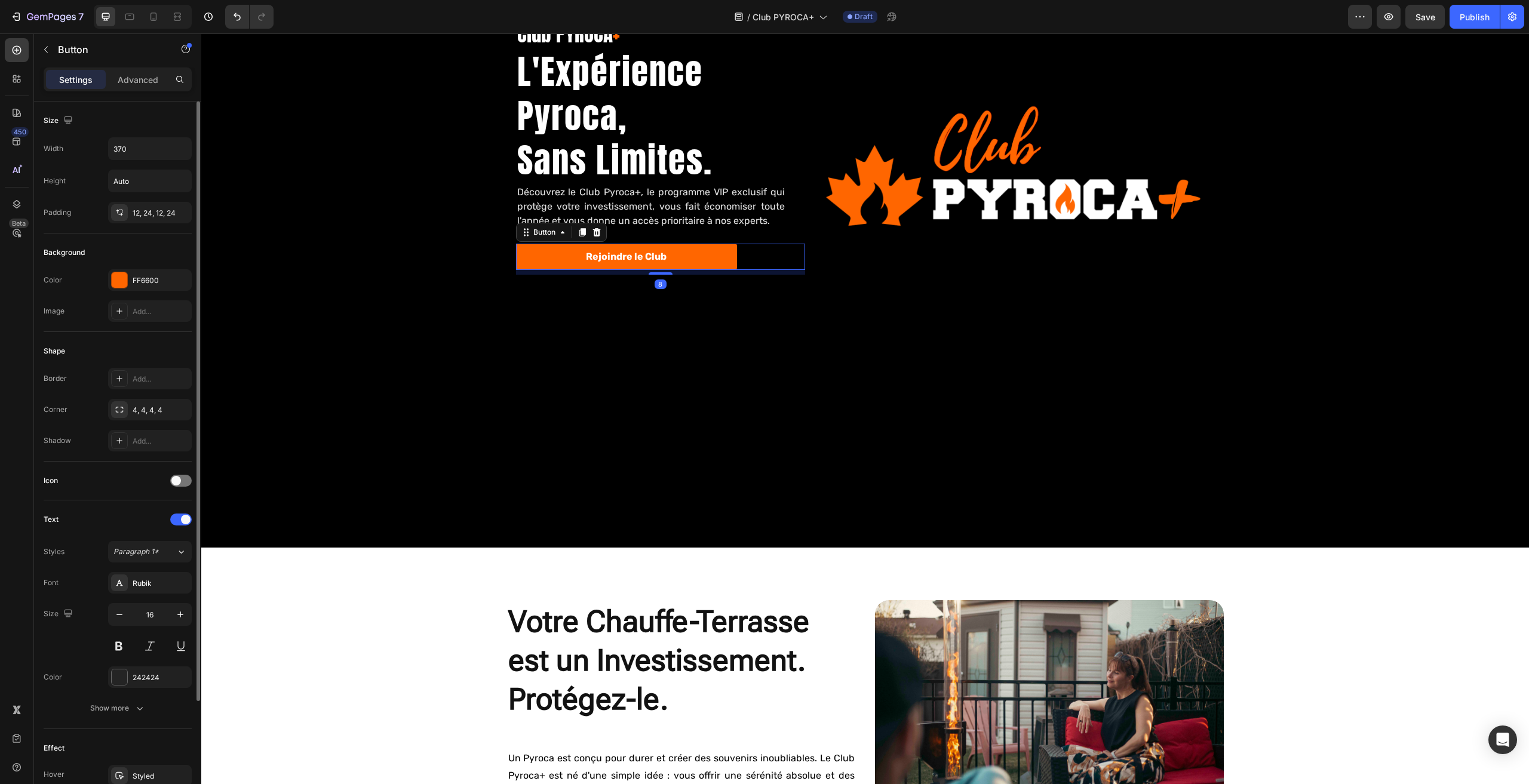
scroll to position [140, 0]
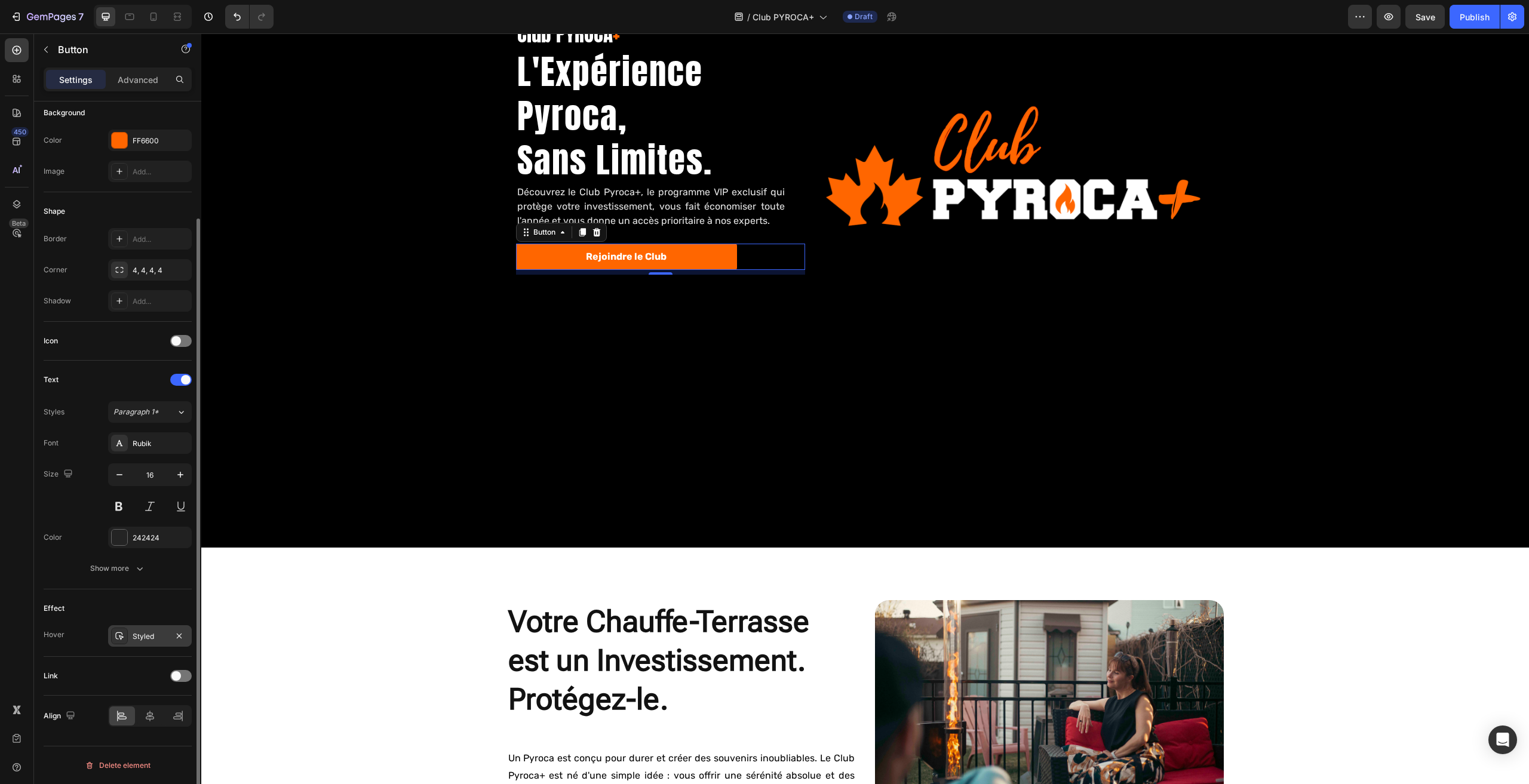
click at [134, 635] on div "Styled" at bounding box center [150, 636] width 35 height 11
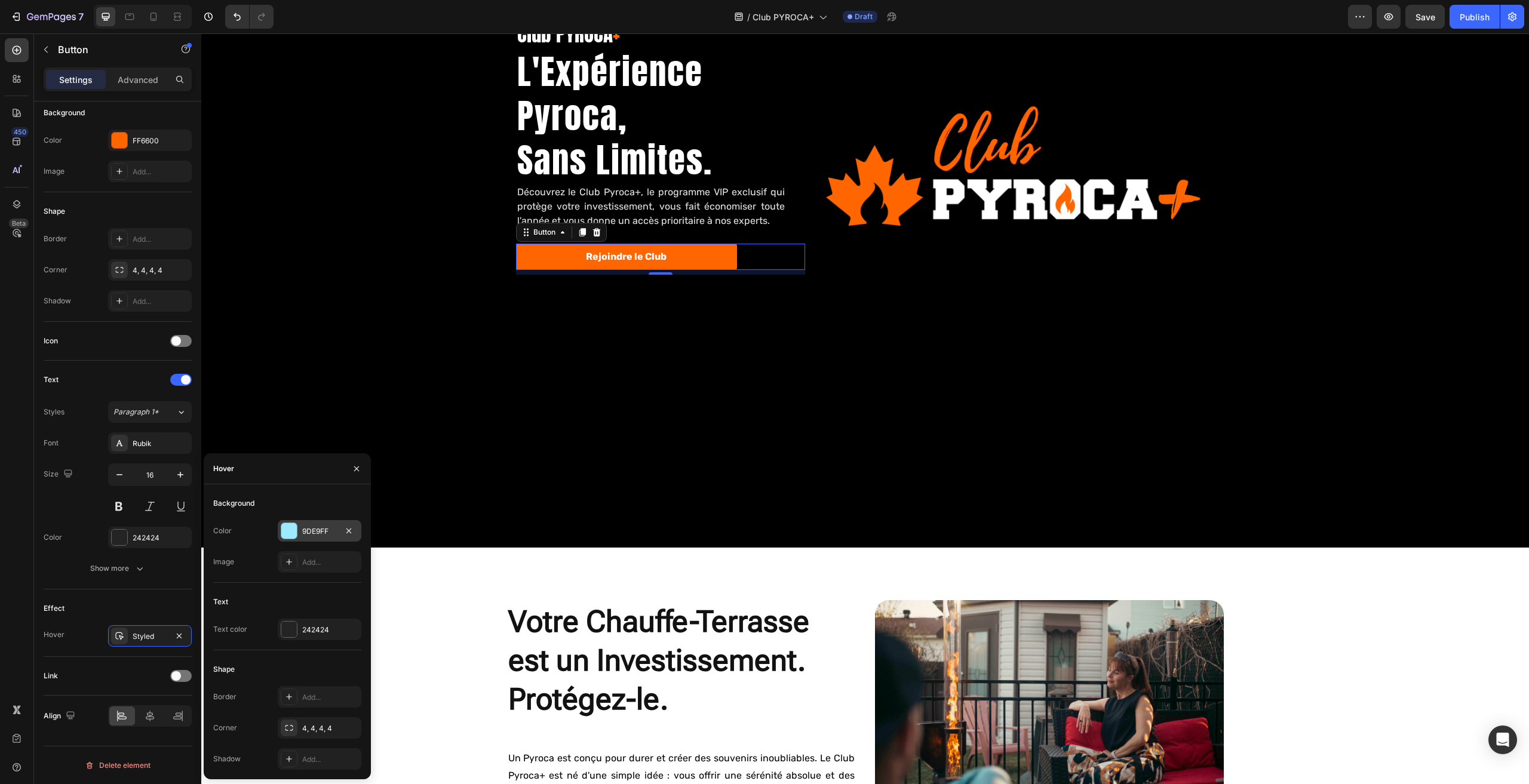
click at [313, 528] on div "9DE9FF" at bounding box center [319, 531] width 35 height 11
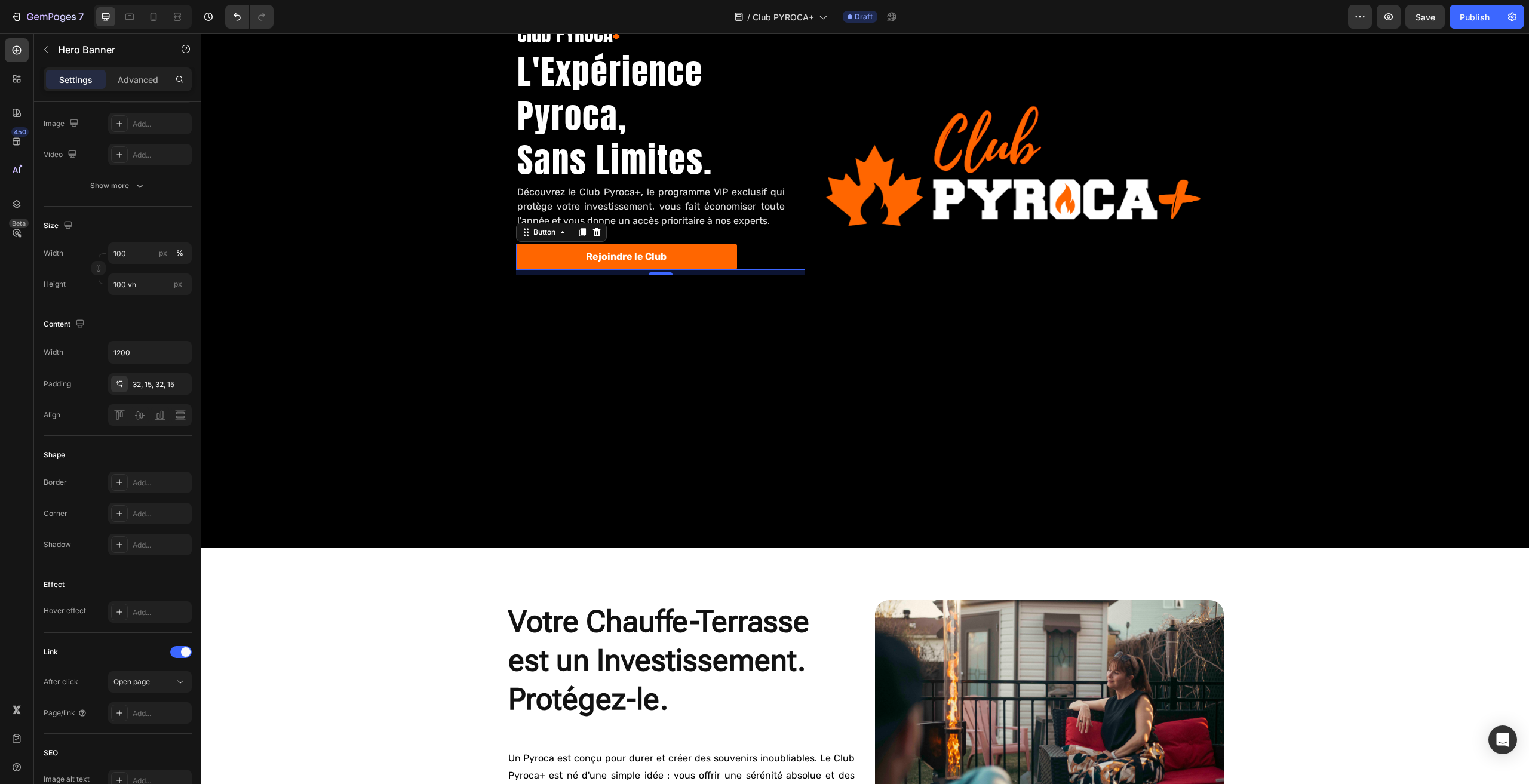
click at [313, 528] on div "Background Image" at bounding box center [865, 172] width 1327 height 750
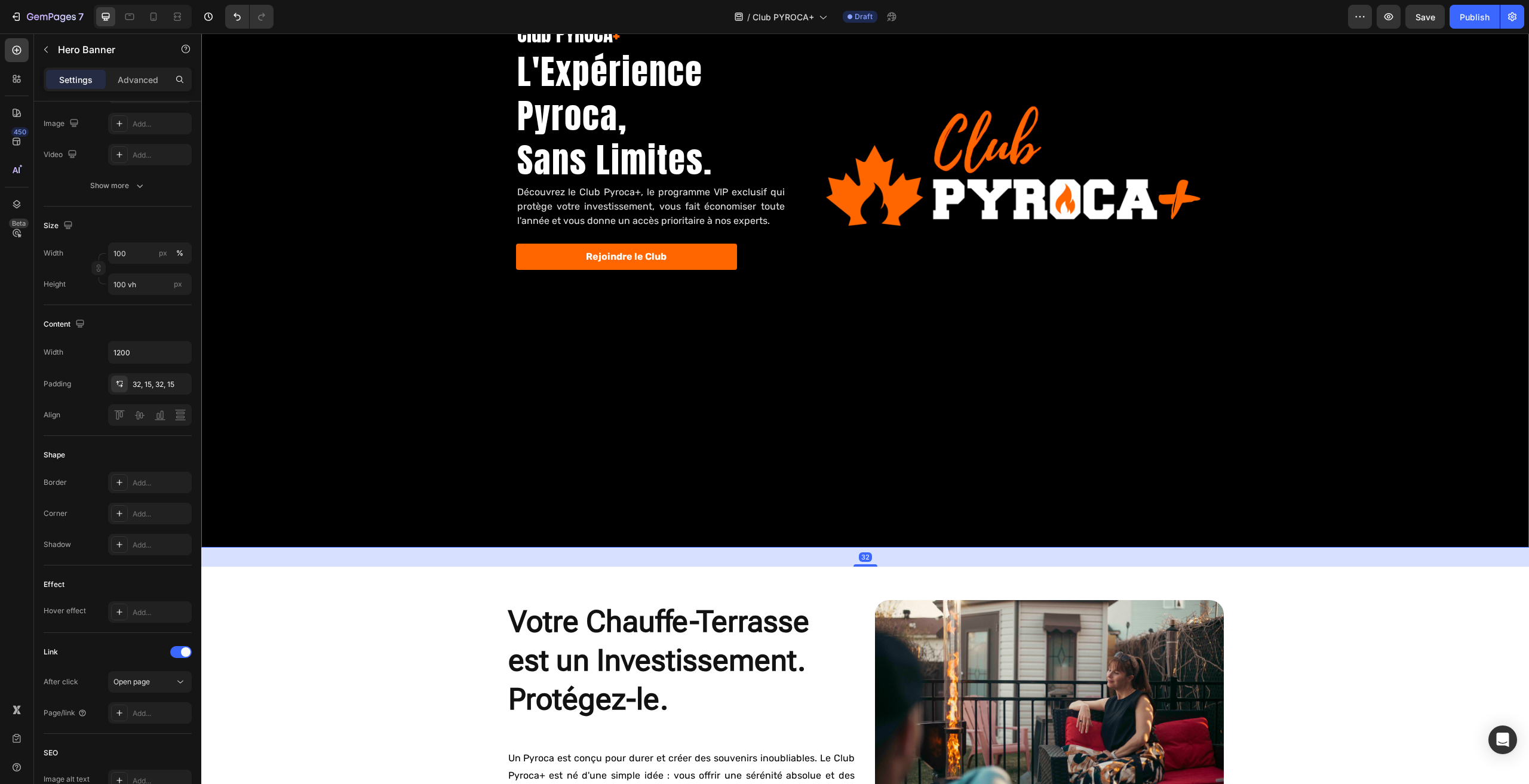
scroll to position [0, 0]
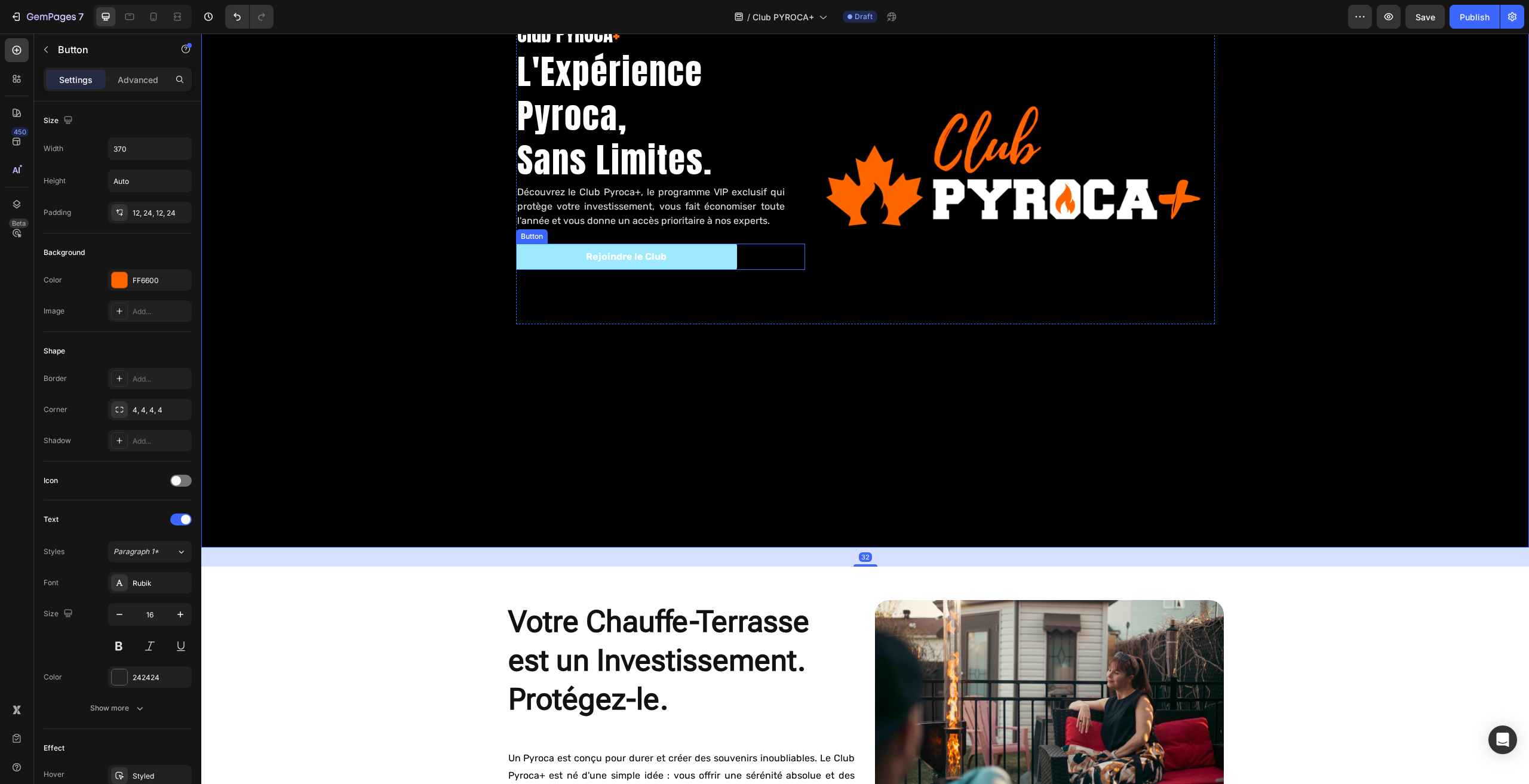
click at [575, 248] on button "Rejoindre le Club" at bounding box center [626, 256] width 221 height 27
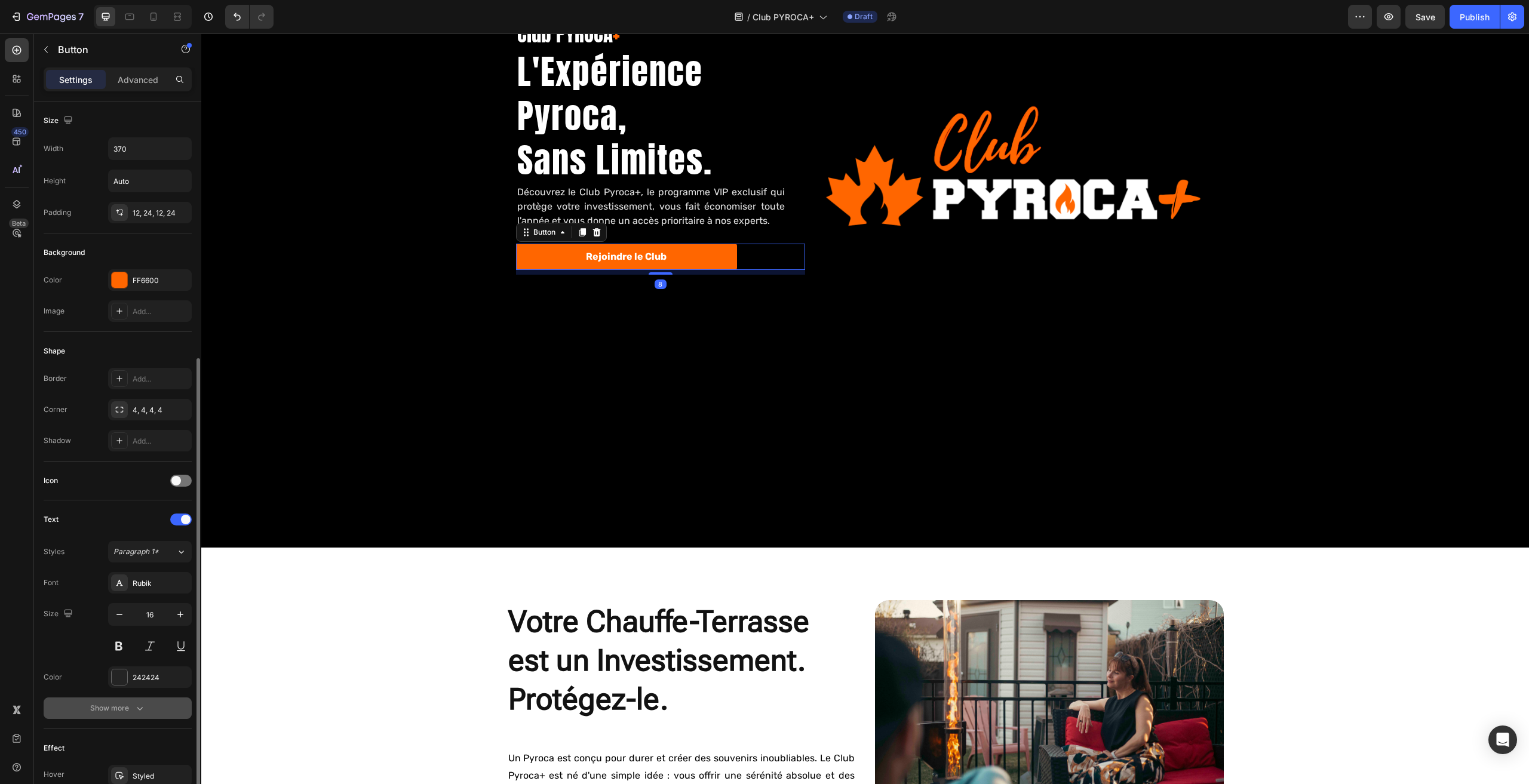
scroll to position [140, 0]
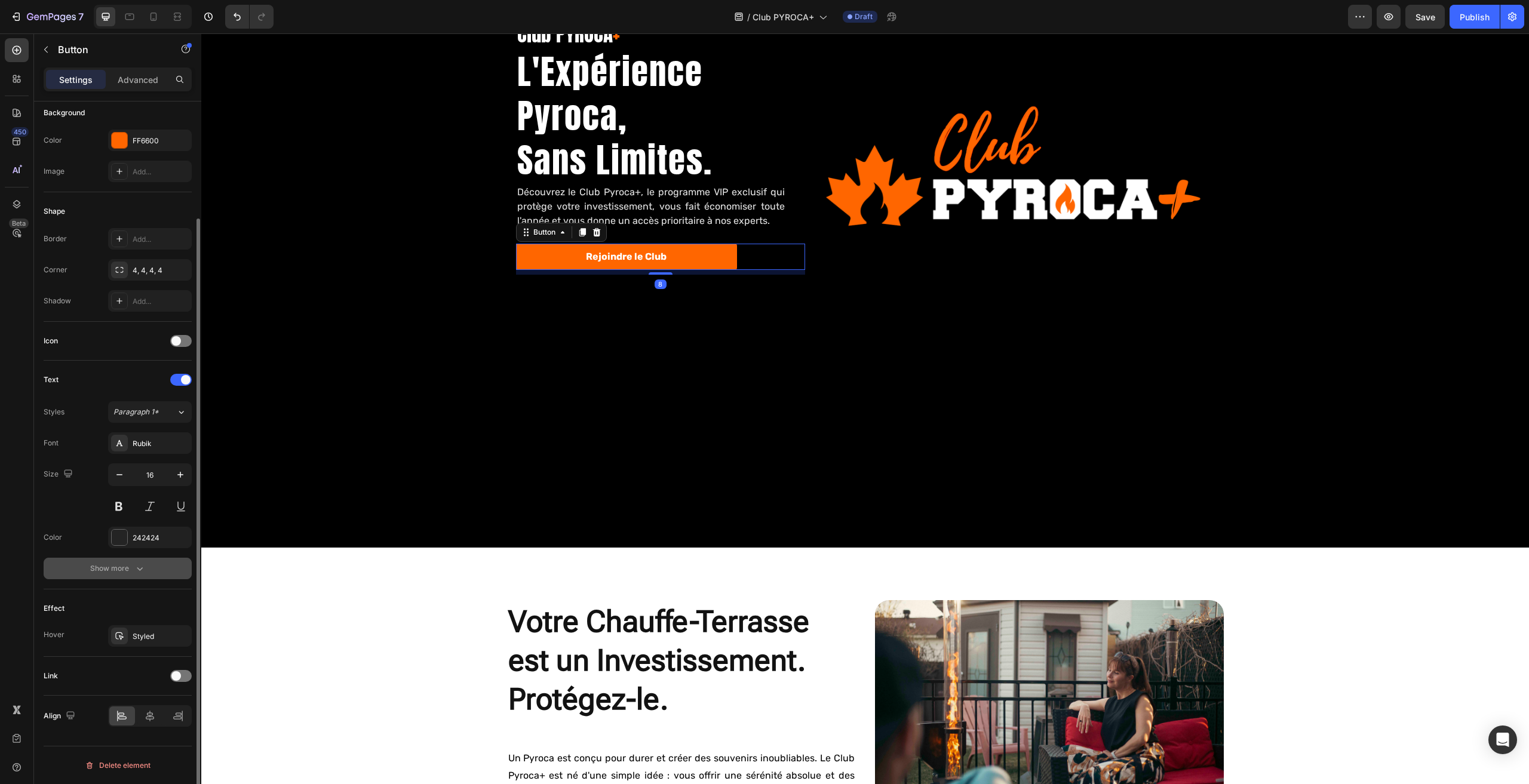
click at [139, 573] on icon "button" at bounding box center [140, 569] width 12 height 12
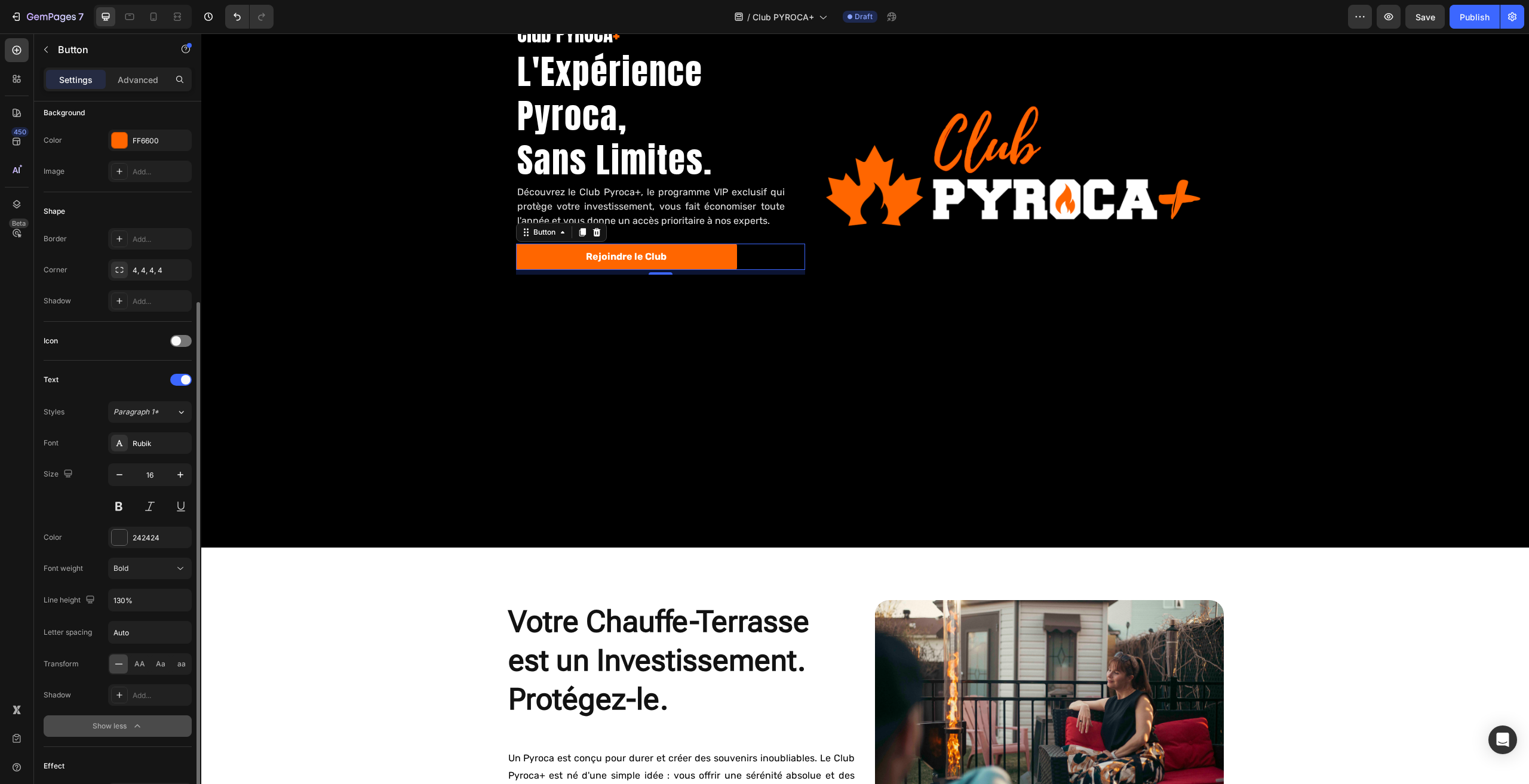
scroll to position [298, 0]
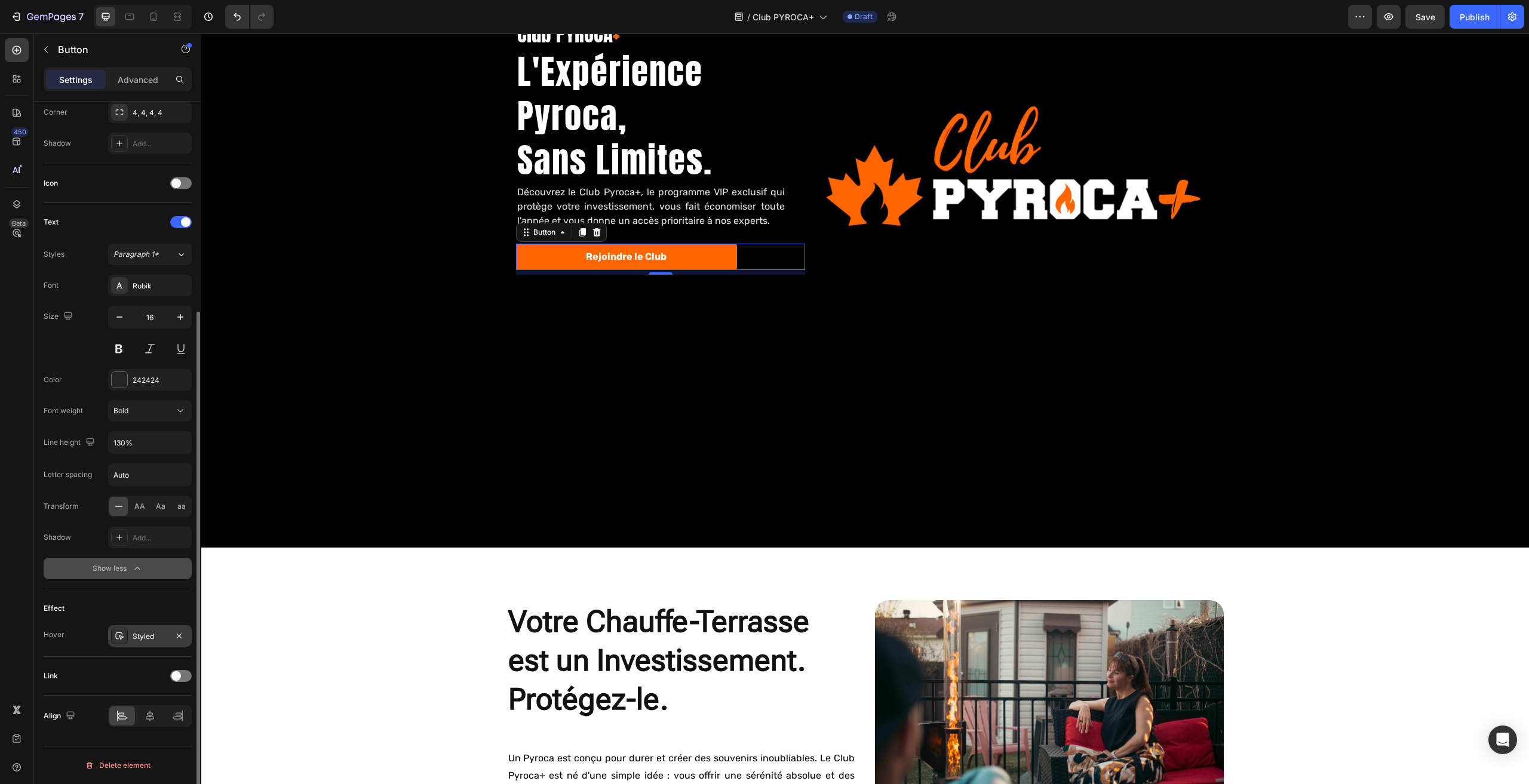
click at [150, 636] on div "Styled" at bounding box center [150, 636] width 35 height 11
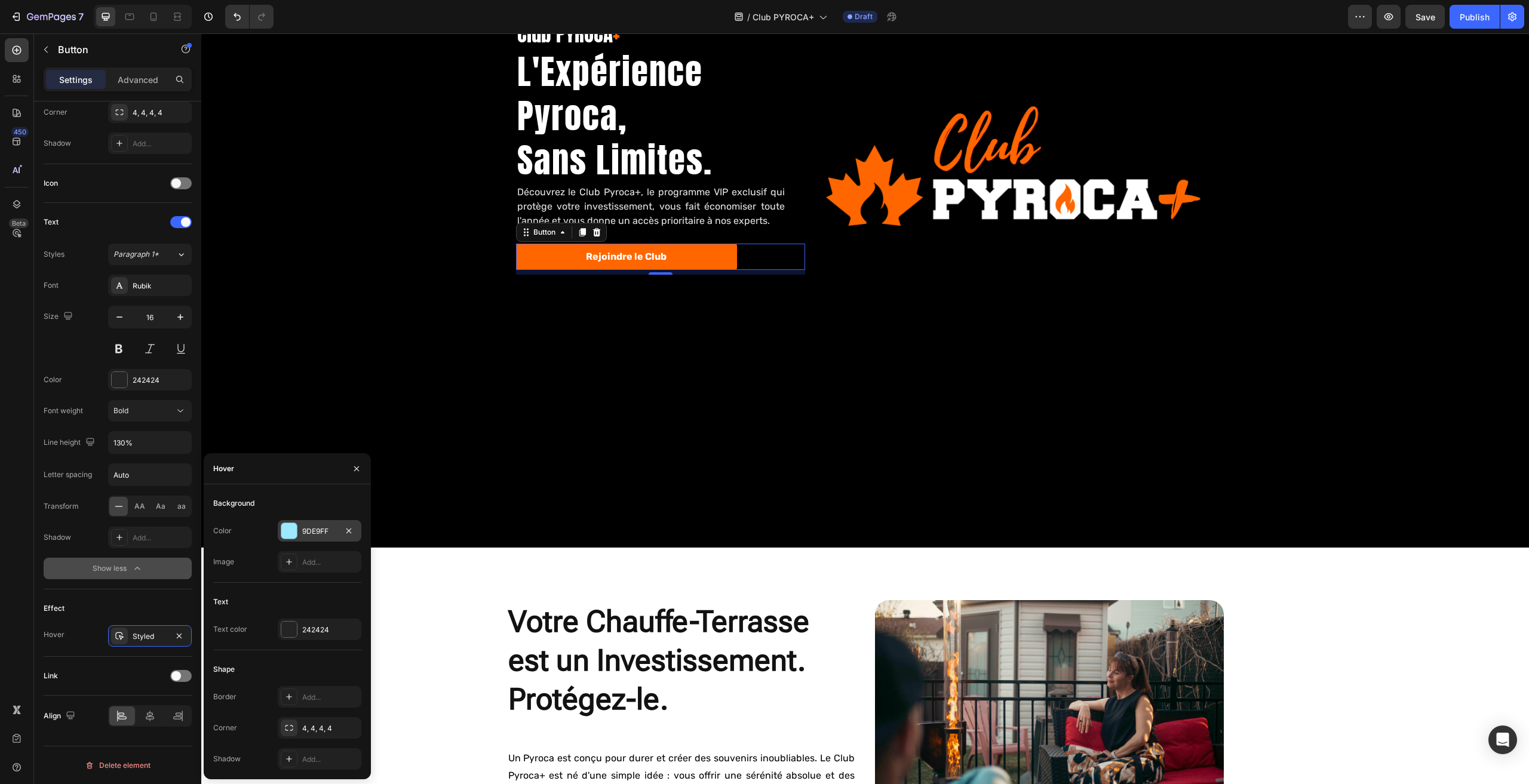
click at [316, 528] on div "9DE9FF" at bounding box center [319, 531] width 35 height 11
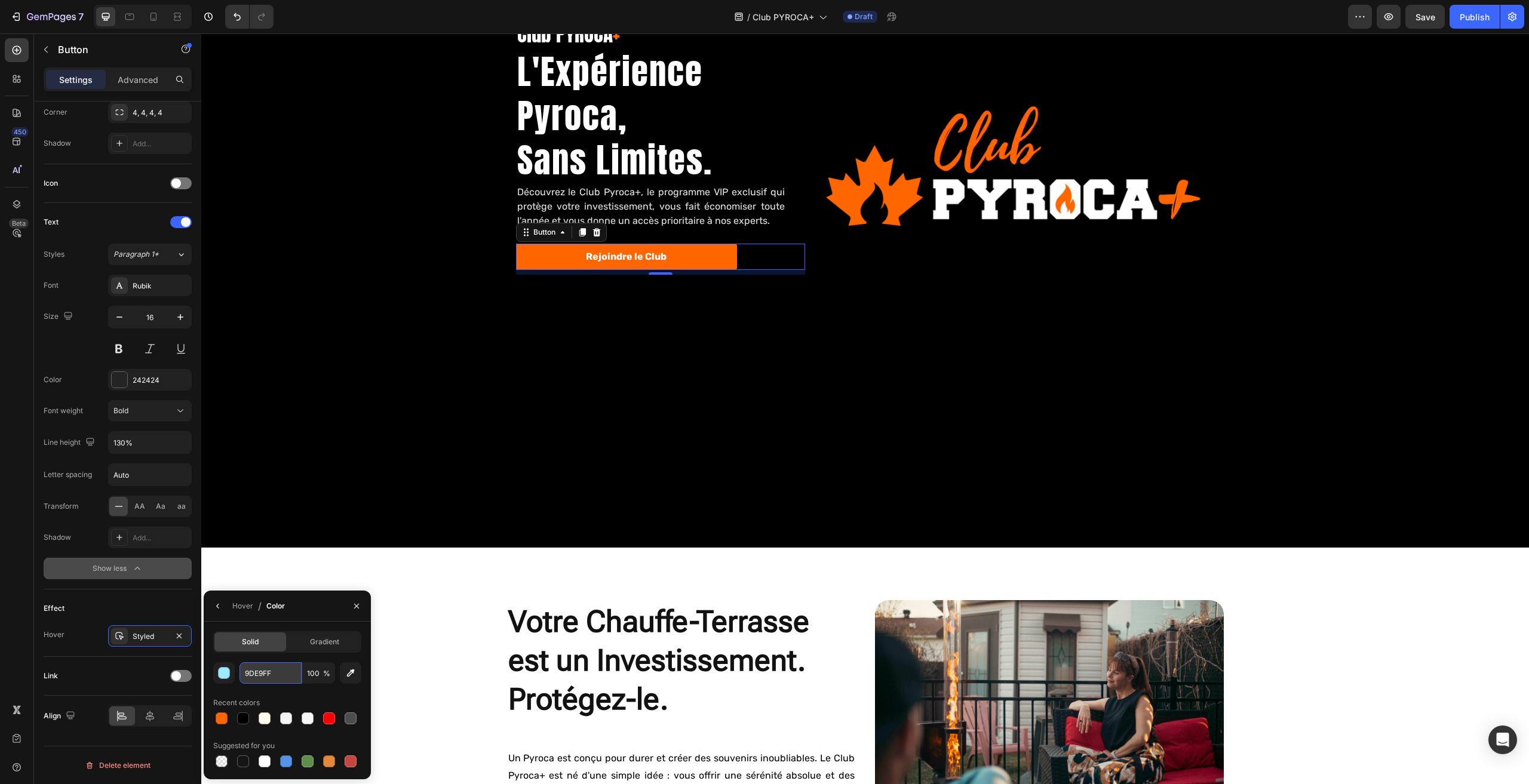
click at [263, 679] on input "9DE9FF" at bounding box center [270, 673] width 63 height 22
paste input "4D4D4D"
type input "4D4D4D"
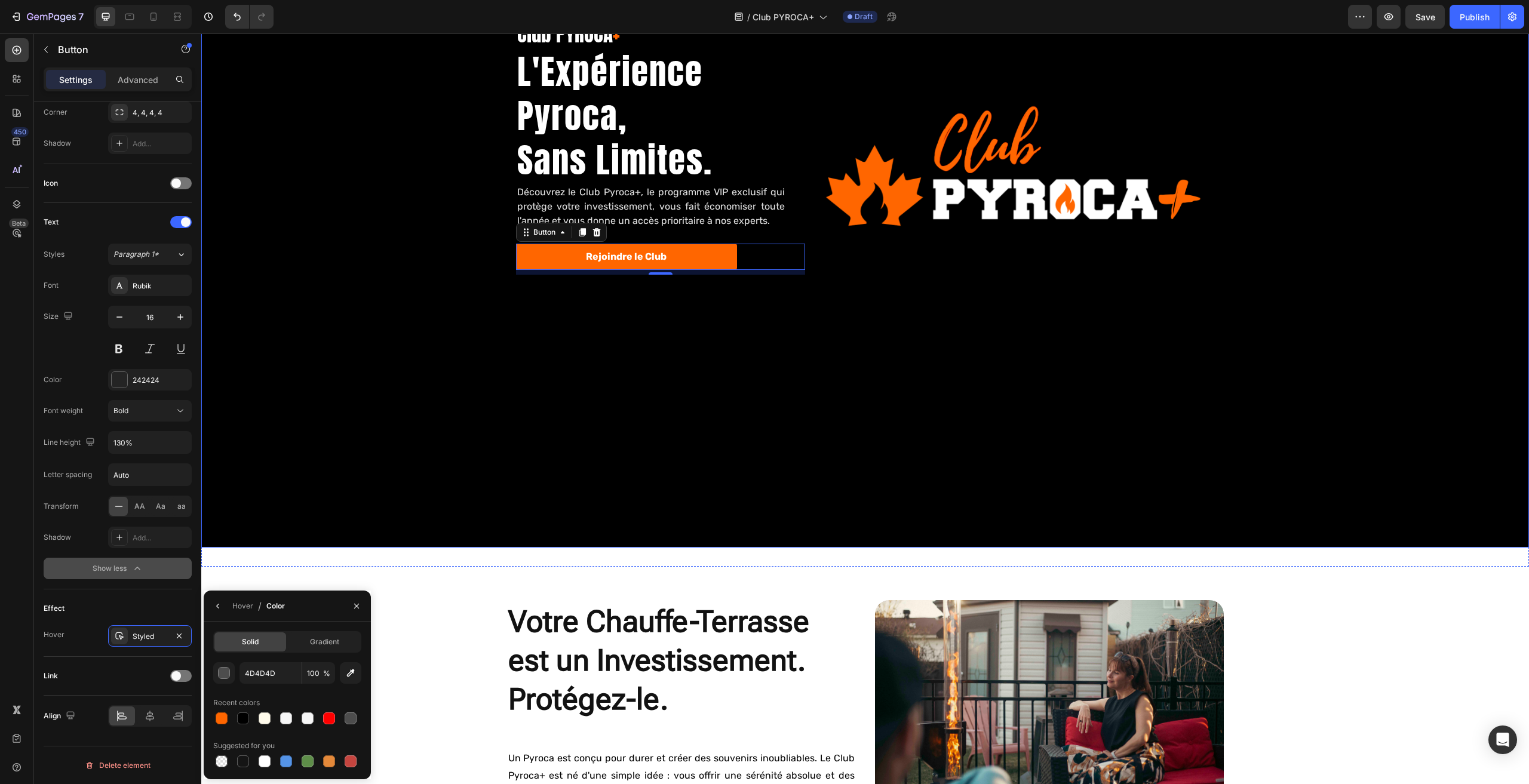
click at [331, 453] on div "Background Image" at bounding box center [865, 172] width 1327 height 750
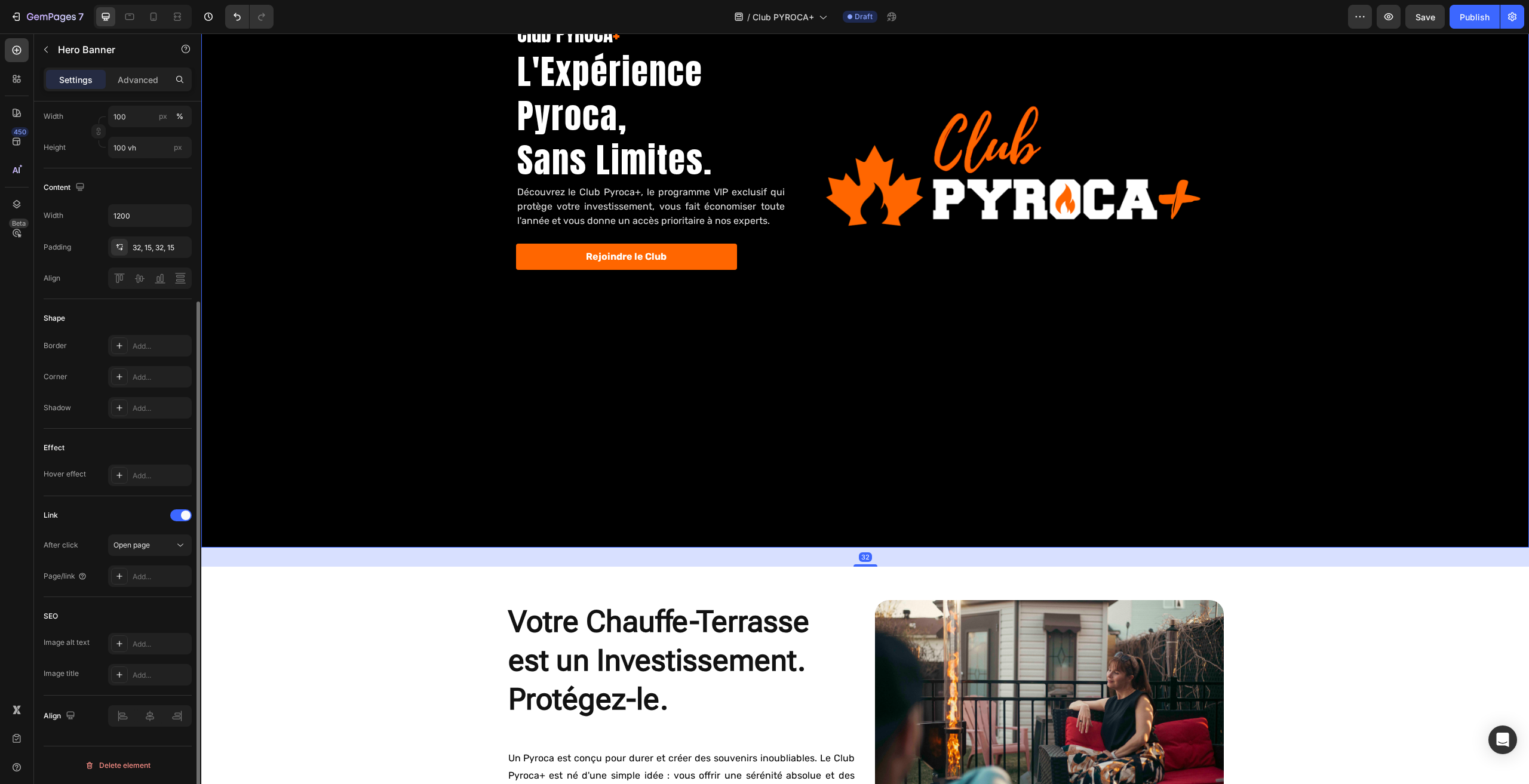
scroll to position [0, 0]
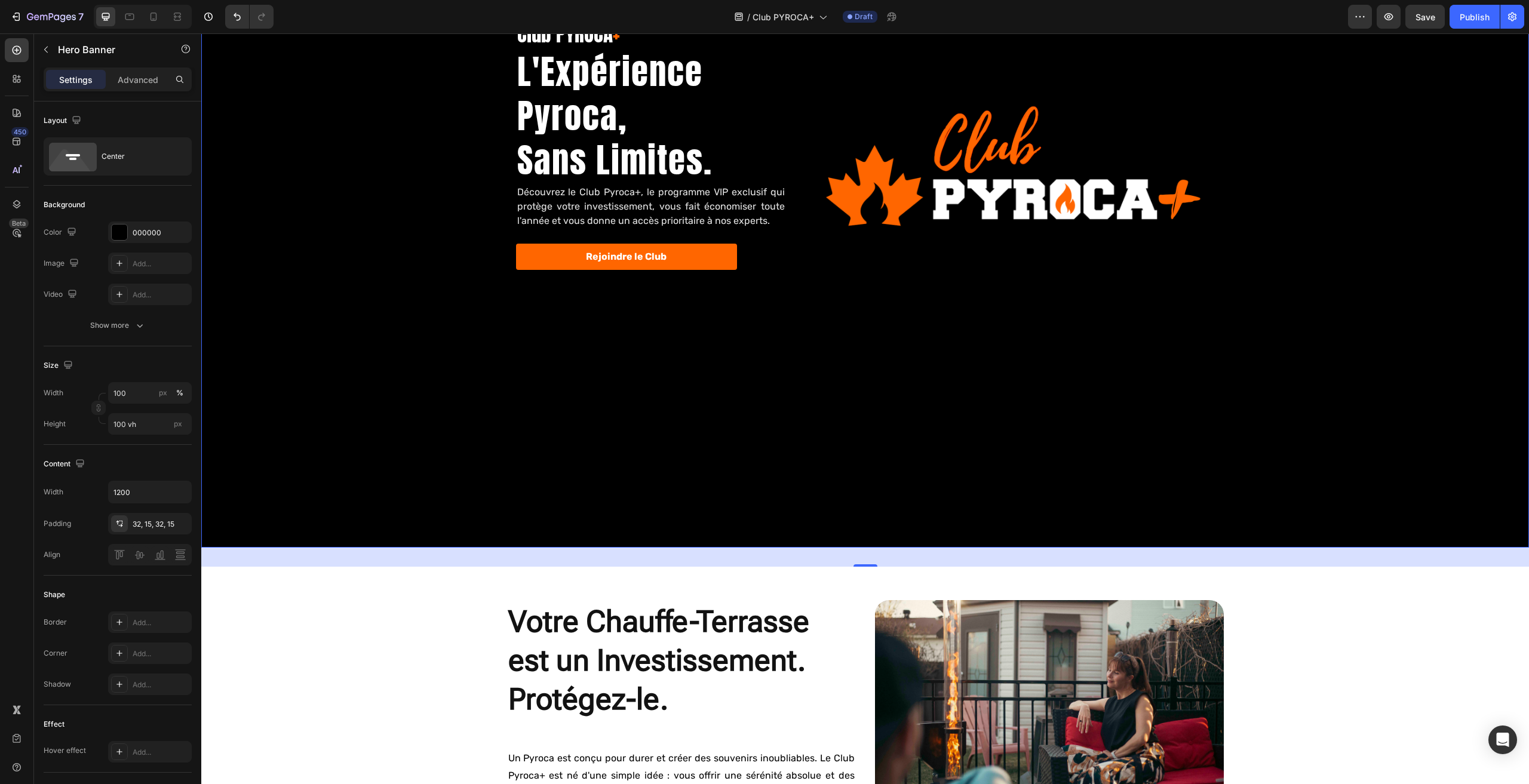
click at [510, 419] on div "Background Image" at bounding box center [865, 172] width 1327 height 750
click at [1419, 21] on span "Save" at bounding box center [1426, 17] width 20 height 10
